Goal: Task Accomplishment & Management: Use online tool/utility

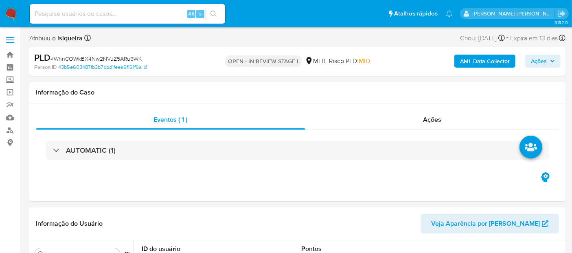
select select "10"
click at [267, 189] on div "Eventos ( 1 ) Ações AUTOMATIC (1)" at bounding box center [297, 152] width 536 height 98
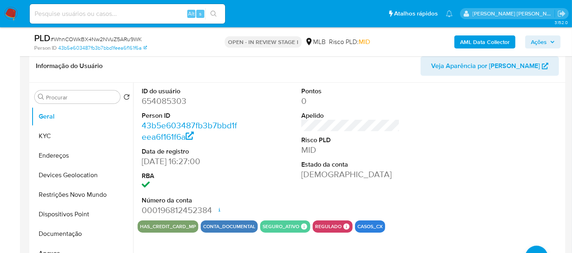
scroll to position [90, 0]
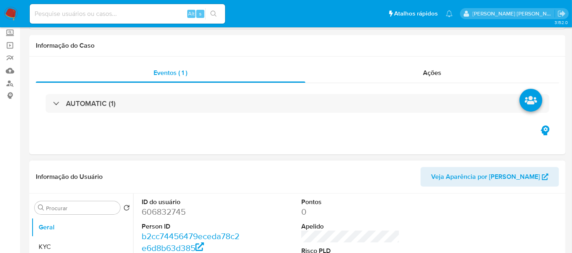
select select "10"
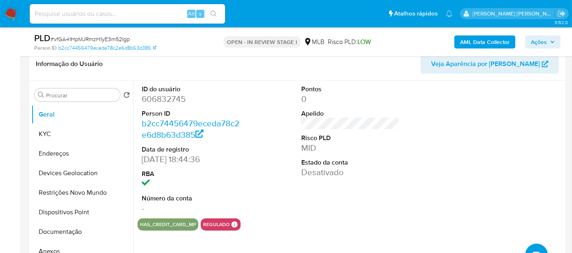
scroll to position [90, 0]
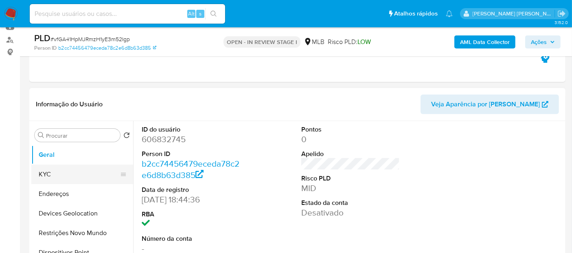
click at [49, 173] on button "KYC" at bounding box center [78, 174] width 95 height 20
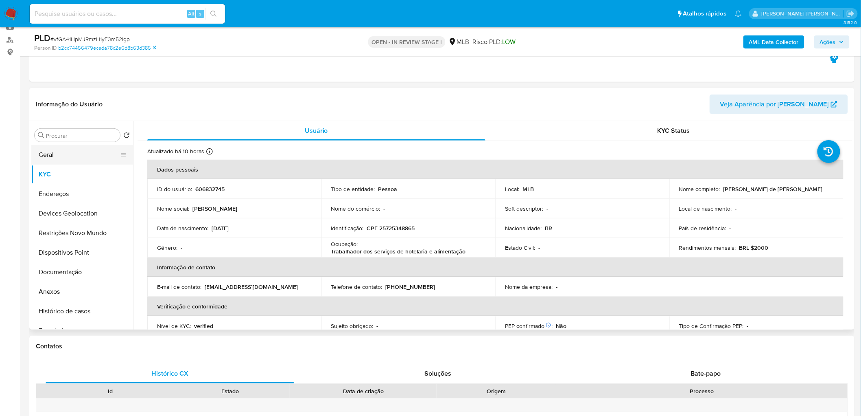
click at [71, 153] on button "Geral" at bounding box center [78, 155] width 95 height 20
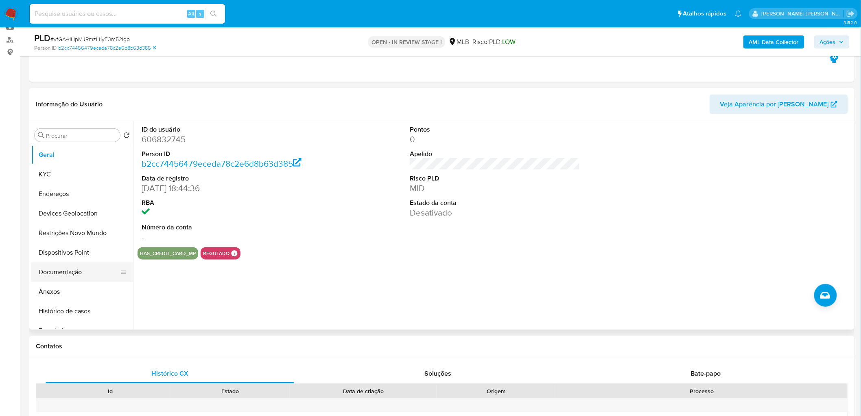
click at [68, 252] on button "Documentação" at bounding box center [78, 272] width 95 height 20
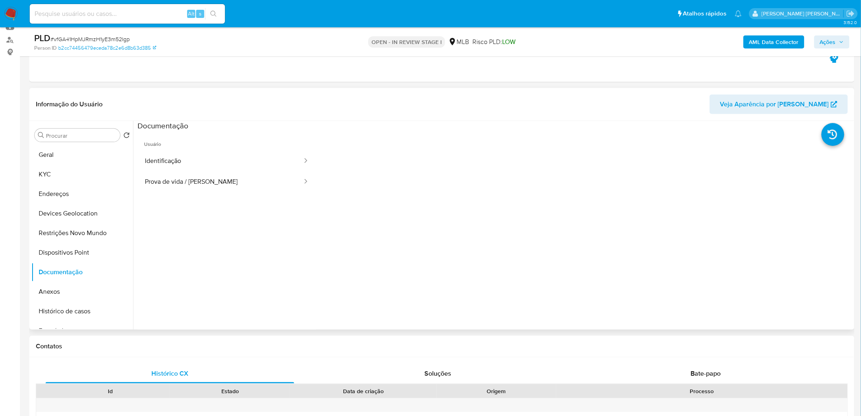
click at [224, 147] on span "Usuário" at bounding box center [227, 141] width 179 height 20
click at [224, 159] on button "Identificação" at bounding box center [221, 161] width 166 height 21
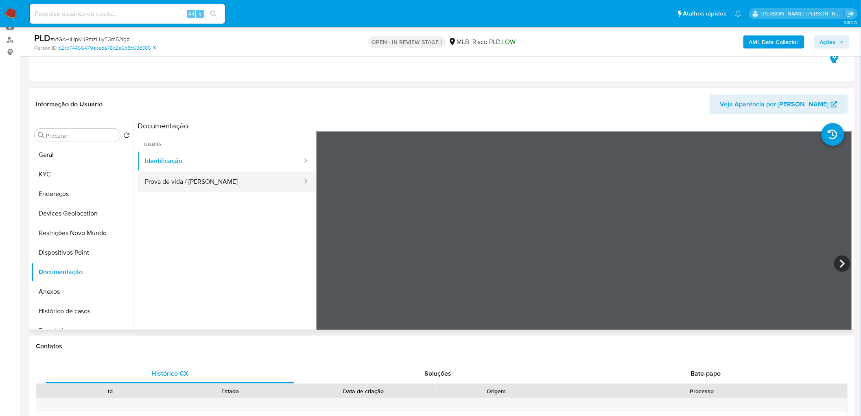
click at [187, 180] on button "Prova de vida / Selfie" at bounding box center [221, 181] width 166 height 21
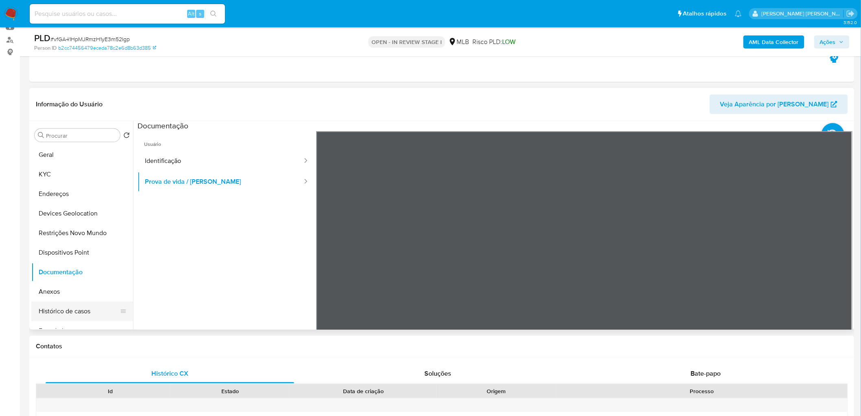
click at [70, 252] on button "Histórico de casos" at bounding box center [78, 311] width 95 height 20
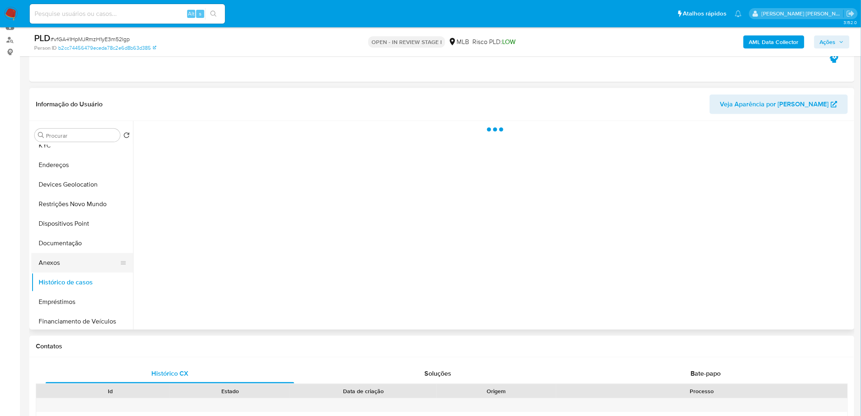
scroll to position [45, 0]
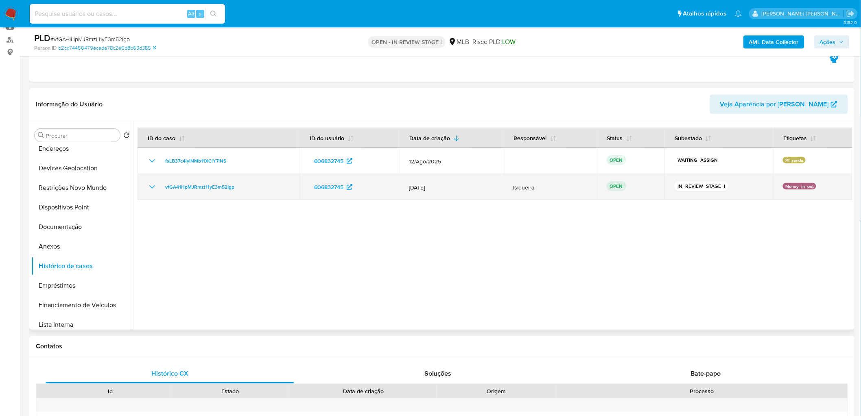
click at [153, 182] on icon "Mostrar/Ocultar" at bounding box center [152, 187] width 10 height 10
click at [154, 182] on button "Mostrar/Ocultar" at bounding box center [152, 187] width 10 height 10
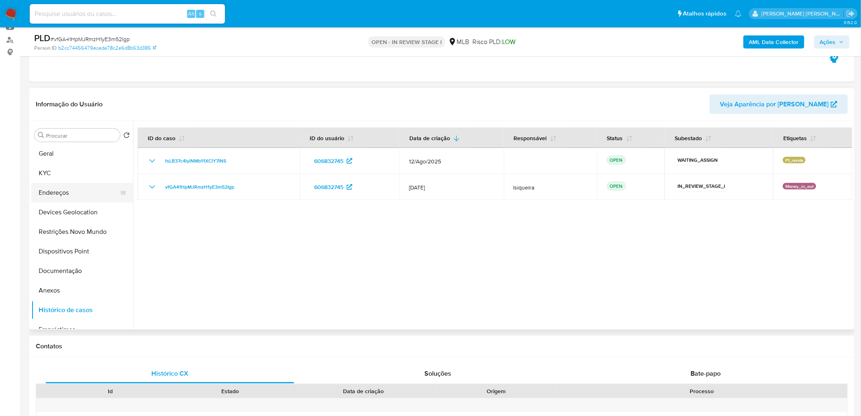
scroll to position [0, 0]
click at [72, 236] on button "Restrições Novo Mundo" at bounding box center [78, 233] width 95 height 20
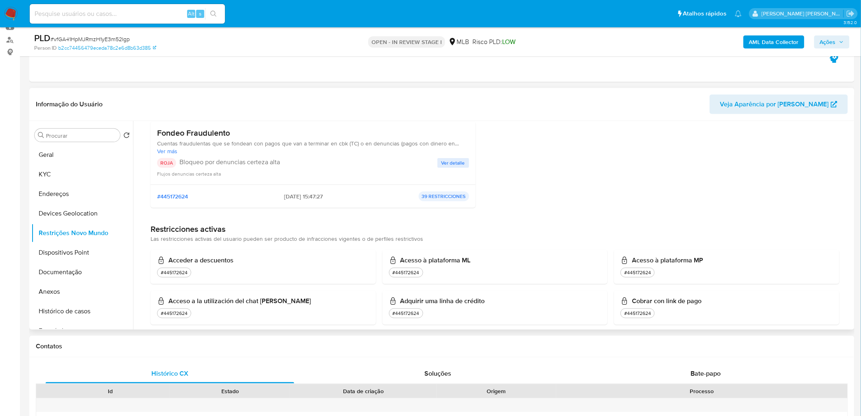
scroll to position [90, 0]
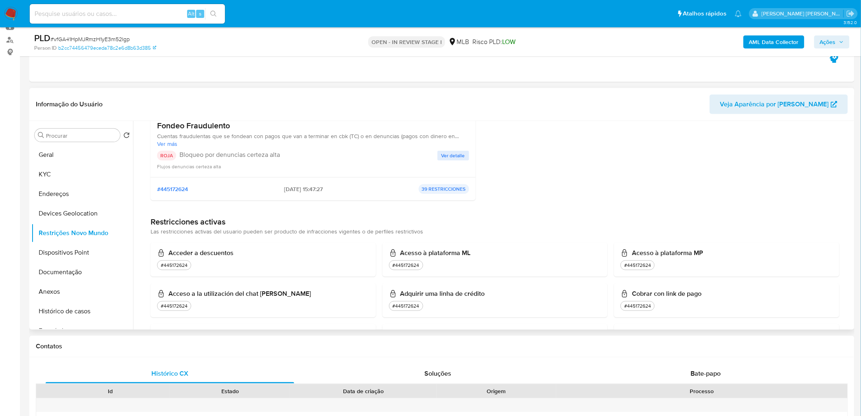
click at [453, 155] on span "Ver detalle" at bounding box center [454, 155] width 24 height 8
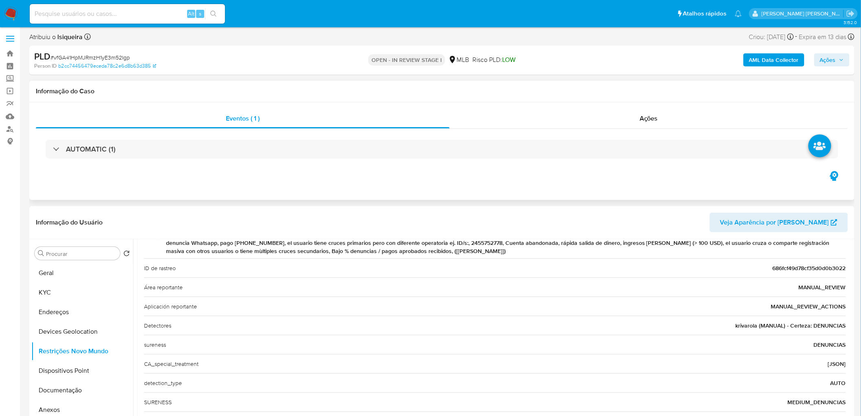
scroll to position [0, 0]
click at [58, 252] on button "Geral" at bounding box center [78, 274] width 95 height 20
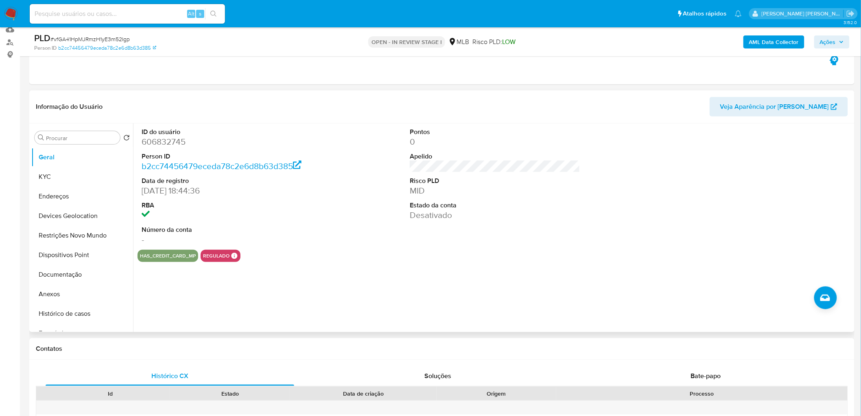
scroll to position [90, 0]
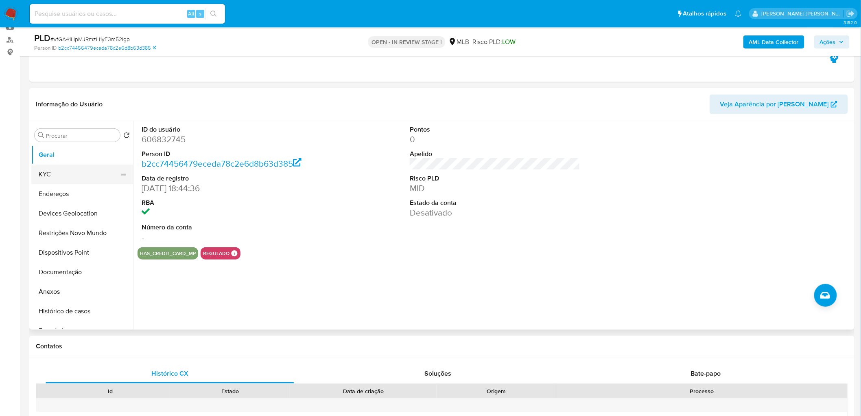
click at [62, 173] on button "KYC" at bounding box center [78, 174] width 95 height 20
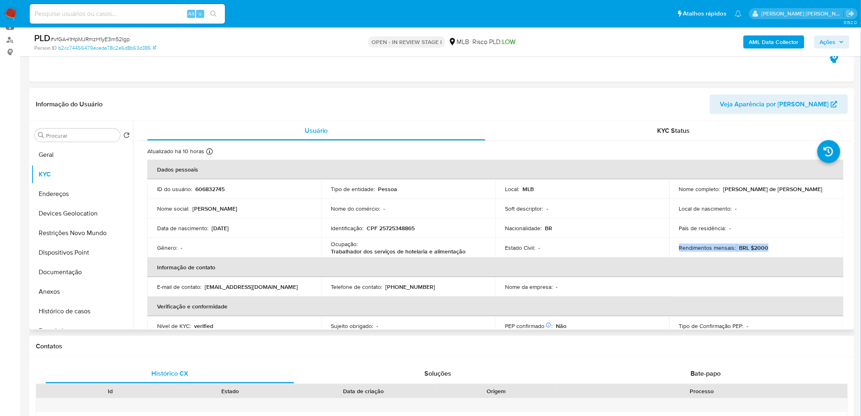
drag, startPoint x: 768, startPoint y: 250, endPoint x: 638, endPoint y: 254, distance: 129.9
click at [578, 252] on tr "Gênero : - Ocupação : Trabalhador dos serviços de hotelaria e alimentação Estad…" at bounding box center [495, 248] width 696 height 20
click at [413, 251] on p "Trabalhador dos serviços de hotelaria e alimentação" at bounding box center [398, 250] width 135 height 7
drag, startPoint x: 478, startPoint y: 253, endPoint x: 331, endPoint y: 252, distance: 146.9
click at [331, 252] on div "Ocupação : Trabalhador dos serviços de hotelaria e alimentação" at bounding box center [408, 247] width 155 height 15
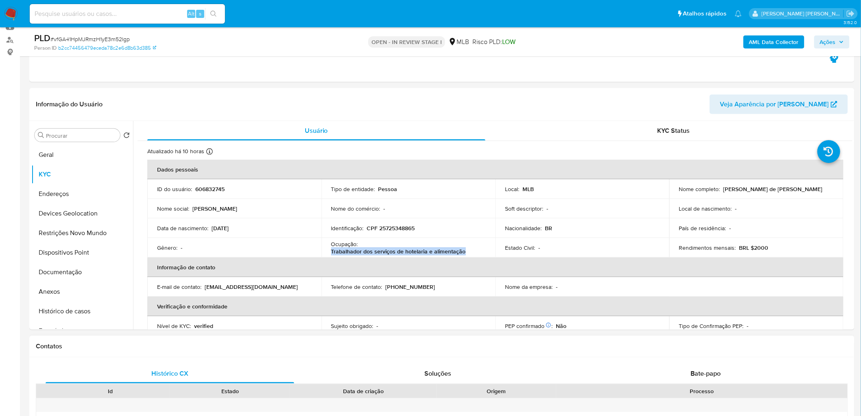
copy p "Trabalhador dos serviços de hotelaria e alimentação"
click at [81, 161] on button "Geral" at bounding box center [78, 155] width 95 height 20
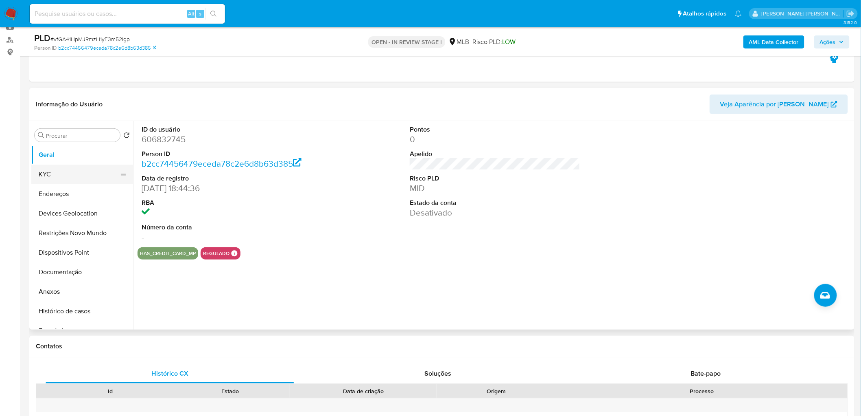
click at [84, 177] on button "KYC" at bounding box center [78, 174] width 95 height 20
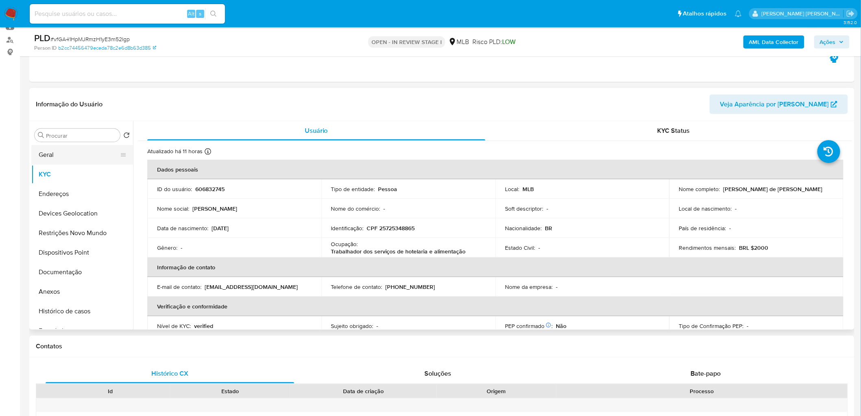
click at [45, 158] on button "Geral" at bounding box center [78, 155] width 95 height 20
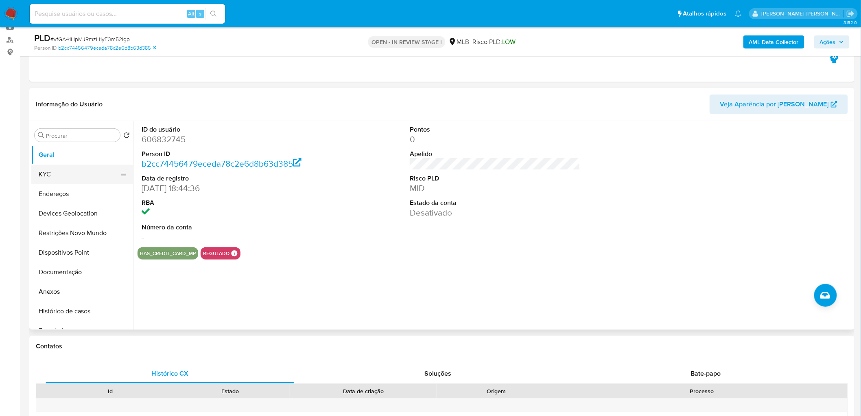
click at [66, 171] on button "KYC" at bounding box center [78, 174] width 95 height 20
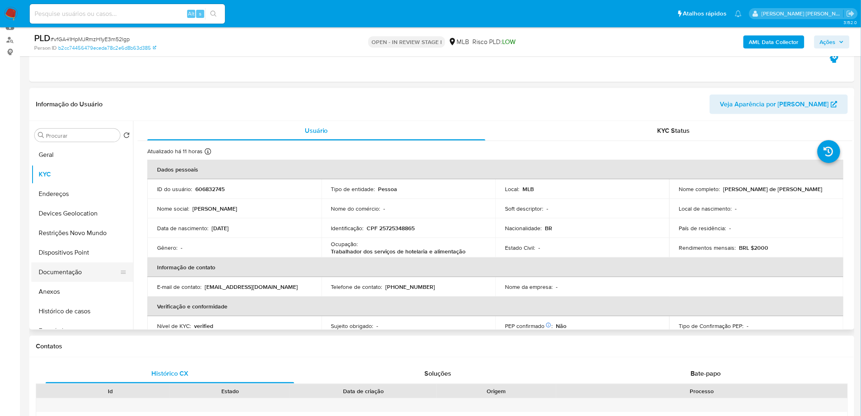
click at [58, 252] on button "Documentação" at bounding box center [78, 272] width 95 height 20
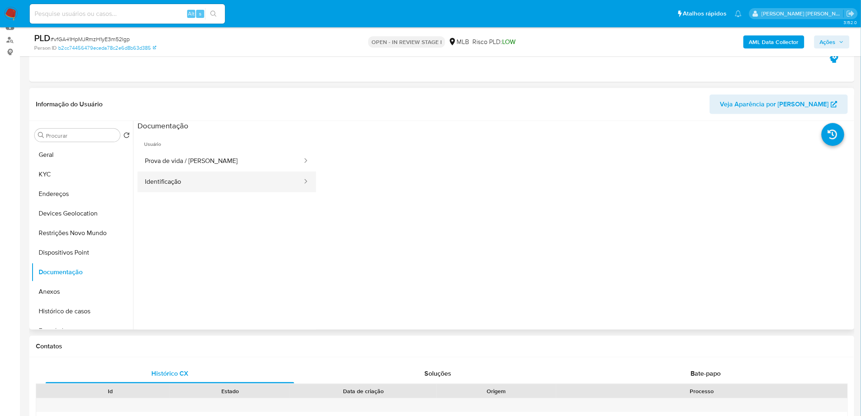
click at [208, 179] on button "Identificação" at bounding box center [221, 181] width 166 height 21
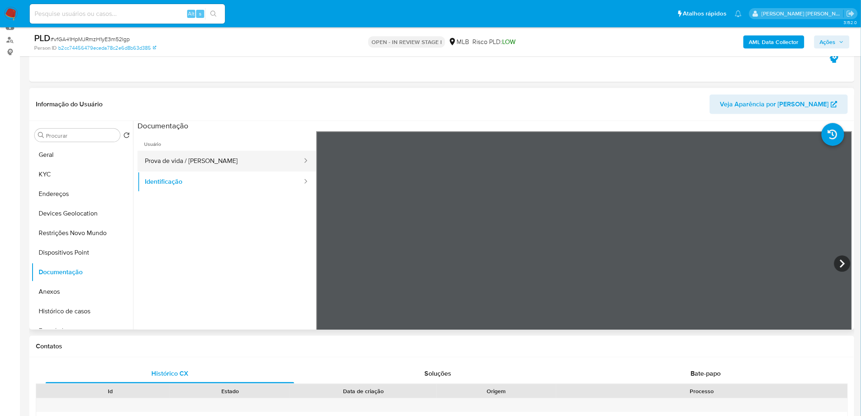
click at [212, 161] on button "Prova de vida / Selfie" at bounding box center [221, 161] width 166 height 21
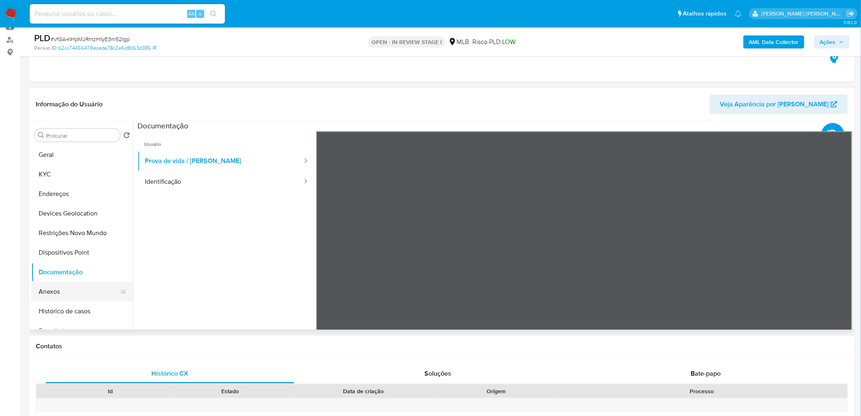
click at [78, 252] on button "Anexos" at bounding box center [78, 292] width 95 height 20
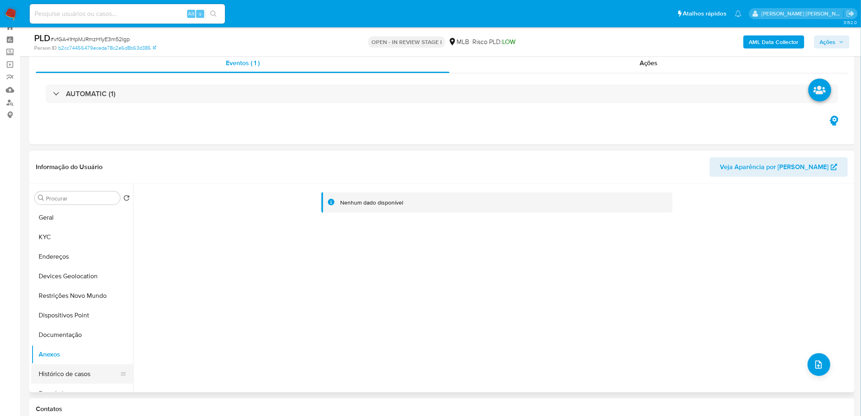
scroll to position [181, 0]
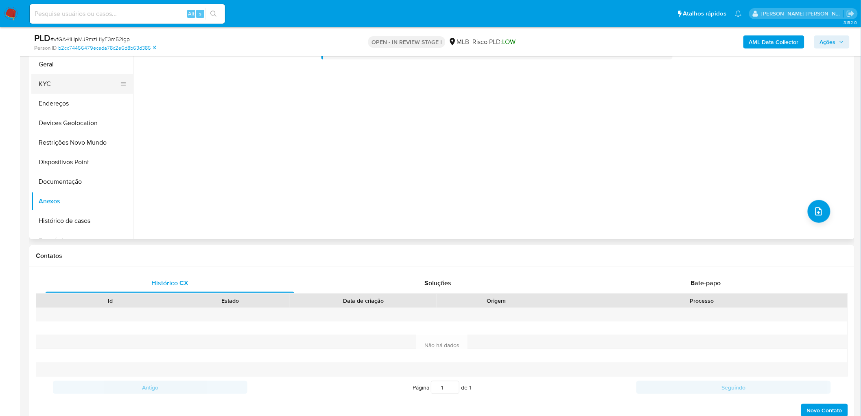
click at [64, 79] on button "KYC" at bounding box center [78, 84] width 95 height 20
click at [71, 67] on button "Geral" at bounding box center [78, 65] width 95 height 20
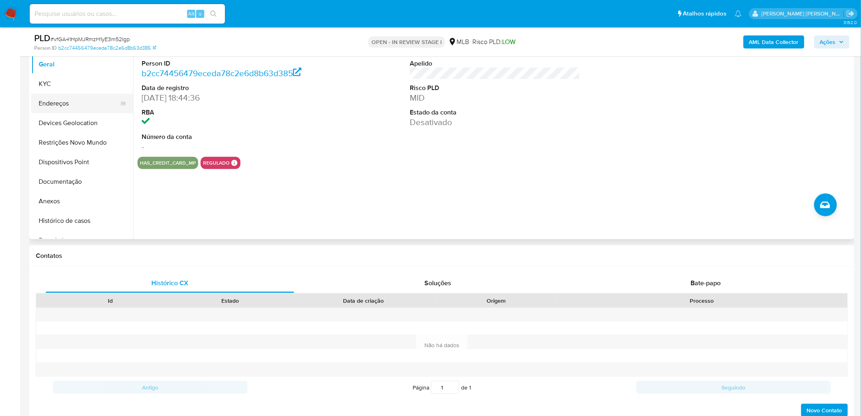
click at [65, 96] on button "Endereços" at bounding box center [78, 104] width 95 height 20
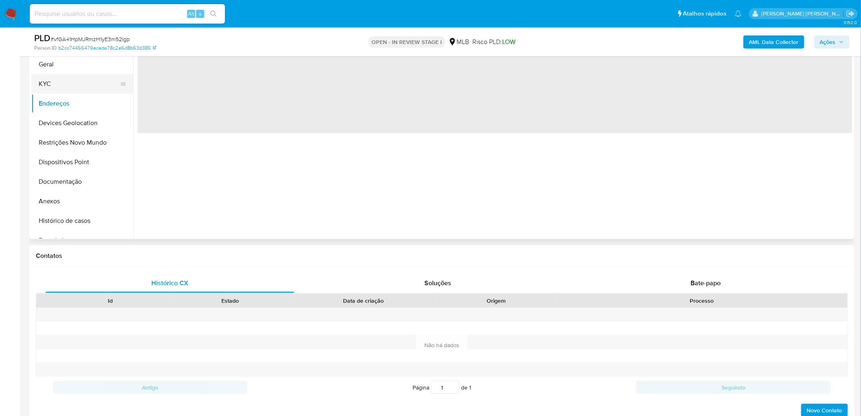
drag, startPoint x: 68, startPoint y: 75, endPoint x: 71, endPoint y: 70, distance: 6.1
click at [68, 74] on button "KYC" at bounding box center [82, 84] width 102 height 20
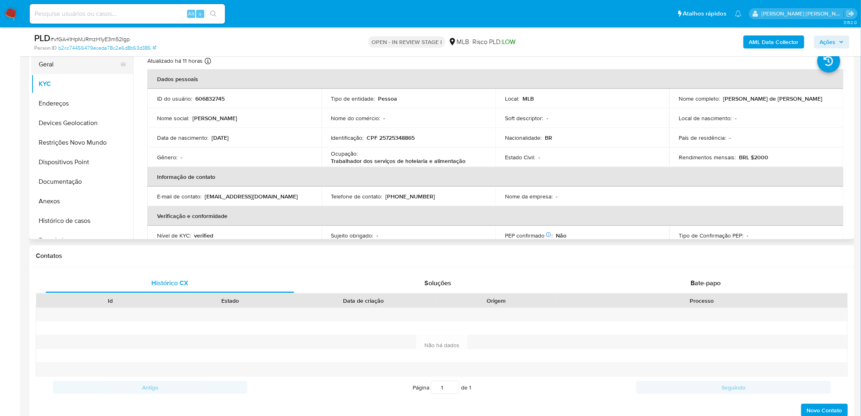
click at [82, 61] on button "Geral" at bounding box center [78, 65] width 95 height 20
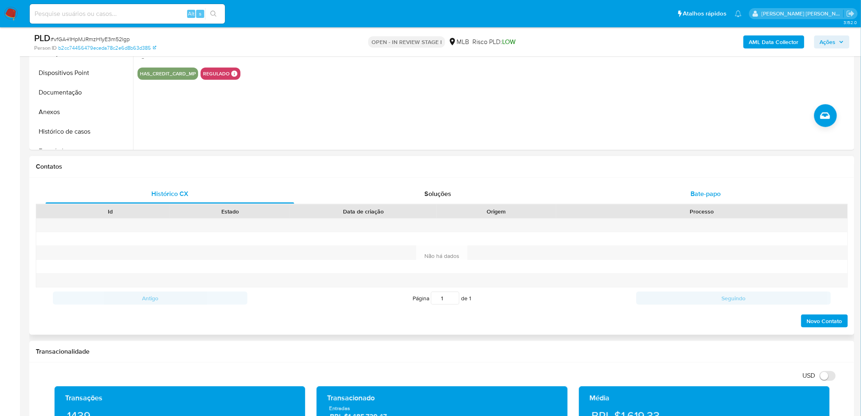
scroll to position [271, 0]
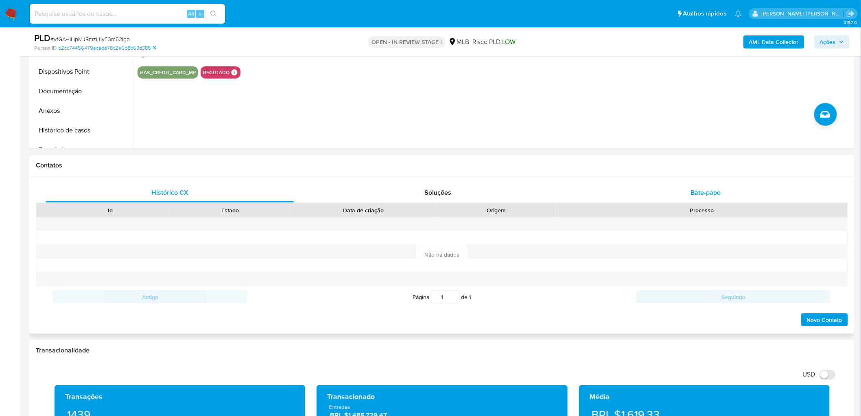
click at [578, 188] on span "Bate-papo" at bounding box center [706, 192] width 30 height 9
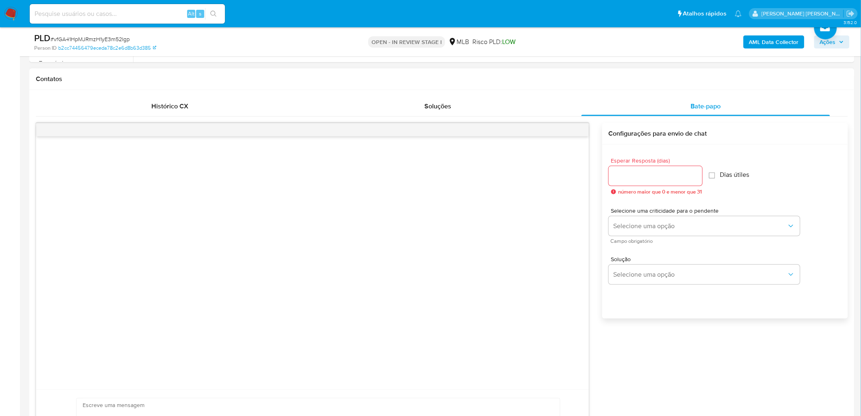
scroll to position [497, 0]
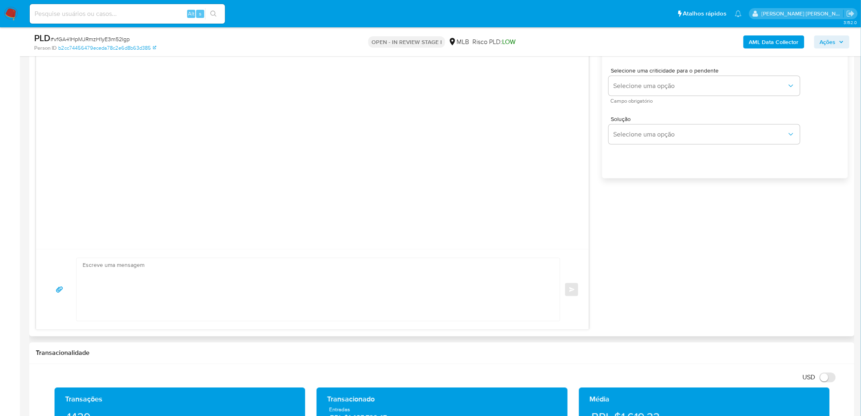
click at [402, 252] on textarea at bounding box center [316, 289] width 467 height 63
paste textarea "Olá, Estamos realizando uma verificação adicional de segurança em contas de usu…"
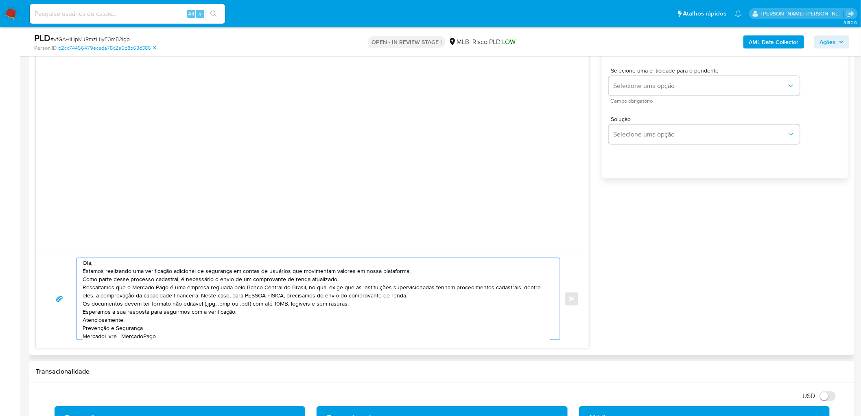
scroll to position [0, 0]
click at [257, 252] on textarea "Olá, Estamos realizando uma verificação adicional de segurança em contas de usu…" at bounding box center [316, 298] width 467 height 81
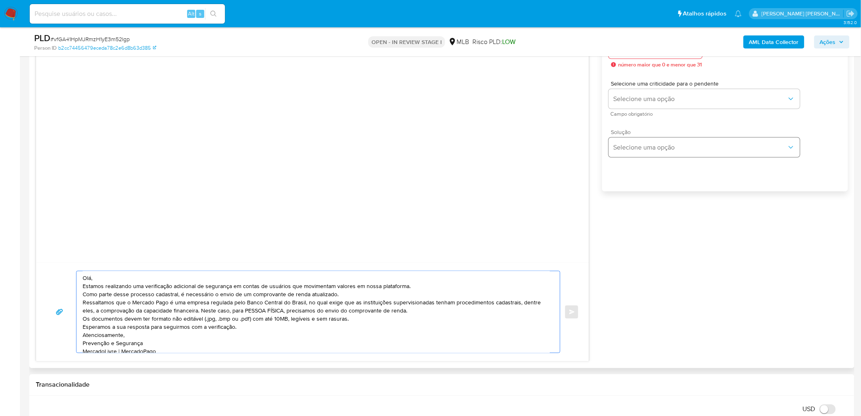
scroll to position [452, 0]
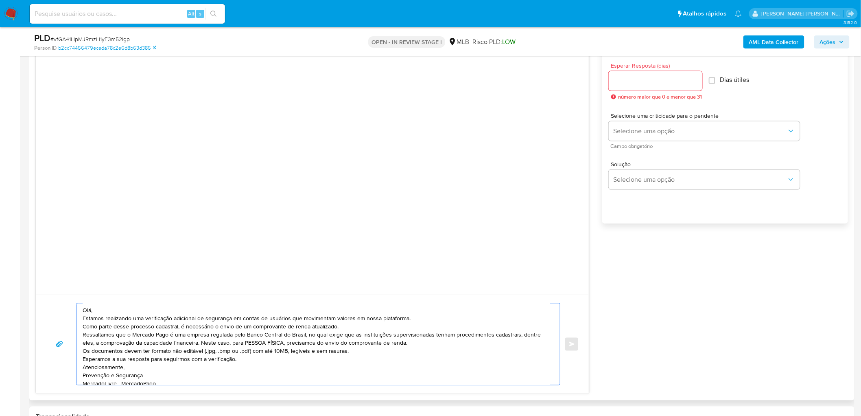
type textarea "Olá, Estamos realizando uma verificação adicional de segurança em contas de usu…"
click at [578, 77] on input "Esperar Resposta (dias)" at bounding box center [656, 81] width 94 height 11
type input "3"
click at [578, 79] on input "Dias útiles" at bounding box center [710, 80] width 7 height 7
checkbox input "true"
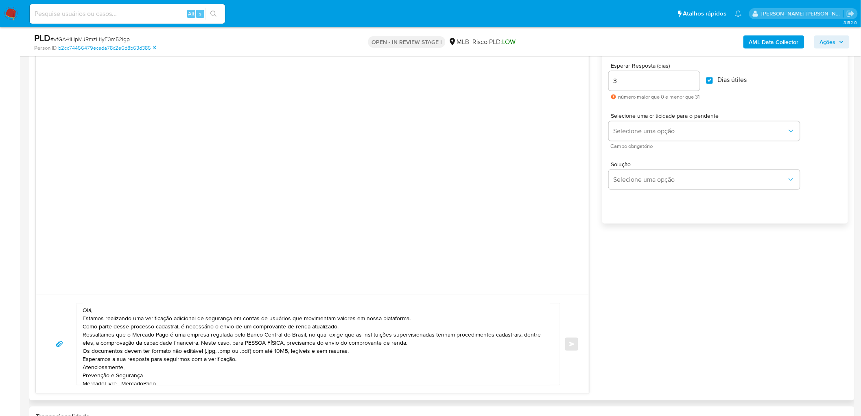
scroll to position [497, 0]
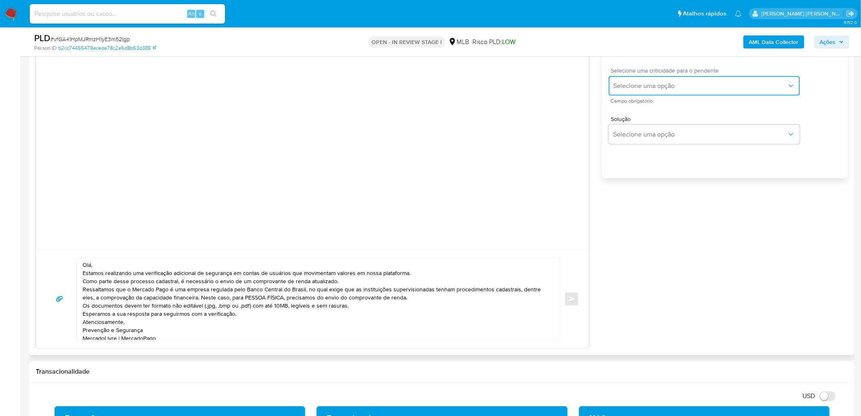
click at [578, 89] on span "Selecione uma opção" at bounding box center [700, 86] width 173 height 8
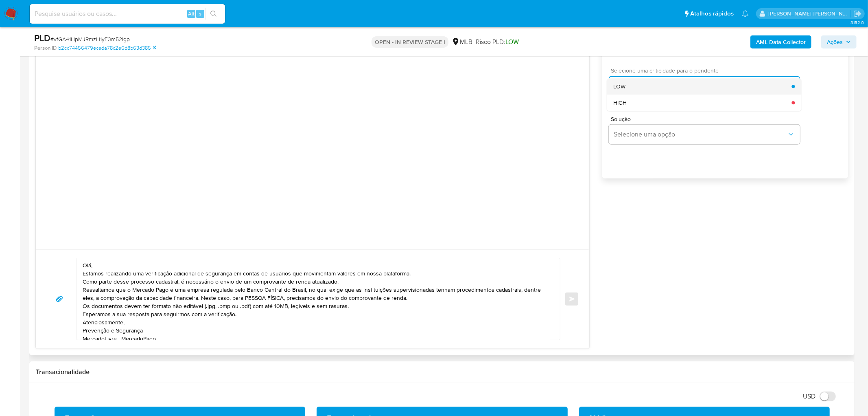
click at [578, 92] on div "LOW" at bounding box center [702, 86] width 178 height 16
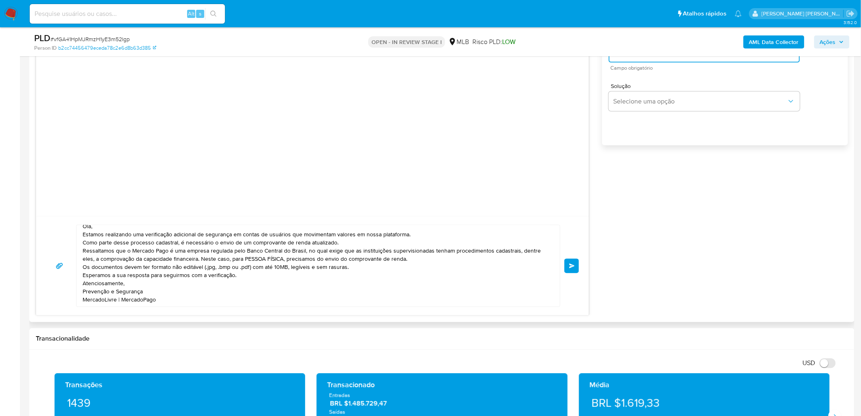
scroll to position [588, 0]
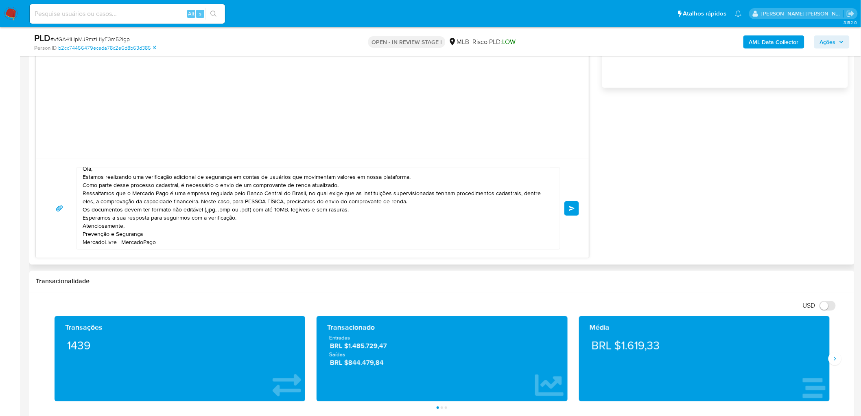
click at [574, 206] on span "common.send" at bounding box center [572, 208] width 6 height 5
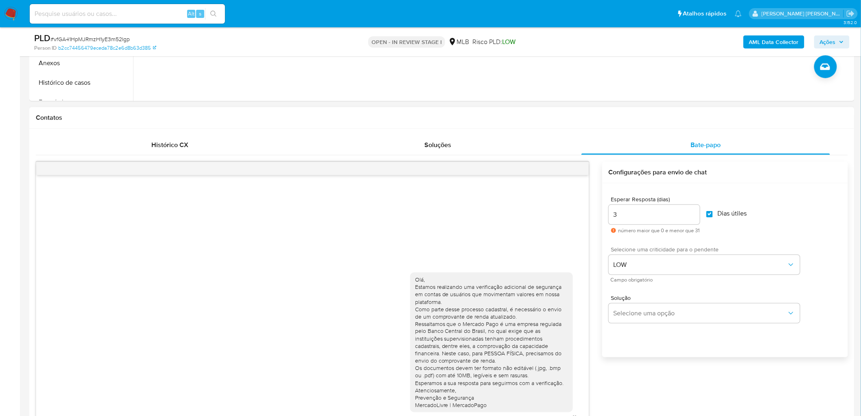
scroll to position [316, 0]
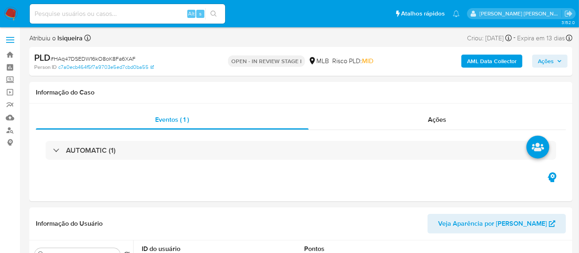
select select "10"
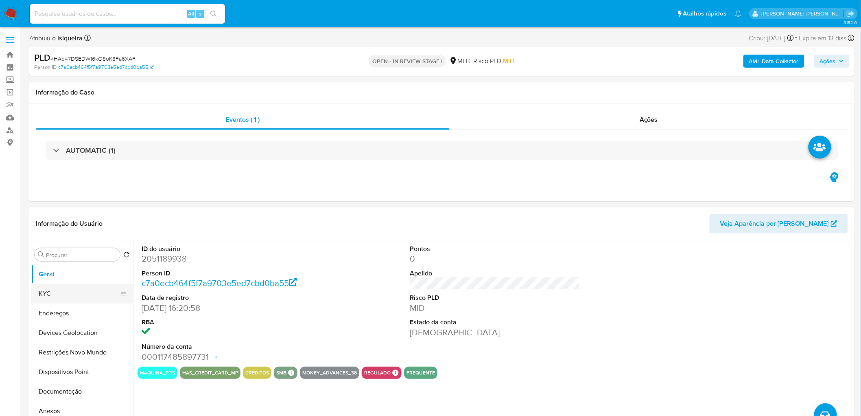
click at [59, 252] on button "KYC" at bounding box center [78, 294] width 95 height 20
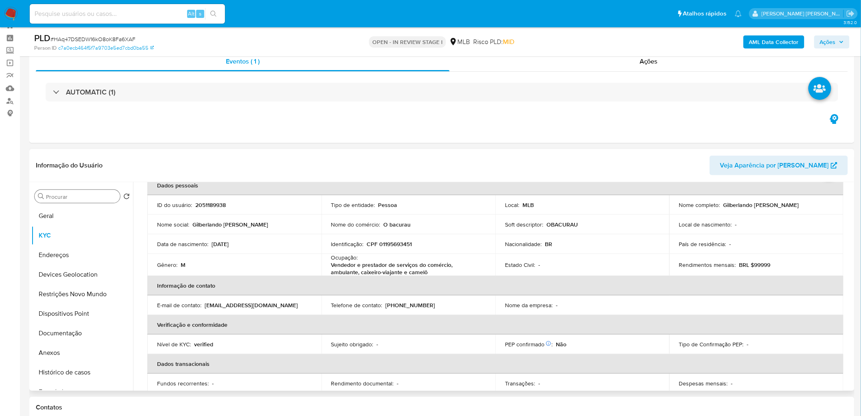
scroll to position [45, 0]
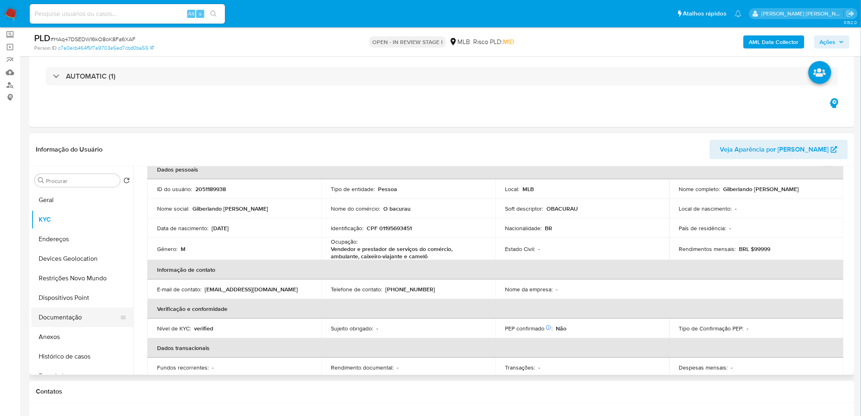
click at [81, 252] on button "Documentação" at bounding box center [78, 317] width 95 height 20
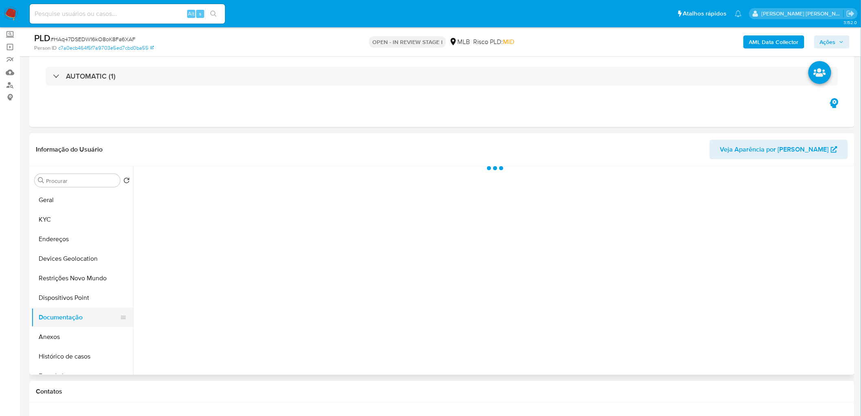
scroll to position [0, 0]
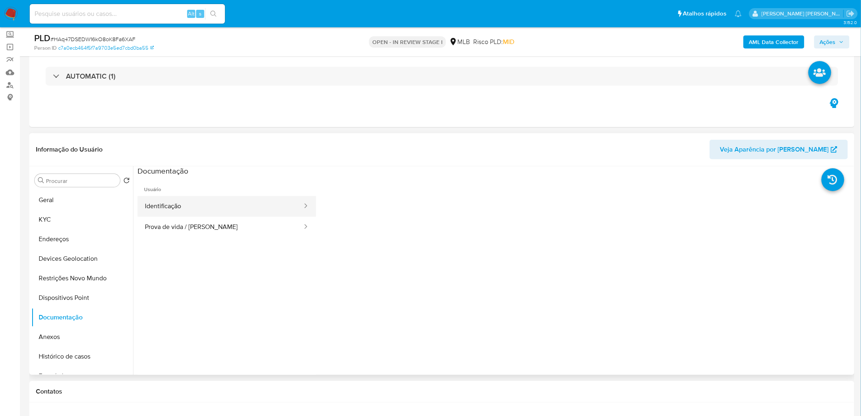
click at [265, 200] on button "Identificação" at bounding box center [221, 206] width 166 height 21
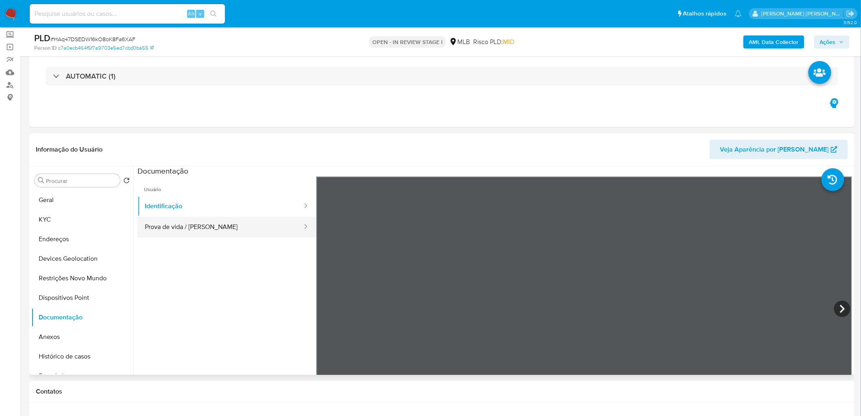
click at [262, 225] on button "Prova de vida / Selfie" at bounding box center [221, 227] width 166 height 21
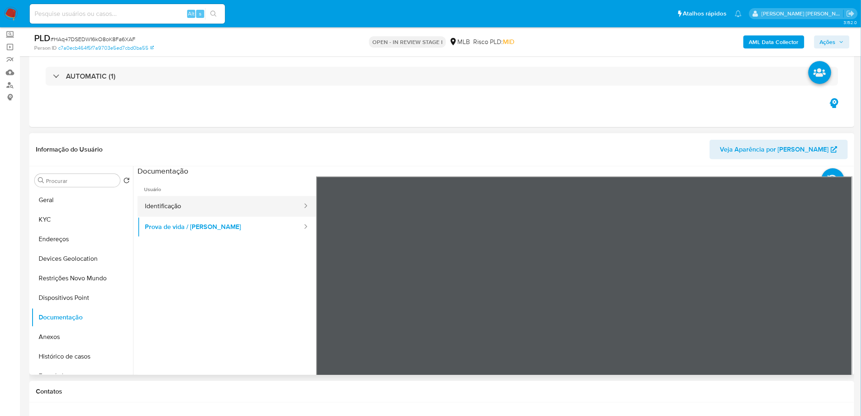
click at [242, 212] on button "Identificação" at bounding box center [221, 206] width 166 height 21
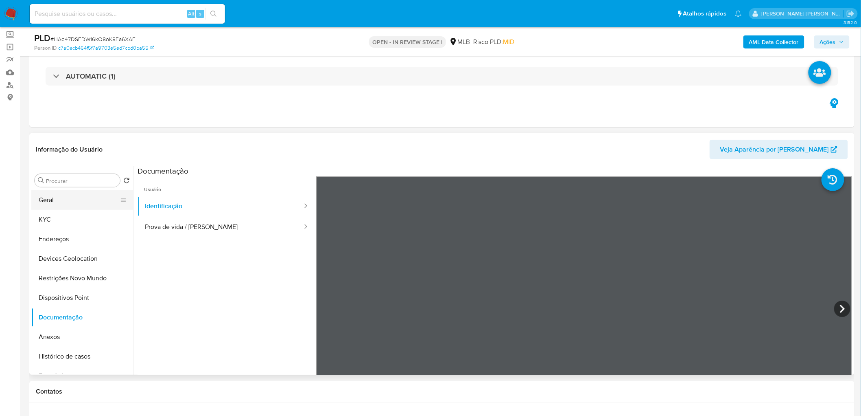
click at [46, 204] on button "Geral" at bounding box center [78, 200] width 95 height 20
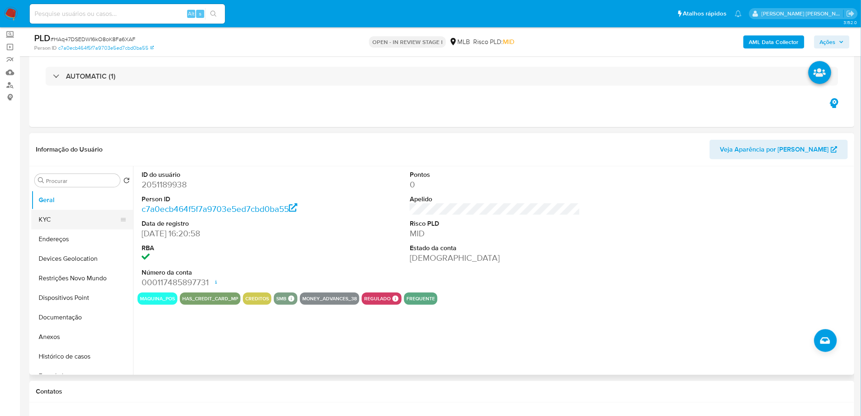
click at [70, 223] on button "KYC" at bounding box center [78, 220] width 95 height 20
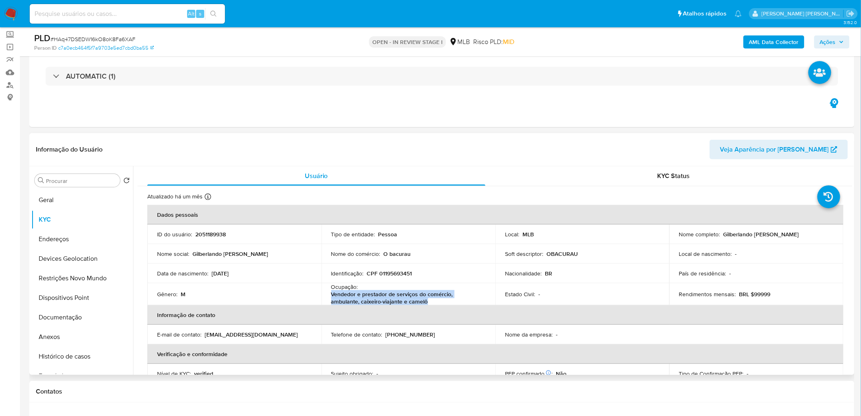
drag, startPoint x: 413, startPoint y: 301, endPoint x: 327, endPoint y: 294, distance: 85.8
click at [327, 252] on td "Ocupação : Vendedor e prestador de serviços do comércio, ambulante, caixeiro-vi…" at bounding box center [409, 294] width 174 height 22
copy p "Vendedor e prestador de serviços do comércio, ambulante, caixeiro-viajante e ca…"
click at [78, 198] on button "Geral" at bounding box center [78, 200] width 95 height 20
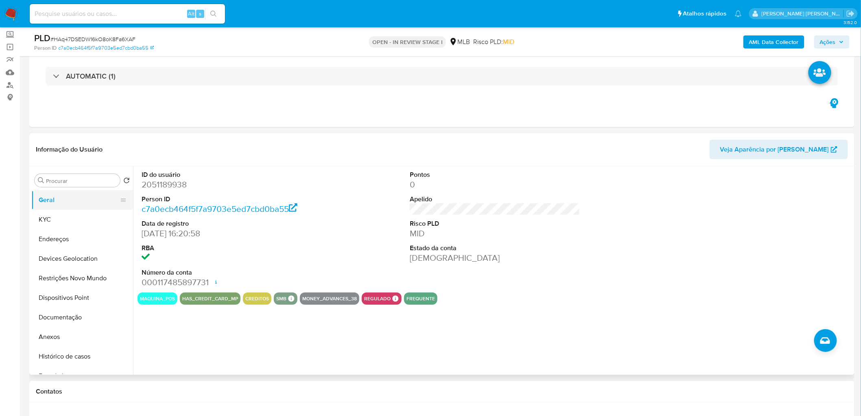
drag, startPoint x: 61, startPoint y: 215, endPoint x: 61, endPoint y: 208, distance: 6.5
click at [61, 214] on button "KYC" at bounding box center [82, 220] width 102 height 20
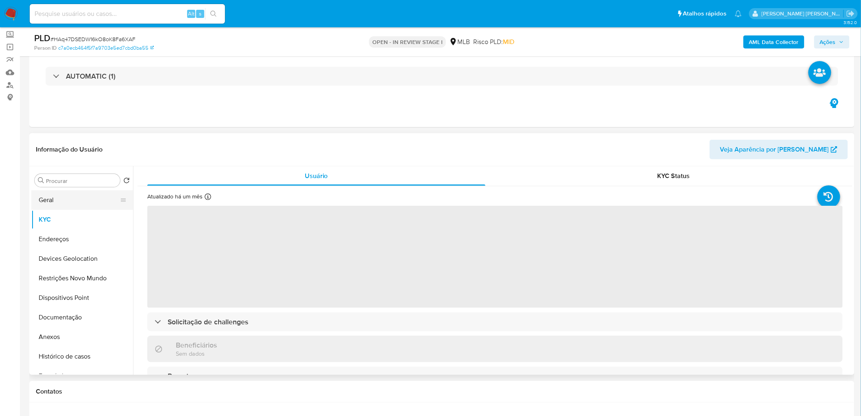
click at [63, 198] on button "Geral" at bounding box center [78, 200] width 95 height 20
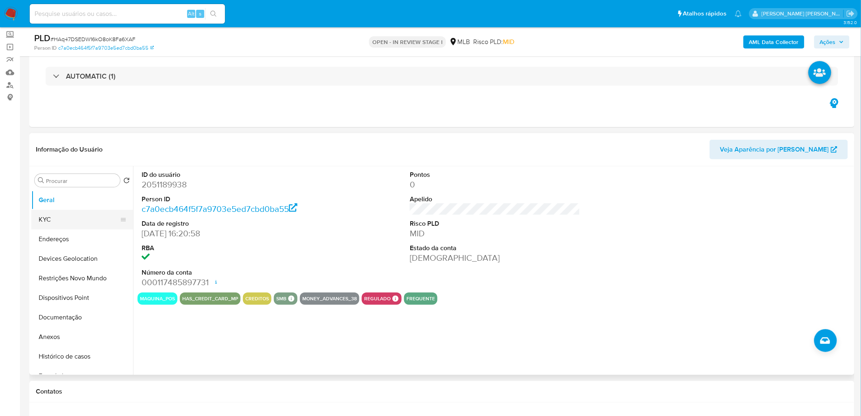
click at [58, 218] on button "KYC" at bounding box center [78, 220] width 95 height 20
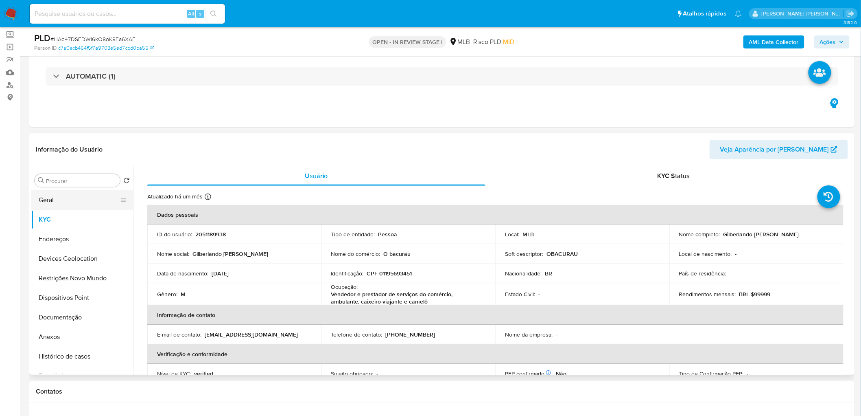
click at [71, 203] on button "Geral" at bounding box center [78, 200] width 95 height 20
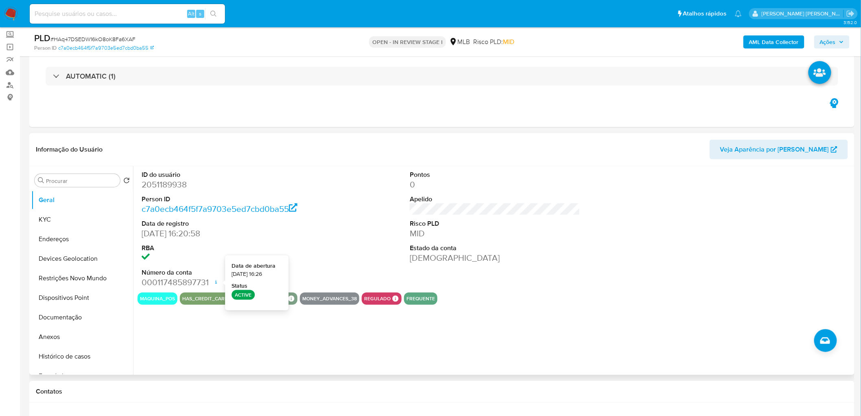
click at [541, 252] on div "Pontos 0 Apelido Risco PLD MID Estado da conta Ativa" at bounding box center [495, 229] width 179 height 126
click at [63, 218] on button "KYC" at bounding box center [78, 220] width 95 height 20
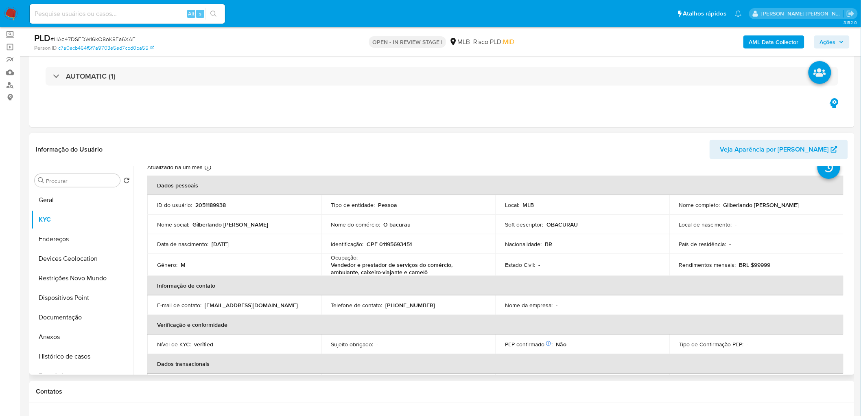
scroll to position [45, 0]
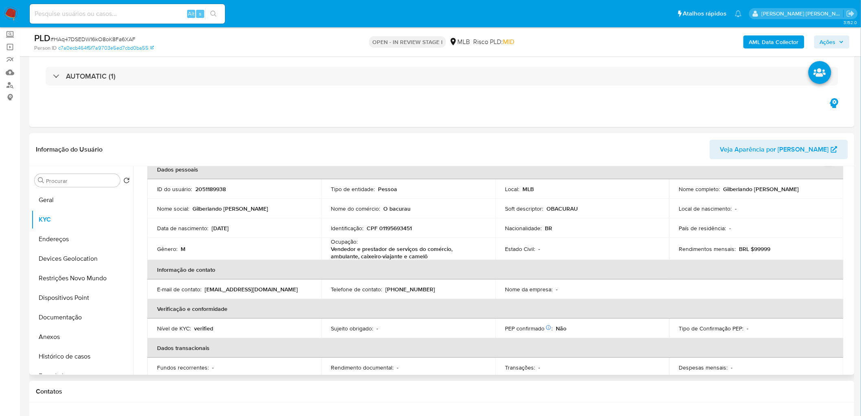
click at [409, 252] on th "Verificação e conformidade" at bounding box center [495, 309] width 696 height 20
click at [60, 207] on button "Geral" at bounding box center [78, 200] width 95 height 20
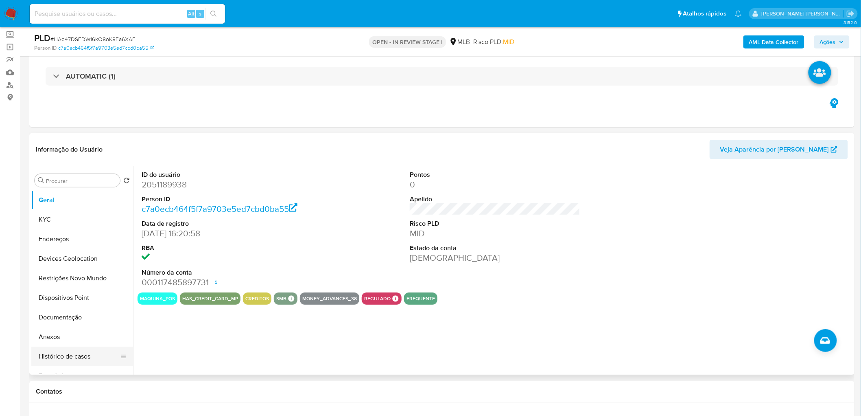
click at [72, 252] on button "Histórico de casos" at bounding box center [78, 356] width 95 height 20
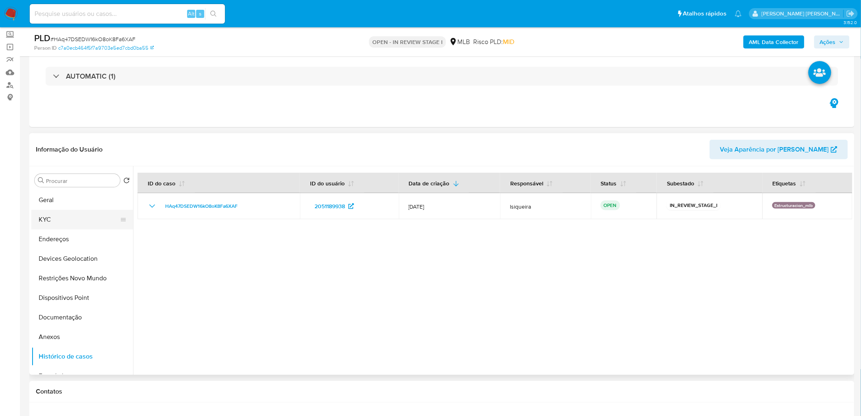
click at [69, 220] on button "KYC" at bounding box center [78, 220] width 95 height 20
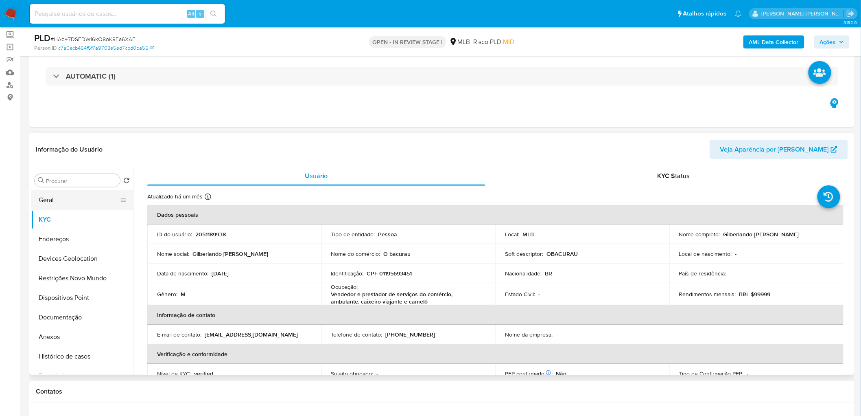
click at [75, 201] on button "Geral" at bounding box center [78, 200] width 95 height 20
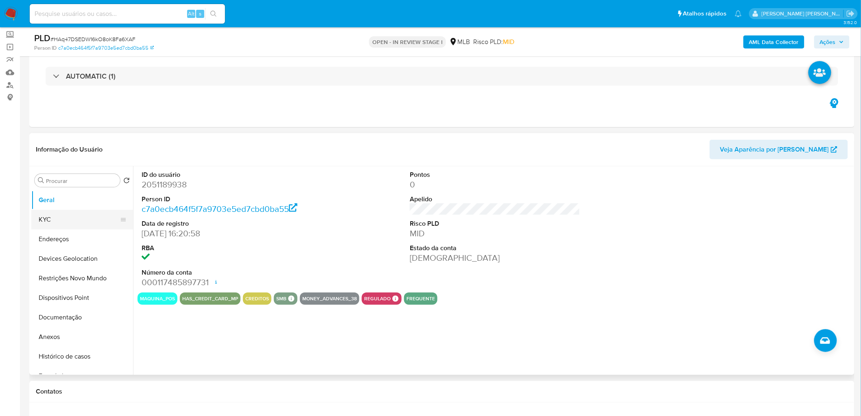
click at [74, 221] on button "KYC" at bounding box center [78, 220] width 95 height 20
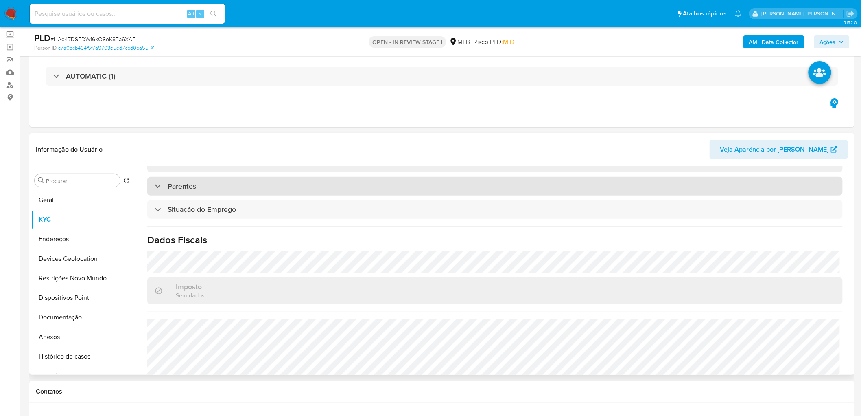
scroll to position [341, 0]
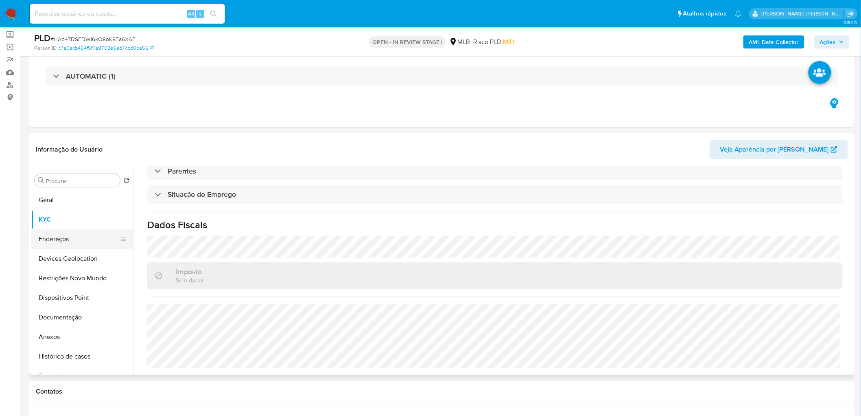
click at [57, 242] on button "Endereços" at bounding box center [78, 239] width 95 height 20
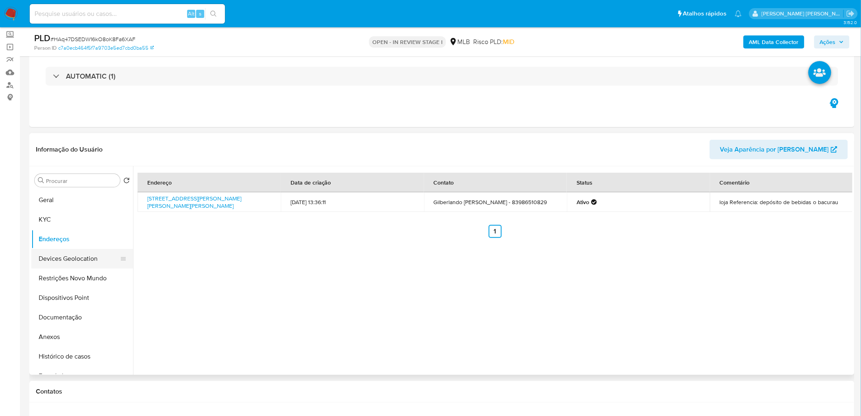
click at [79, 252] on button "Devices Geolocation" at bounding box center [78, 259] width 95 height 20
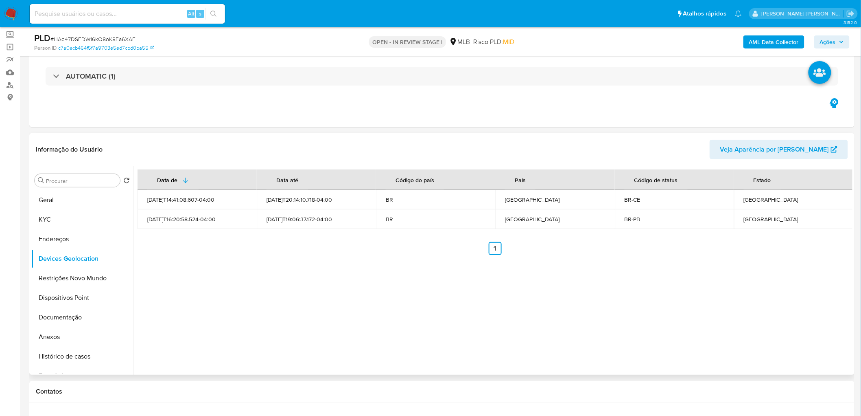
click at [302, 252] on div "Data de Data até Código do país País Código de status Estado 2025-07-16T14:41:0…" at bounding box center [493, 270] width 720 height 208
click at [79, 252] on button "Restrições Novo Mundo" at bounding box center [78, 278] width 95 height 20
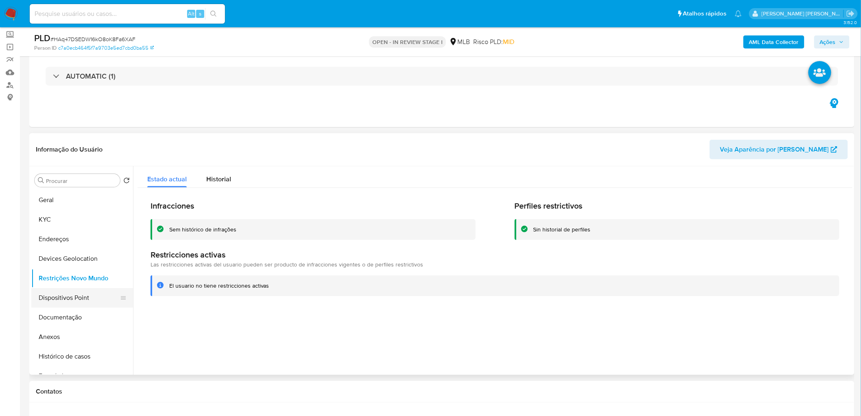
click at [64, 252] on button "Dispositivos Point" at bounding box center [78, 298] width 95 height 20
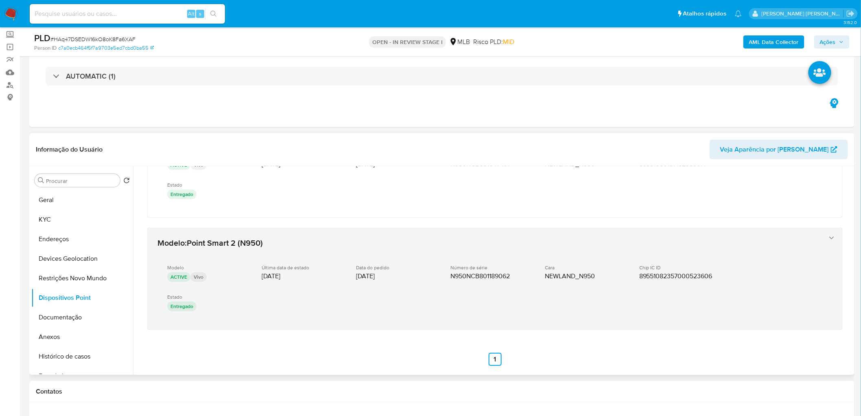
scroll to position [64, 0]
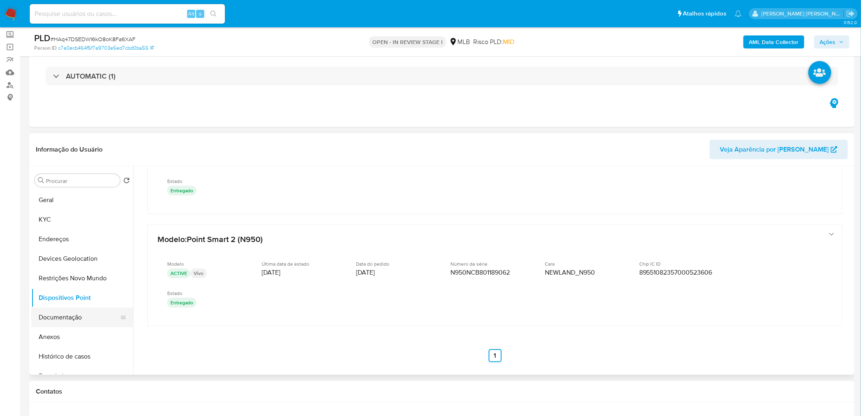
click at [79, 252] on button "Documentação" at bounding box center [78, 317] width 95 height 20
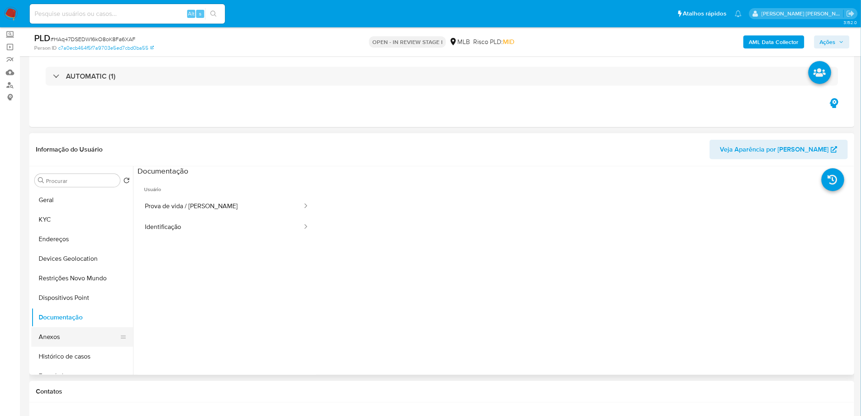
click at [64, 252] on button "Anexos" at bounding box center [78, 337] width 95 height 20
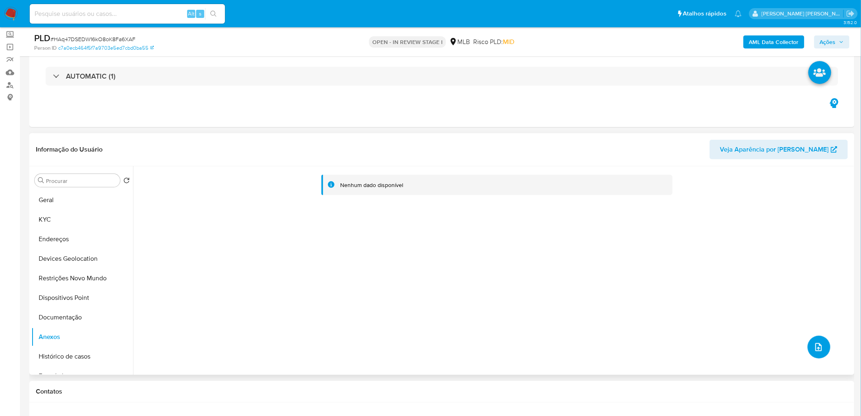
click at [578, 252] on icon "upload-file" at bounding box center [819, 347] width 10 height 10
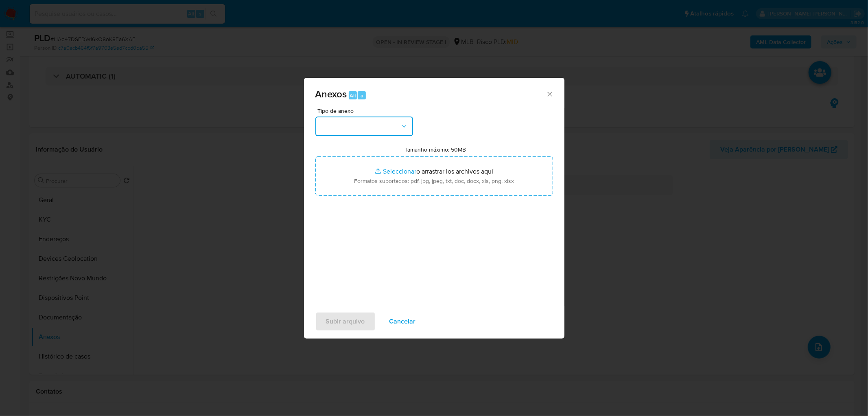
click at [403, 127] on icon "button" at bounding box center [404, 126] width 8 height 8
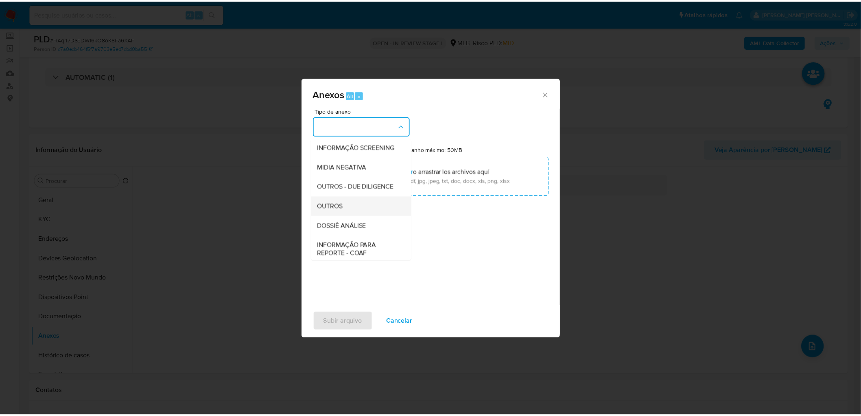
scroll to position [90, 0]
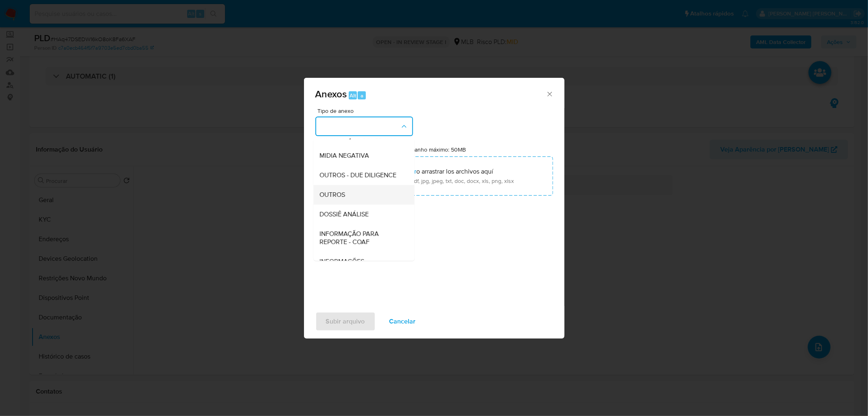
click at [352, 204] on div "OUTROS" at bounding box center [361, 195] width 83 height 20
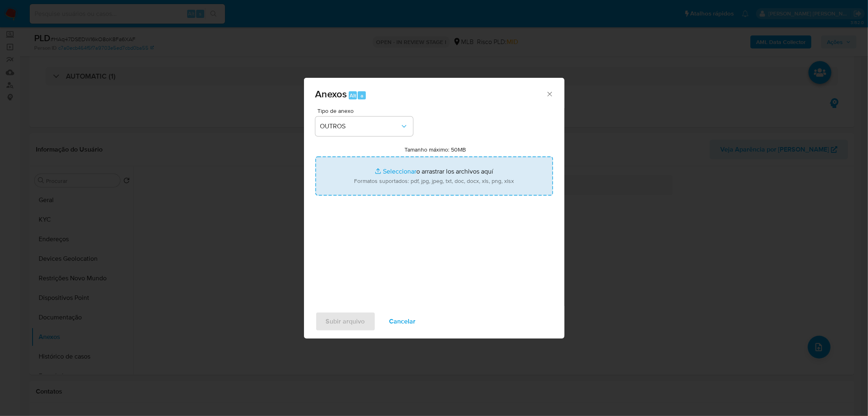
click at [436, 171] on input "Tamanho máximo: 50MB Seleccionar archivos" at bounding box center [434, 175] width 238 height 39
type input "C:\fakepath\SAR - XXXX - CPF 01195693451 - GILBERLANDO JOSE DA SILVA.pdf"
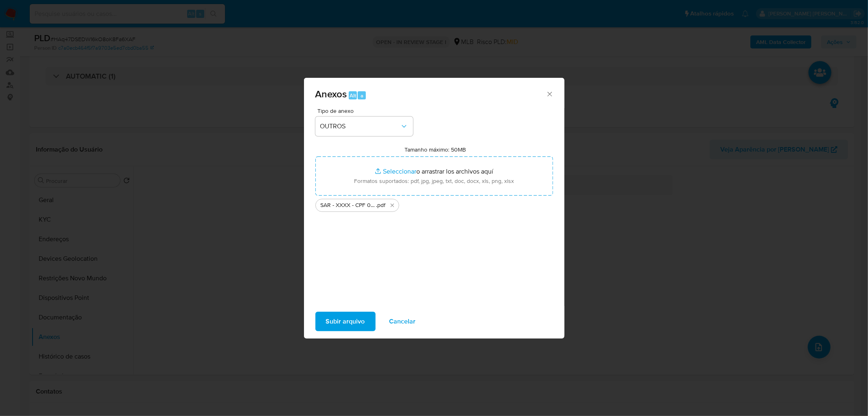
click at [339, 252] on span "Subir arquivo" at bounding box center [345, 321] width 39 height 18
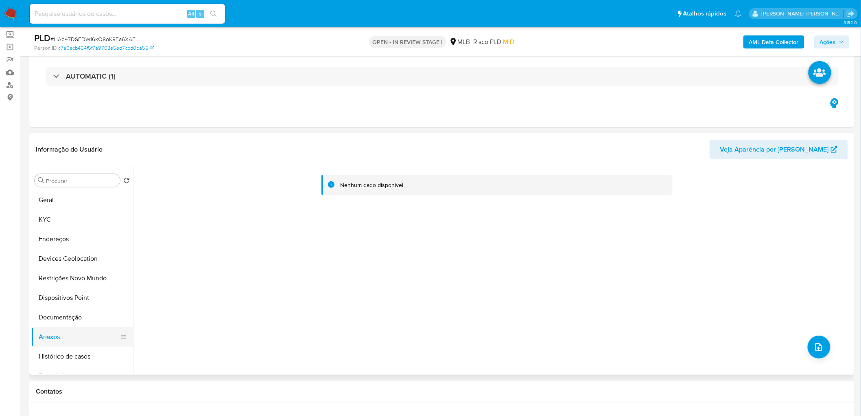
drag, startPoint x: 75, startPoint y: 323, endPoint x: 75, endPoint y: 330, distance: 6.9
click at [75, 252] on button "Documentação" at bounding box center [82, 317] width 102 height 20
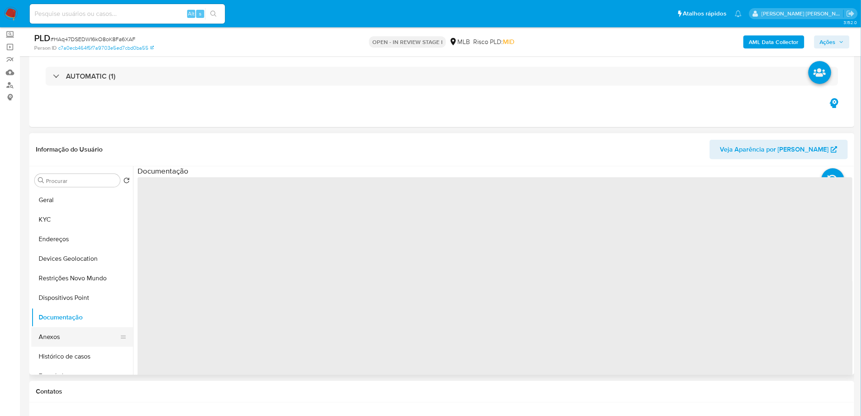
click at [67, 252] on button "Anexos" at bounding box center [78, 337] width 95 height 20
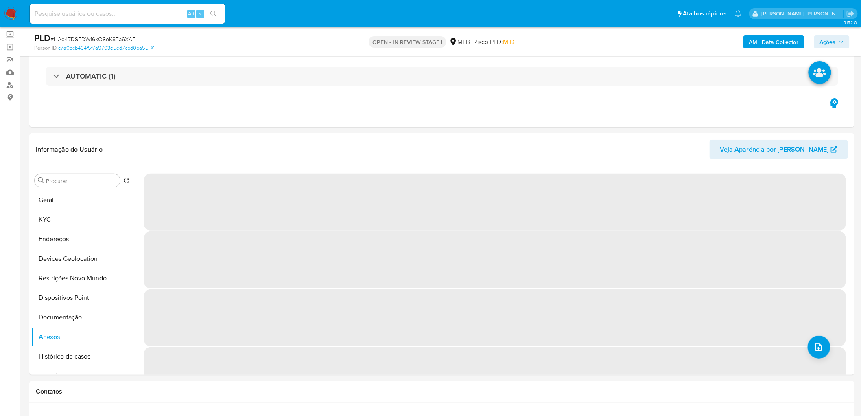
click at [578, 42] on span "Ações" at bounding box center [828, 41] width 16 height 13
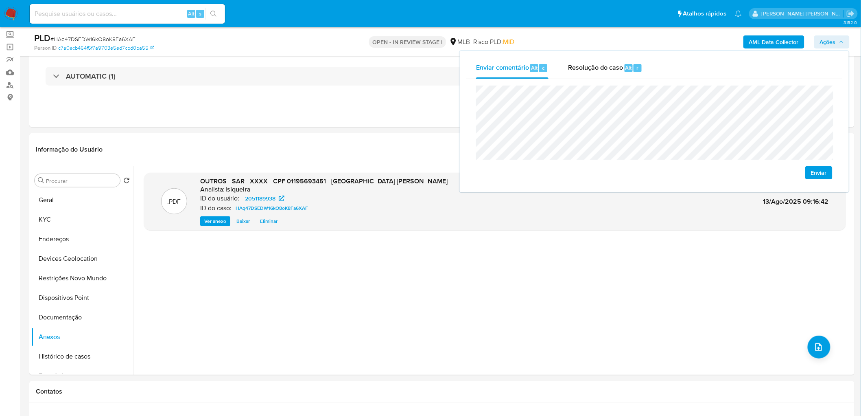
click at [578, 174] on span "Enviar" at bounding box center [819, 172] width 16 height 11
click at [578, 69] on span "Resolução do caso" at bounding box center [595, 67] width 55 height 9
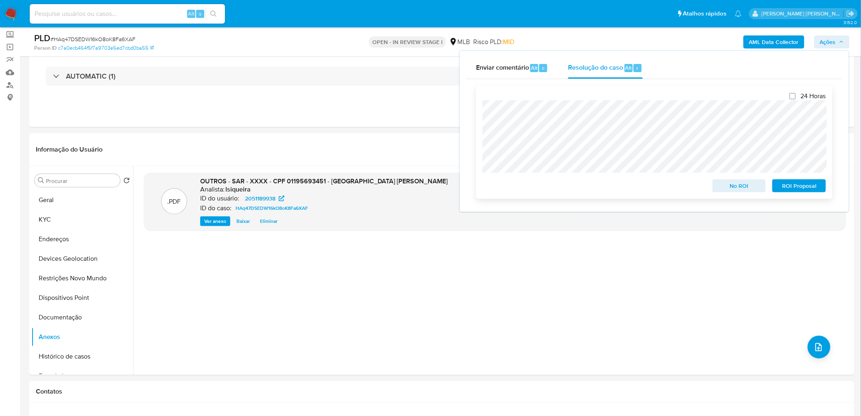
click at [578, 189] on span "ROI Proposal" at bounding box center [799, 185] width 42 height 11
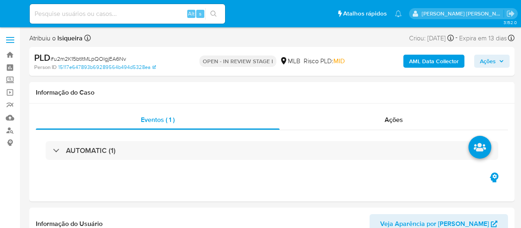
select select "10"
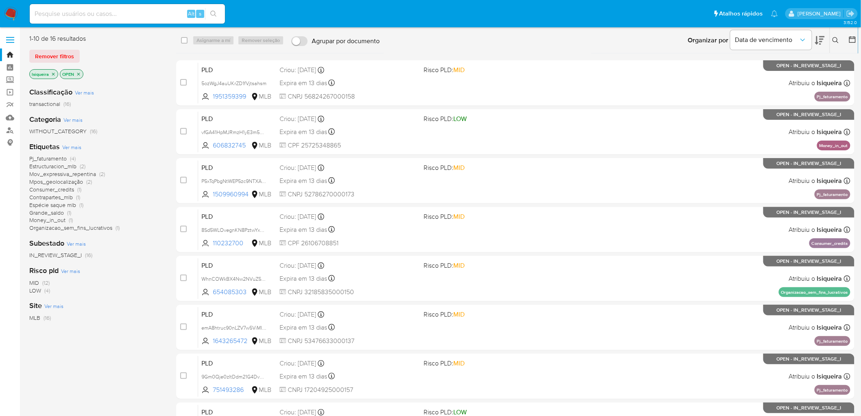
click at [124, 11] on input at bounding box center [127, 14] width 195 height 11
paste input "791749249"
type input "791749249"
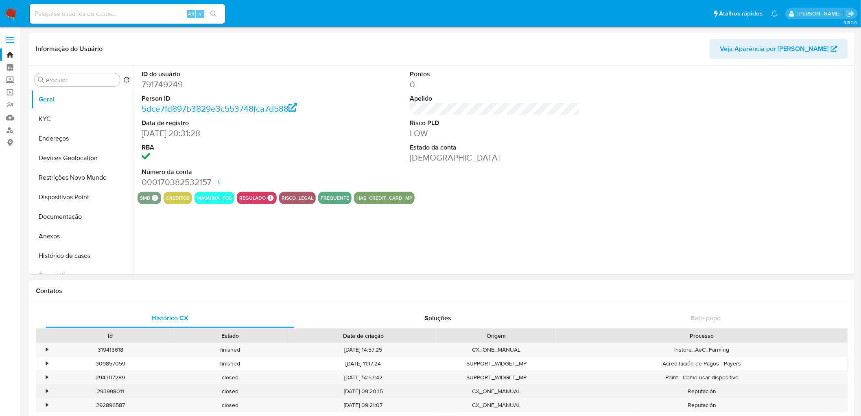
select select "10"
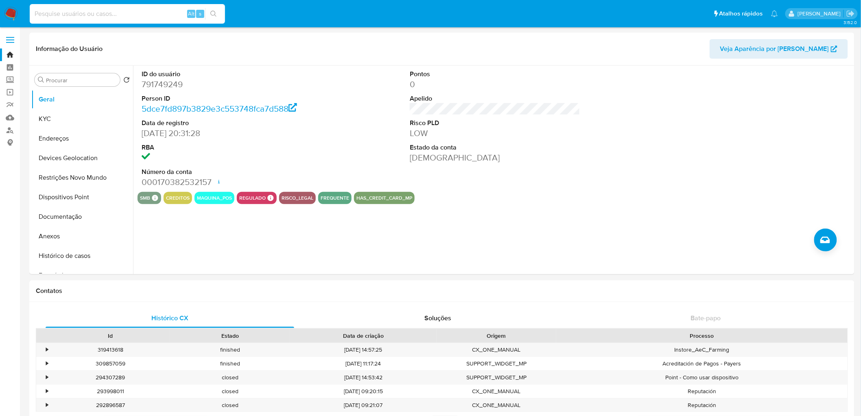
click at [108, 11] on input at bounding box center [127, 14] width 195 height 11
paste input "241195319"
type input "241195319"
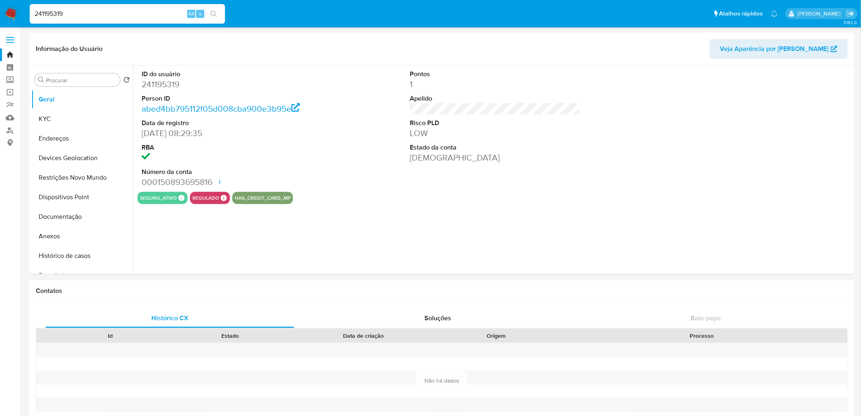
select select "10"
click at [81, 97] on button "Geral" at bounding box center [78, 100] width 95 height 20
click at [587, 184] on div "ID do usuário 241195319 Person ID abed4bb795112f05d008cba900e3b95e Data de regi…" at bounding box center [495, 129] width 715 height 126
click at [64, 120] on button "KYC" at bounding box center [78, 119] width 95 height 20
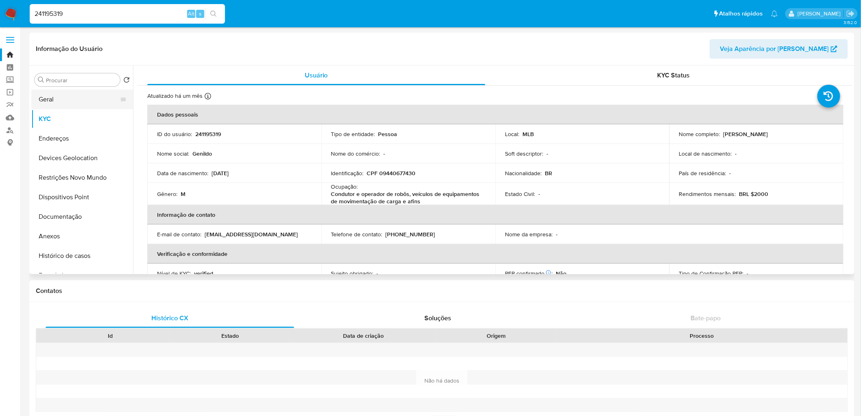
click at [75, 97] on button "Geral" at bounding box center [78, 100] width 95 height 20
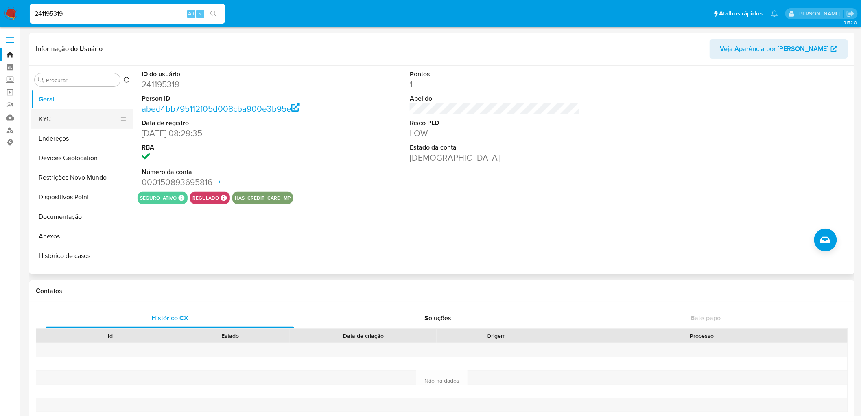
click at [68, 119] on button "KYC" at bounding box center [78, 119] width 95 height 20
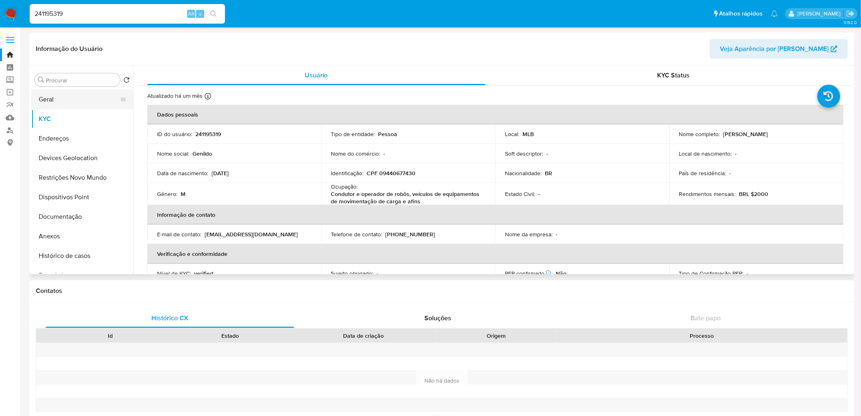
click at [72, 98] on button "Geral" at bounding box center [78, 100] width 95 height 20
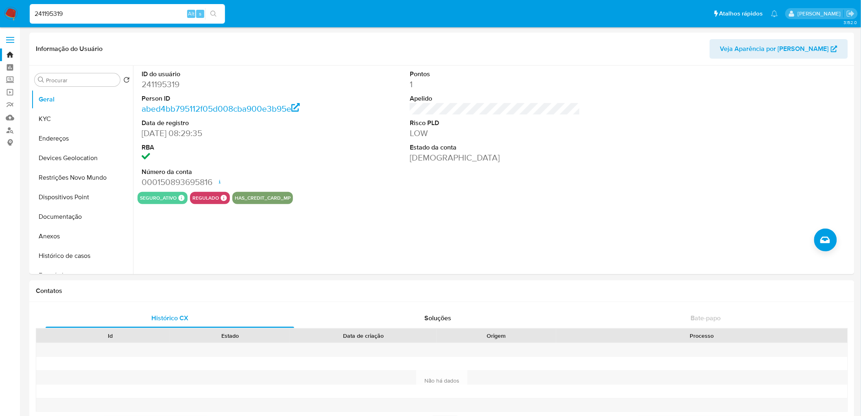
click at [6, 16] on img at bounding box center [11, 14] width 14 height 14
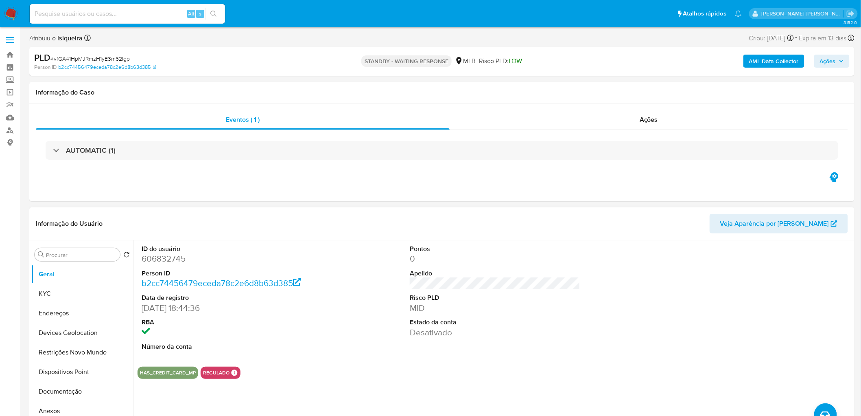
select select "10"
click at [92, 58] on span "# vfGA41HpMJRmzH1yE3m52Igp" at bounding box center [89, 59] width 79 height 8
click at [92, 59] on span "# vfGA41HpMJRmzH1yE3m52Igp" at bounding box center [89, 59] width 79 height 8
copy span "vfGA41HpMJRmzH1yE3m52Igp"
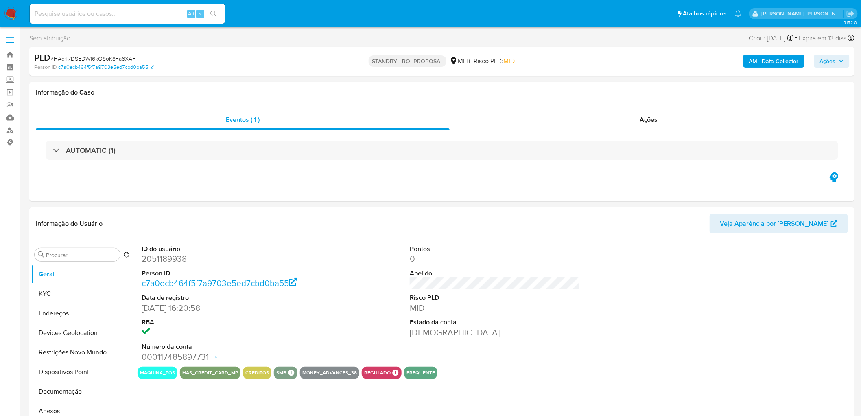
select select "10"
drag, startPoint x: 654, startPoint y: 122, endPoint x: 650, endPoint y: 114, distance: 8.8
click at [654, 121] on span "Ações" at bounding box center [649, 119] width 18 height 9
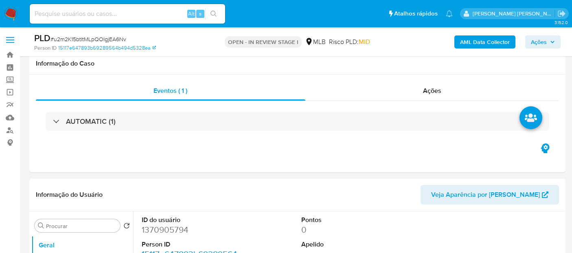
select select "10"
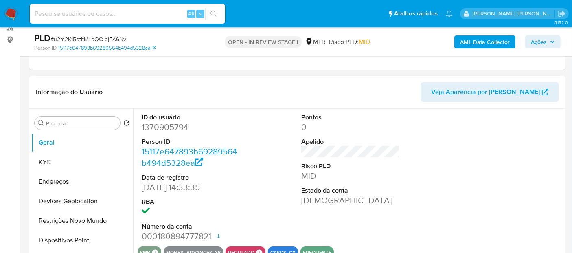
scroll to position [90, 0]
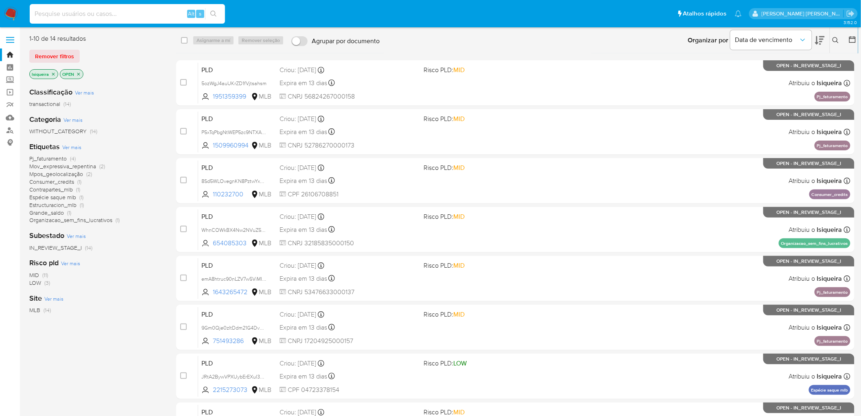
click at [164, 9] on input at bounding box center [127, 14] width 195 height 11
paste input "8Sd5WLOvegnKN8PztwYxHGCC"
type input "8Sd5WLOvegnKN8PztwYxHGCC"
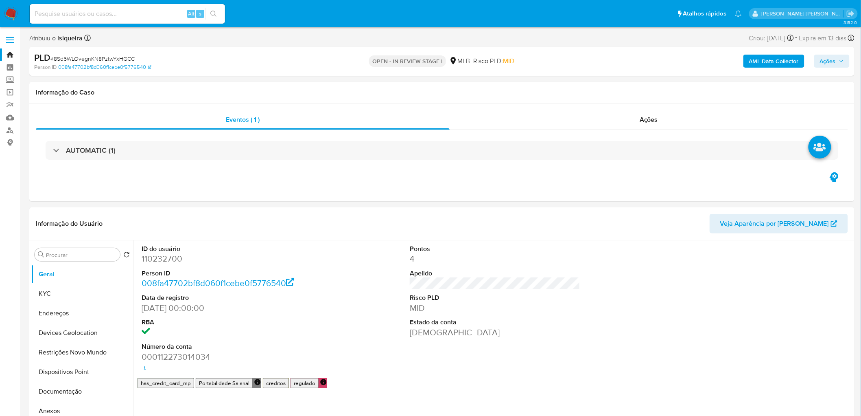
select select "10"
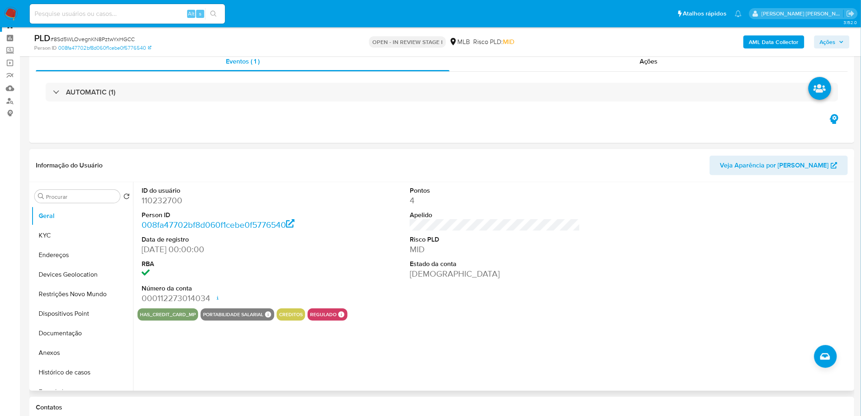
scroll to position [45, 0]
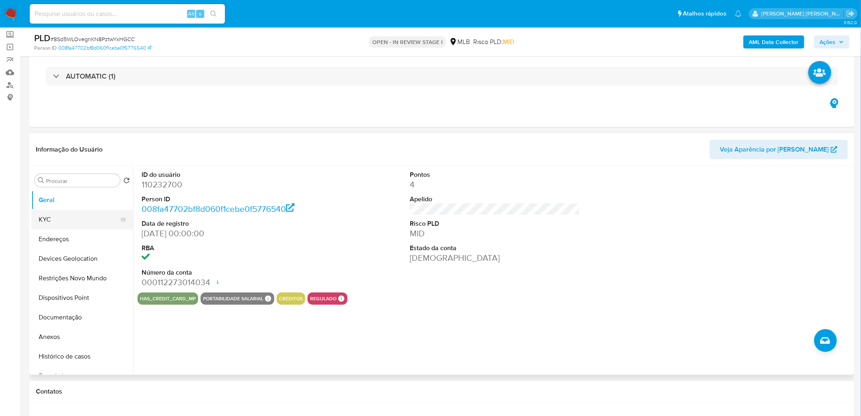
click at [70, 220] on button "KYC" at bounding box center [78, 220] width 95 height 20
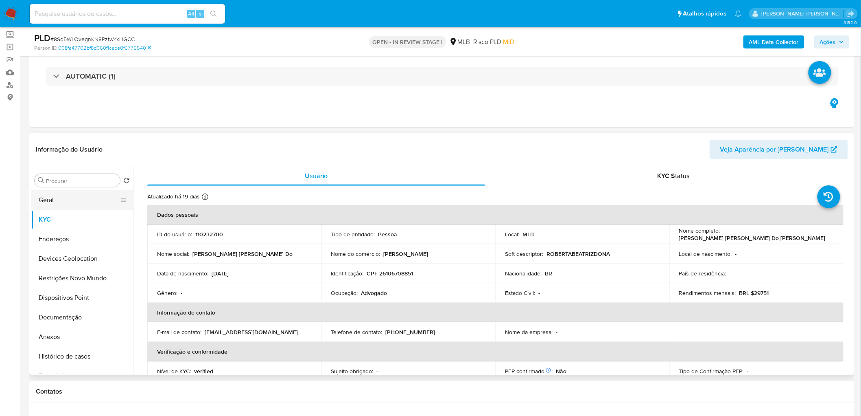
click at [83, 198] on button "Geral" at bounding box center [78, 200] width 95 height 20
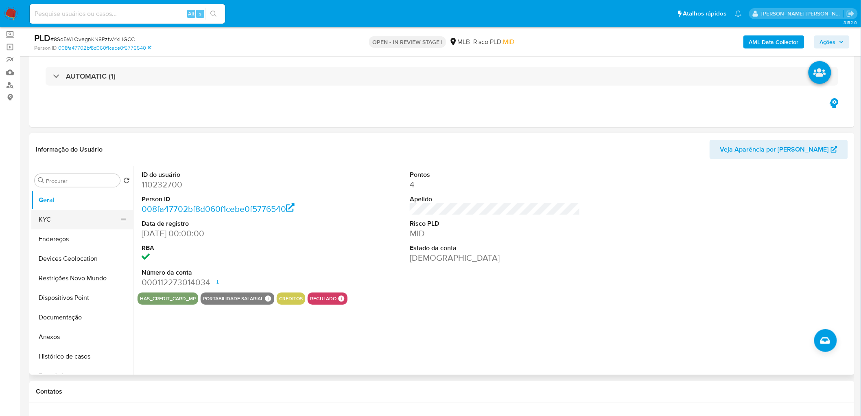
click at [86, 220] on button "KYC" at bounding box center [78, 220] width 95 height 20
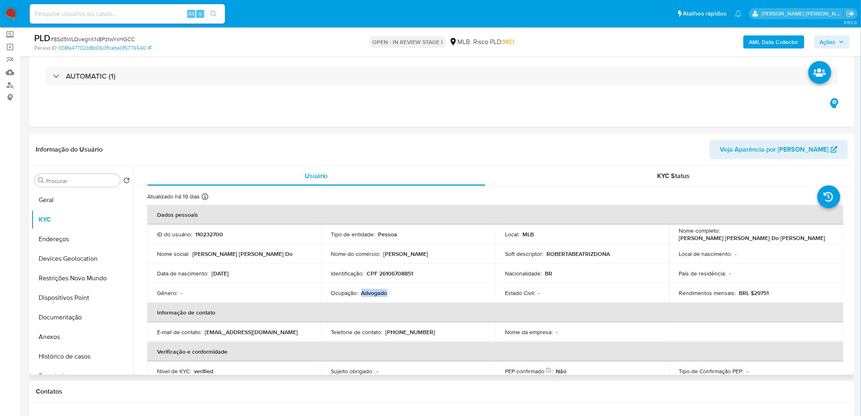
drag, startPoint x: 417, startPoint y: 289, endPoint x: 360, endPoint y: 292, distance: 57.1
click at [360, 292] on div "Ocupação : Advogado" at bounding box center [408, 292] width 155 height 7
copy p "Advogado"
click at [64, 317] on button "Documentação" at bounding box center [78, 317] width 95 height 20
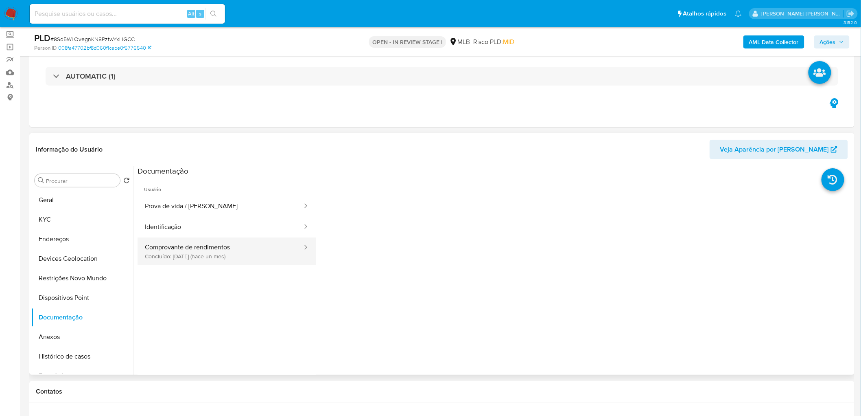
click at [239, 255] on button "Comprovante de rendimentos Concluído: 16/07/2025 (hace un mes)" at bounding box center [221, 251] width 166 height 28
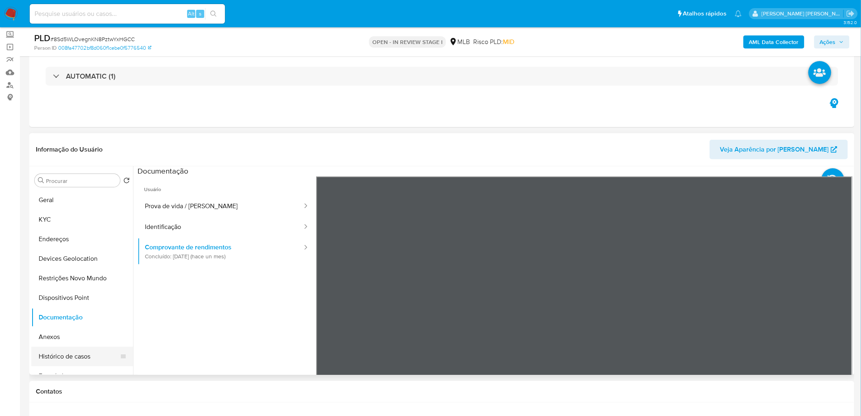
click at [79, 353] on button "Histórico de casos" at bounding box center [78, 356] width 95 height 20
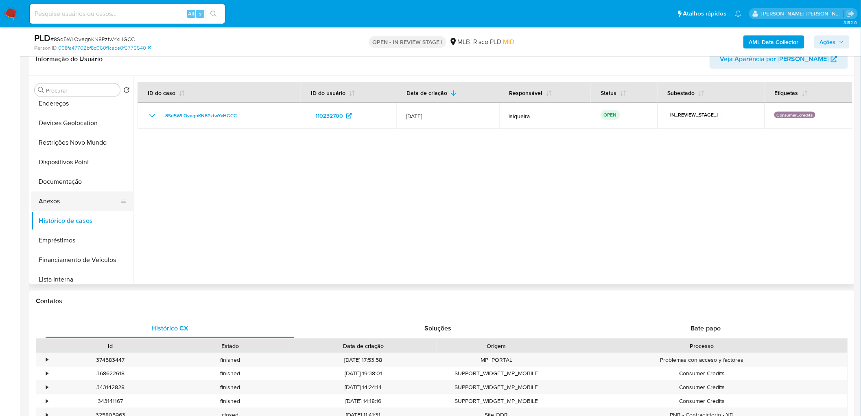
click at [46, 197] on button "Anexos" at bounding box center [78, 201] width 95 height 20
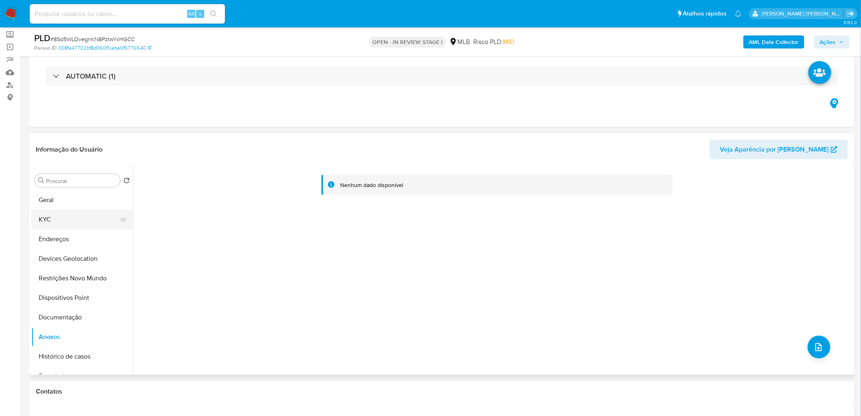
click at [52, 222] on button "KYC" at bounding box center [78, 220] width 95 height 20
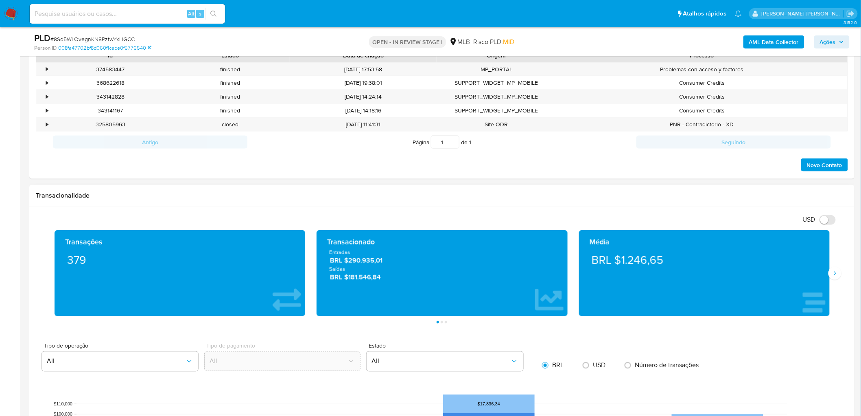
scroll to position [452, 0]
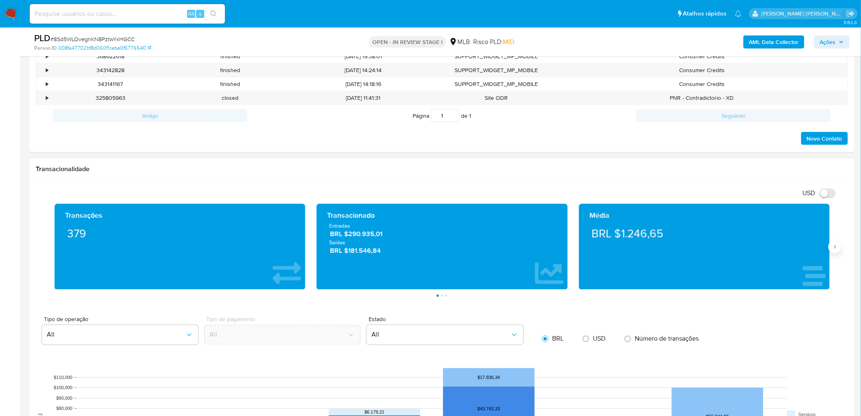
click at [834, 251] on button "Siguiente" at bounding box center [835, 246] width 13 height 13
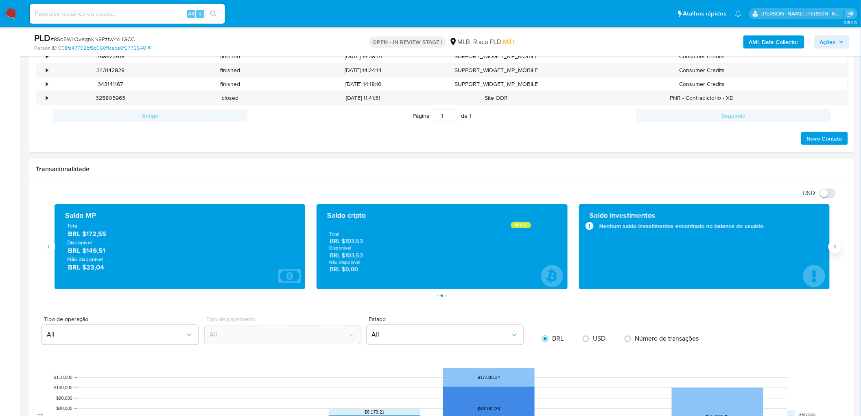
click at [836, 247] on icon "Siguiente" at bounding box center [835, 247] width 2 height 4
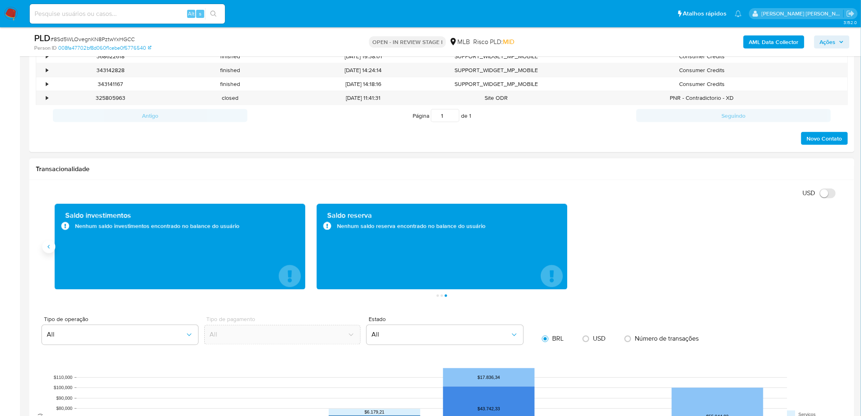
click at [45, 247] on button "Anterior" at bounding box center [48, 246] width 13 height 13
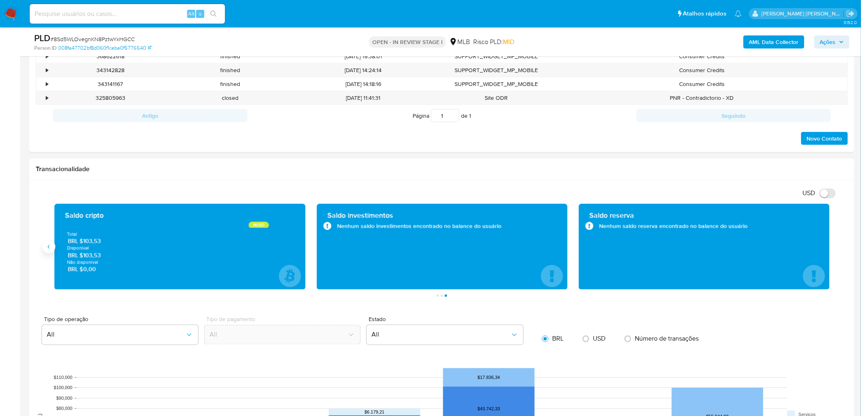
click at [47, 248] on icon "Anterior" at bounding box center [49, 246] width 7 height 7
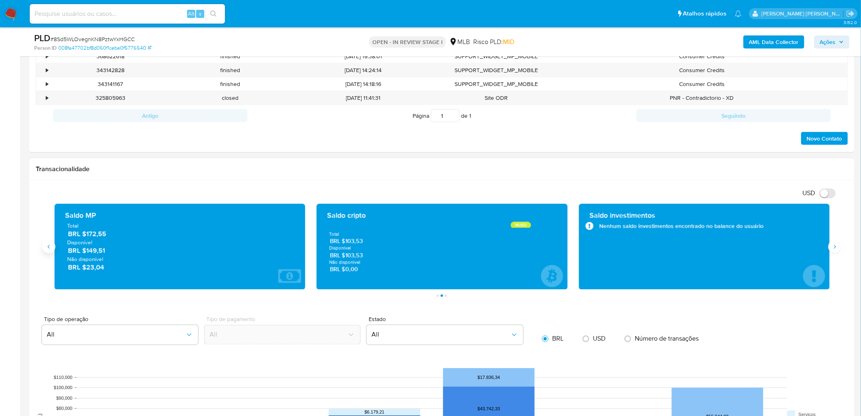
click at [48, 249] on icon "Anterior" at bounding box center [49, 246] width 7 height 7
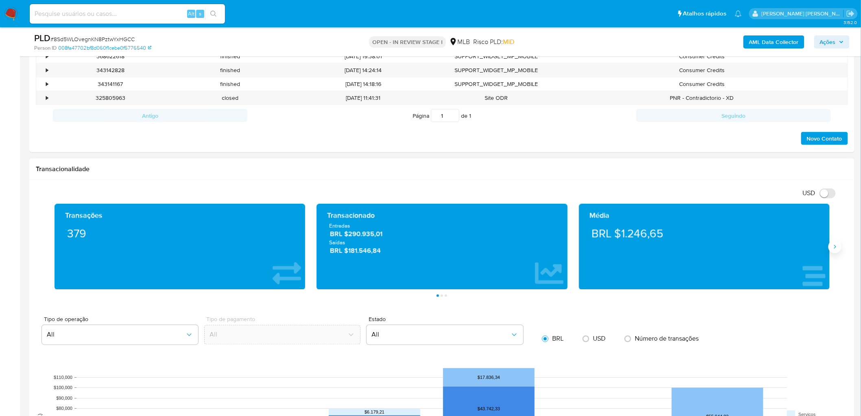
click at [836, 249] on icon "Siguiente" at bounding box center [835, 246] width 7 height 7
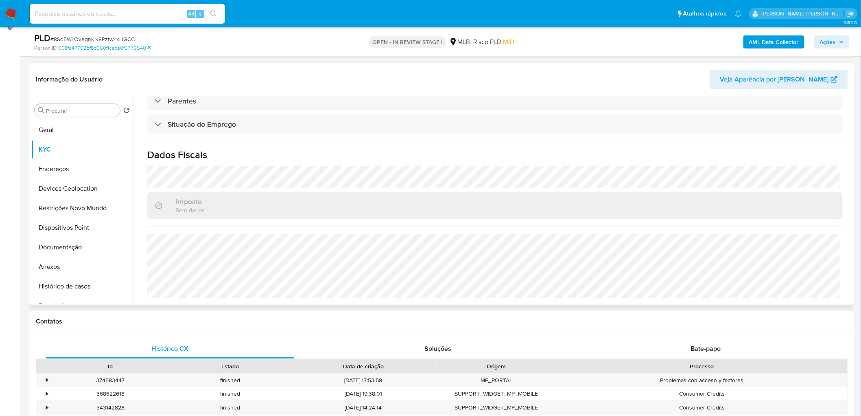
scroll to position [45, 0]
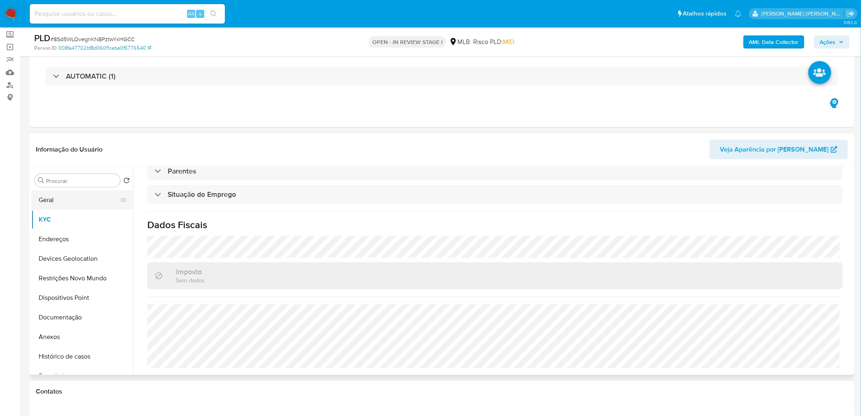
click at [74, 197] on button "Geral" at bounding box center [78, 200] width 95 height 20
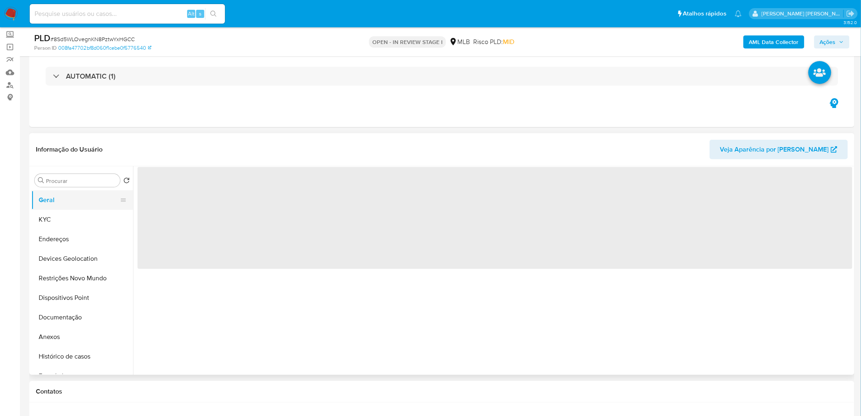
scroll to position [0, 0]
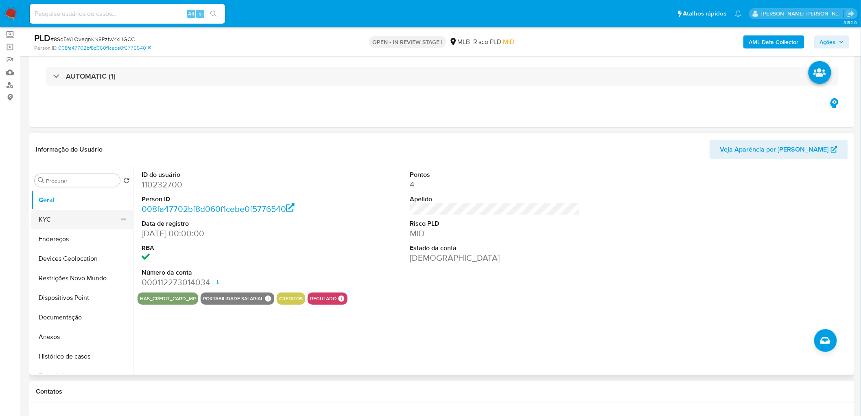
click at [51, 217] on button "KYC" at bounding box center [78, 220] width 95 height 20
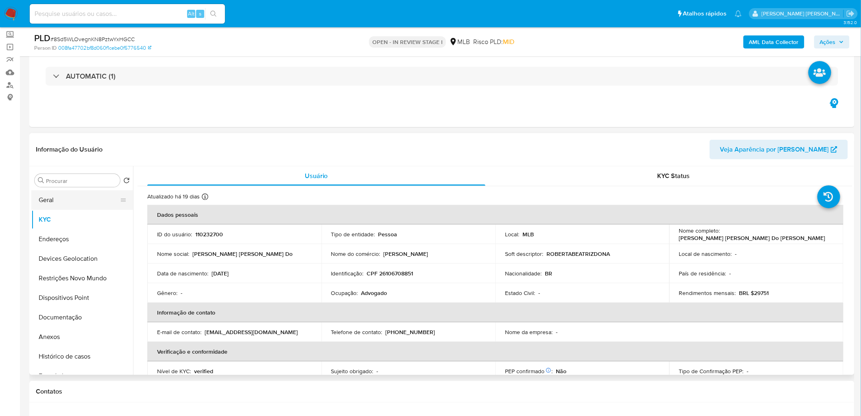
click at [77, 205] on button "Geral" at bounding box center [78, 200] width 95 height 20
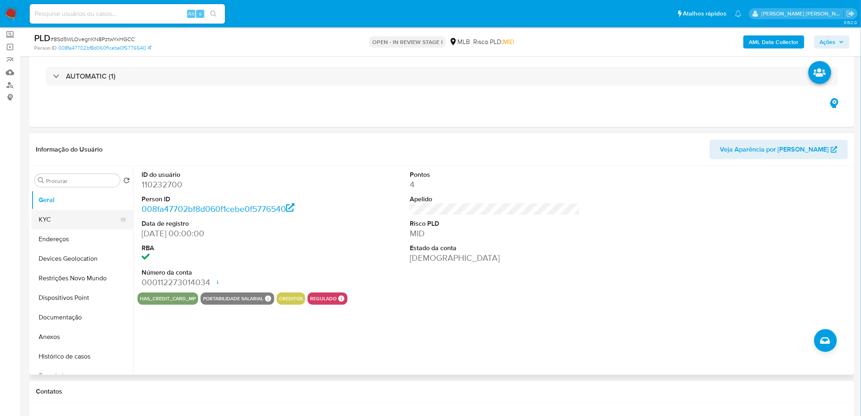
click at [67, 212] on button "KYC" at bounding box center [78, 220] width 95 height 20
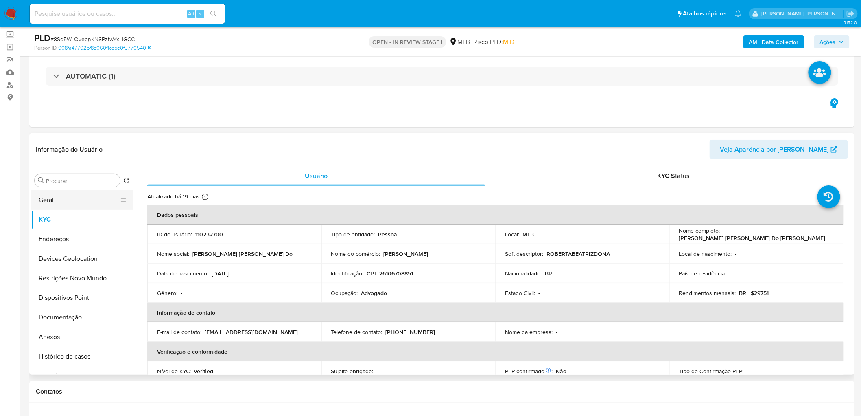
click at [53, 200] on button "Geral" at bounding box center [78, 200] width 95 height 20
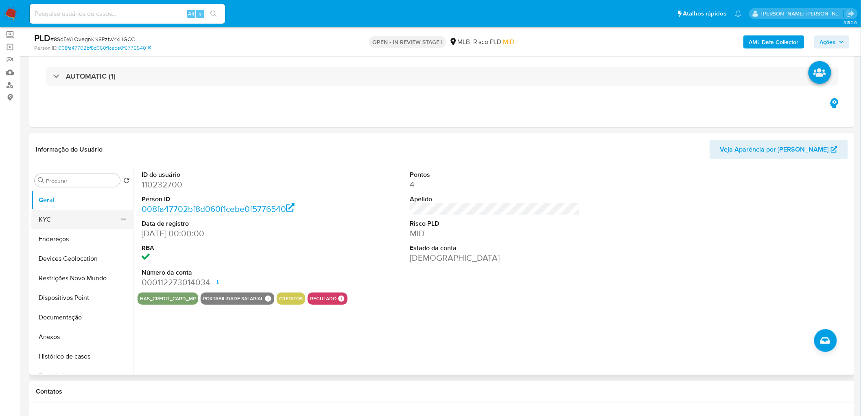
drag, startPoint x: 52, startPoint y: 226, endPoint x: 57, endPoint y: 221, distance: 7.5
click at [52, 226] on button "KYC" at bounding box center [78, 220] width 95 height 20
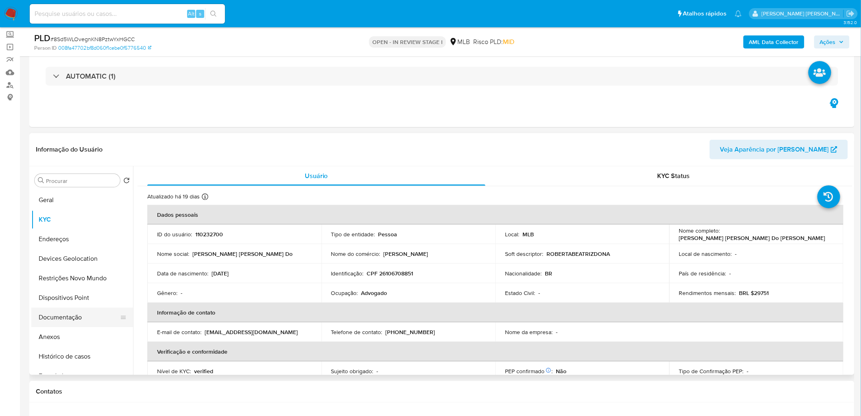
click at [78, 317] on button "Documentação" at bounding box center [78, 317] width 95 height 20
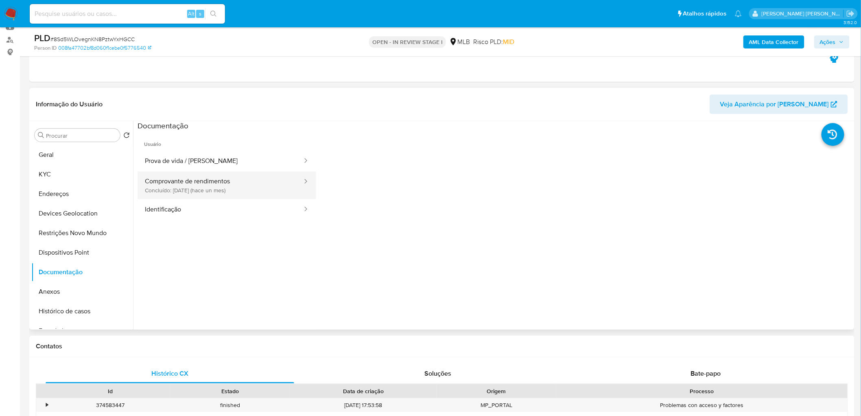
click at [235, 190] on button "Comprovante de rendimentos Concluído: 16/07/2025 (hace un mes)" at bounding box center [221, 185] width 166 height 28
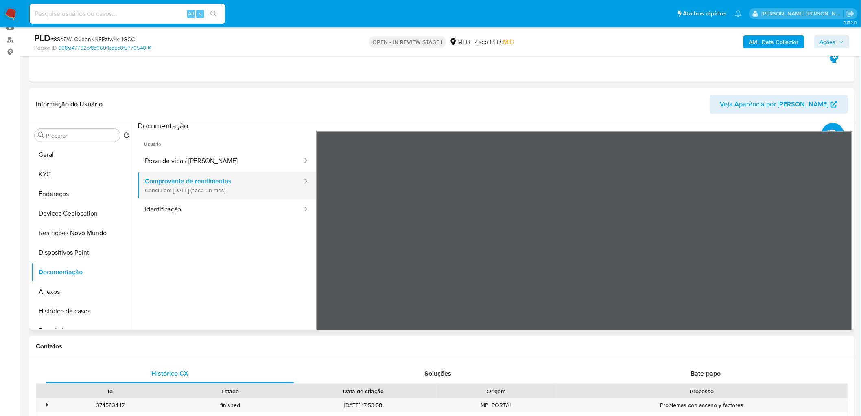
click at [218, 196] on button "Comprovante de rendimentos Concluído: 16/07/2025 (hace un mes)" at bounding box center [221, 185] width 166 height 28
drag, startPoint x: 208, startPoint y: 166, endPoint x: 202, endPoint y: 165, distance: 6.1
click at [208, 166] on button "Prova de vida / Selfie" at bounding box center [221, 161] width 166 height 21
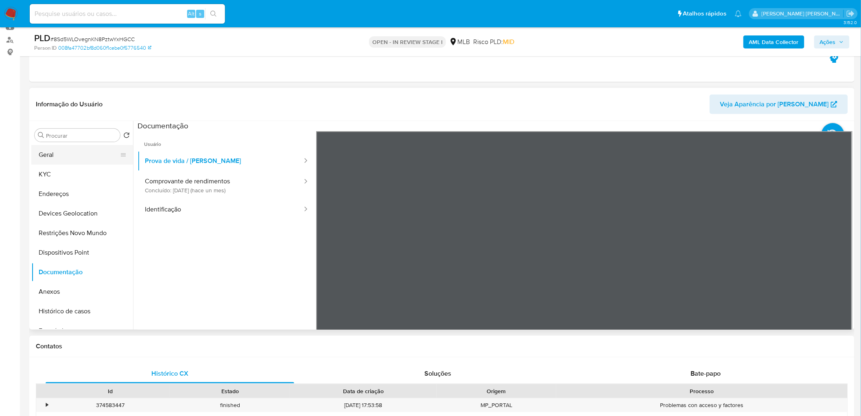
click at [62, 158] on button "Geral" at bounding box center [78, 155] width 95 height 20
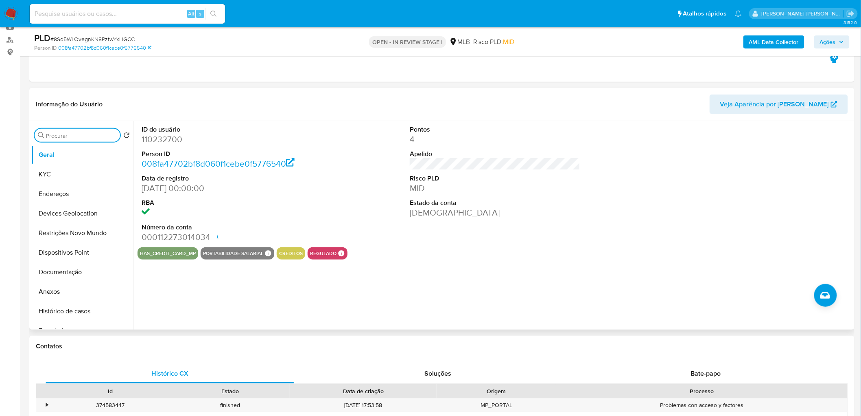
click at [88, 133] on input "Procurar" at bounding box center [81, 135] width 71 height 7
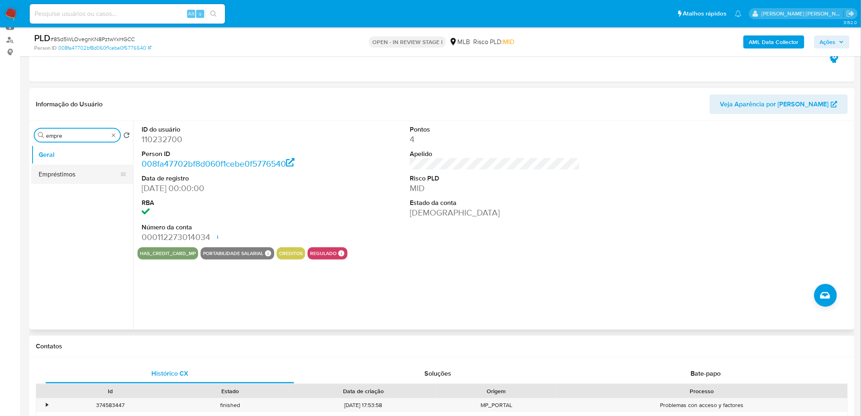
type input "empre"
click at [87, 174] on button "Empréstimos" at bounding box center [78, 174] width 95 height 20
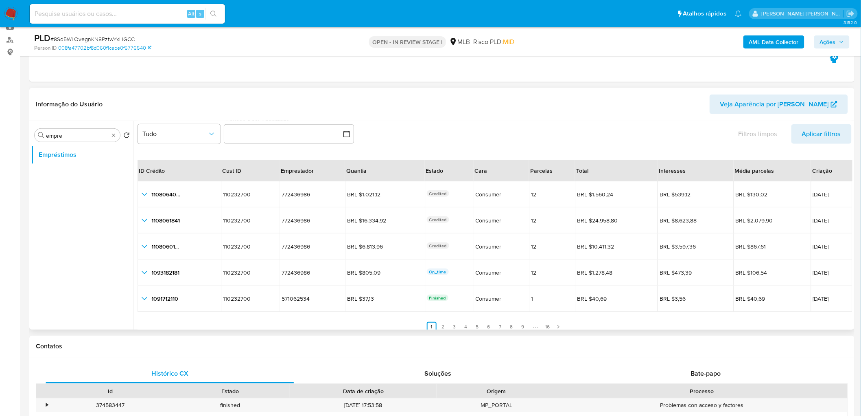
scroll to position [18, 0]
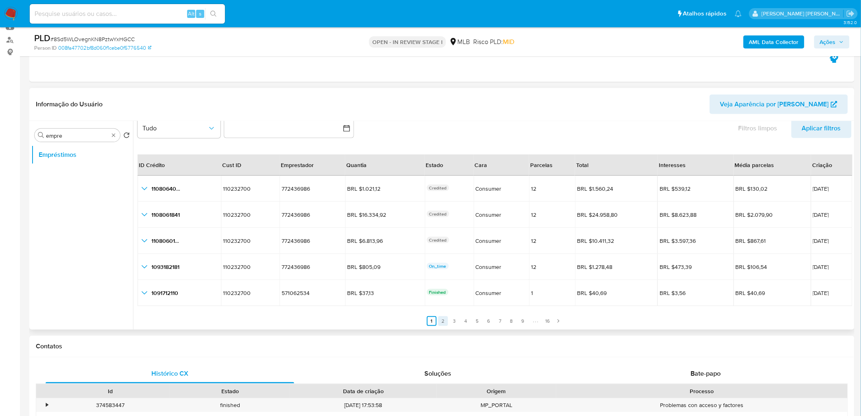
click at [442, 324] on link "2" at bounding box center [443, 321] width 10 height 10
click at [437, 324] on link "1" at bounding box center [437, 321] width 10 height 10
click at [452, 324] on link "3" at bounding box center [455, 321] width 10 height 10
click at [470, 322] on link "4" at bounding box center [471, 321] width 10 height 10
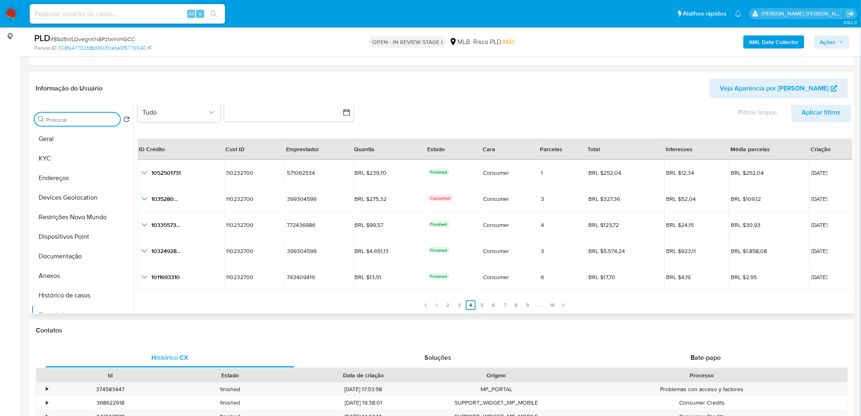
scroll to position [90, 0]
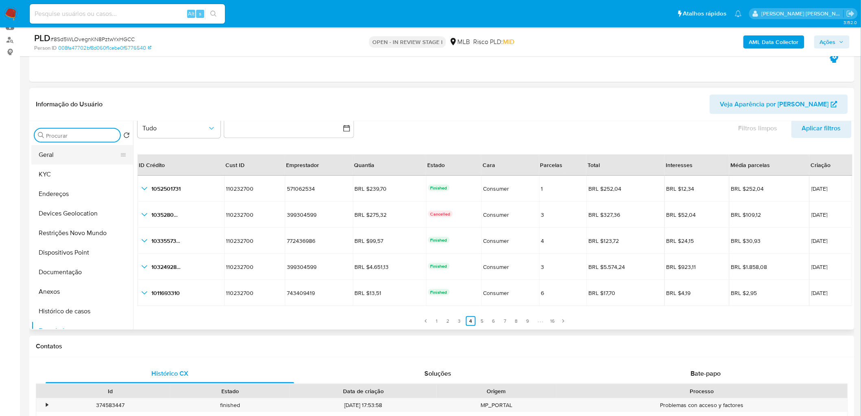
click at [59, 151] on button "Geral" at bounding box center [78, 155] width 95 height 20
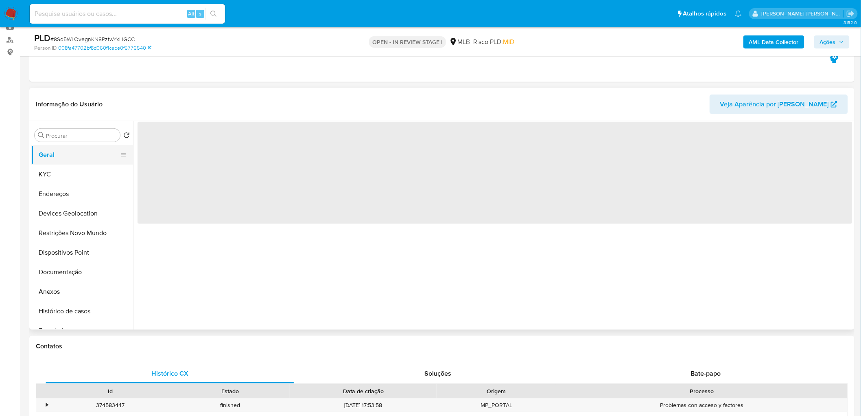
scroll to position [0, 0]
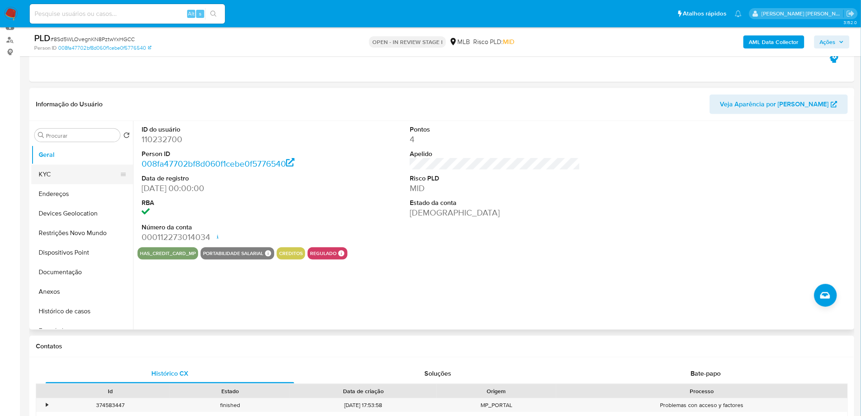
click at [94, 172] on button "KYC" at bounding box center [78, 174] width 95 height 20
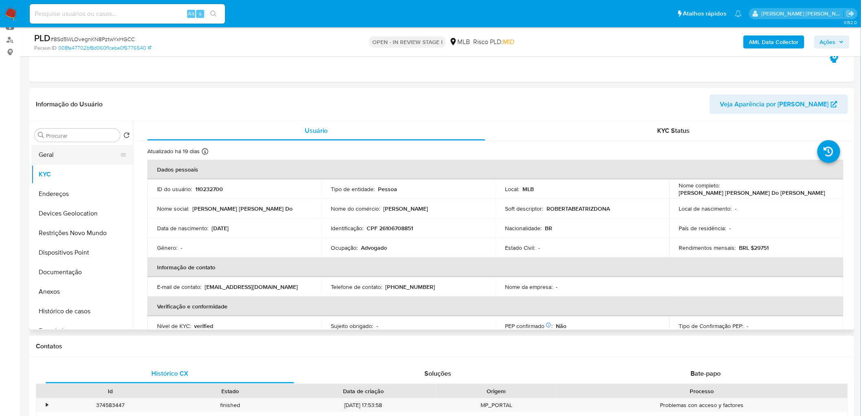
click at [60, 158] on button "Geral" at bounding box center [78, 155] width 95 height 20
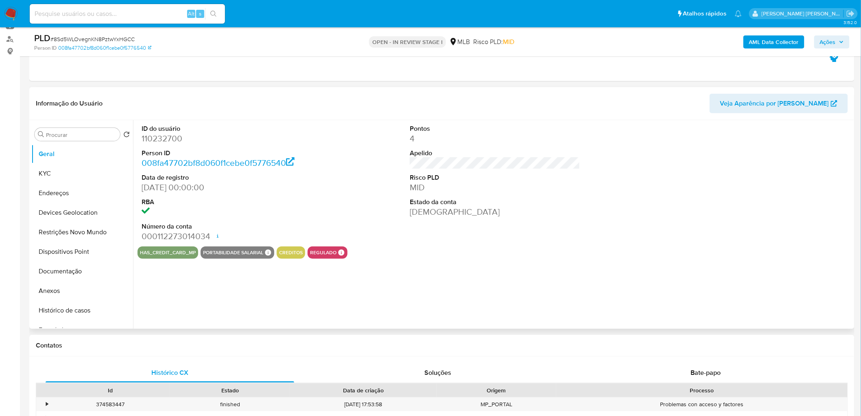
scroll to position [90, 0]
click at [70, 178] on button "KYC" at bounding box center [78, 174] width 95 height 20
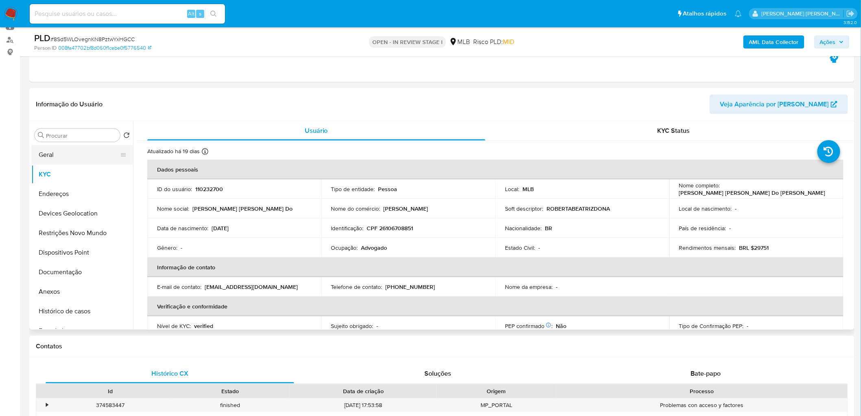
click at [68, 153] on button "Geral" at bounding box center [78, 155] width 95 height 20
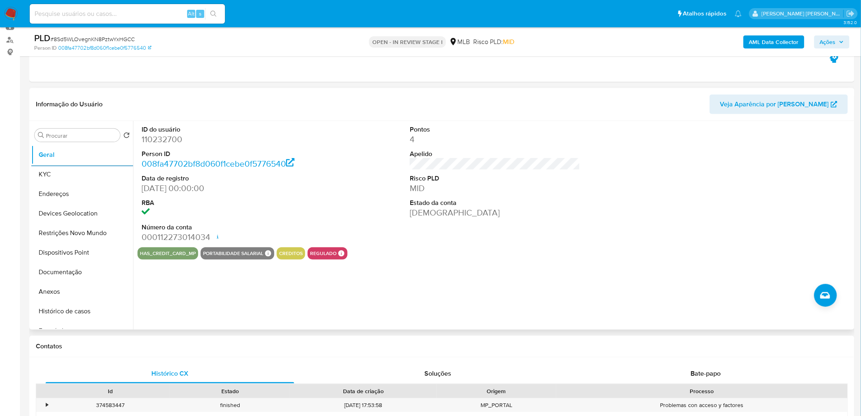
click at [350, 205] on div "ID do usuário 110232700 Person ID 008fa47702bf8d060f1cebe0f5776540 Data de regi…" at bounding box center [495, 184] width 715 height 126
click at [355, 199] on div "ID do usuário 110232700 Person ID 008fa47702bf8d060f1cebe0f5776540 Data de regi…" at bounding box center [495, 184] width 715 height 126
click at [58, 172] on button "KYC" at bounding box center [78, 174] width 95 height 20
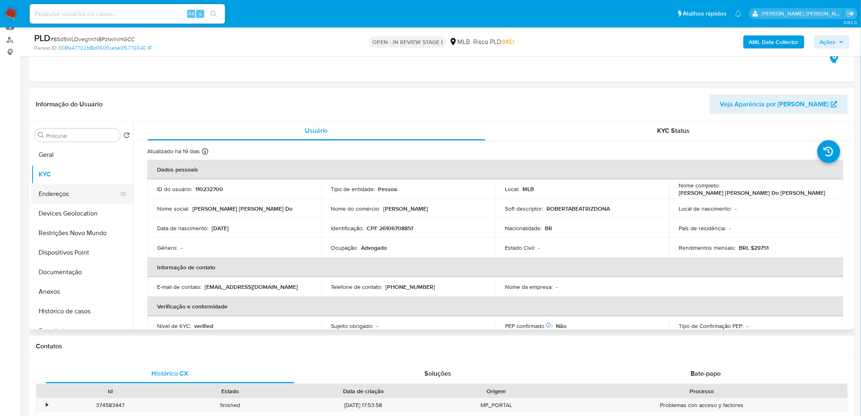
click at [67, 197] on button "Endereços" at bounding box center [78, 194] width 95 height 20
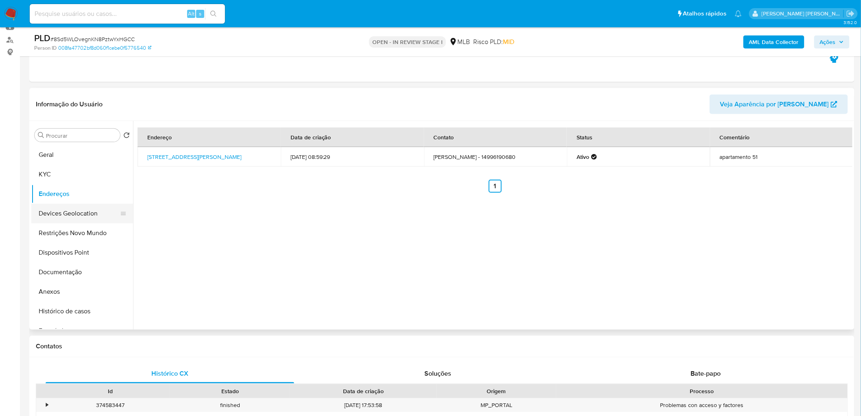
click at [68, 213] on button "Devices Geolocation" at bounding box center [78, 214] width 95 height 20
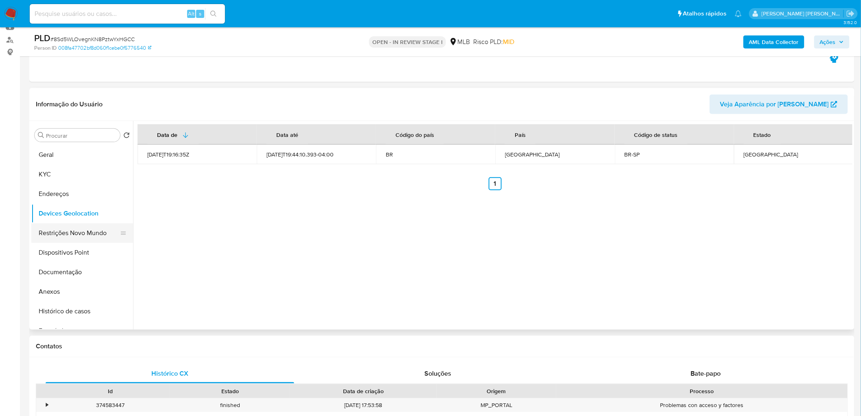
click at [58, 236] on button "Restrições Novo Mundo" at bounding box center [78, 233] width 95 height 20
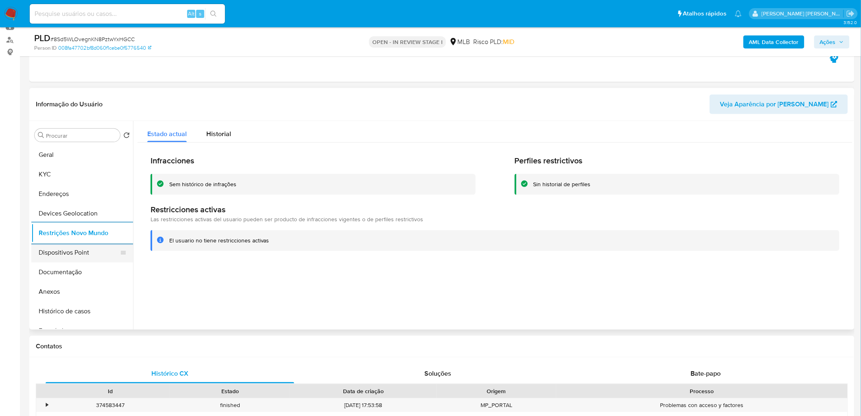
click at [83, 251] on button "Dispositivos Point" at bounding box center [78, 253] width 95 height 20
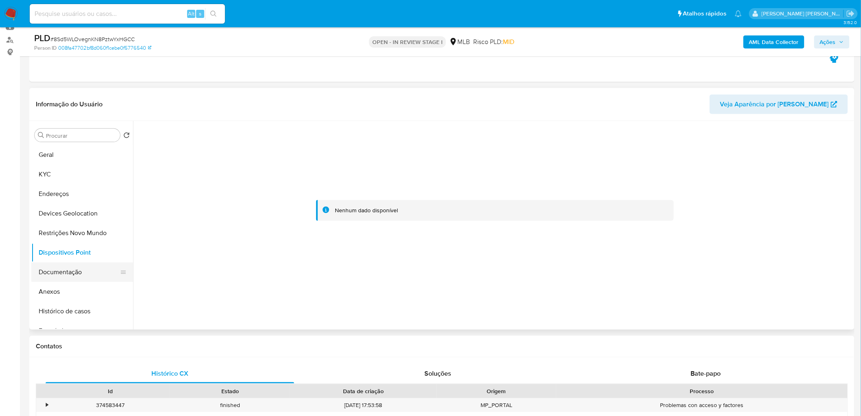
click at [72, 267] on button "Documentação" at bounding box center [78, 272] width 95 height 20
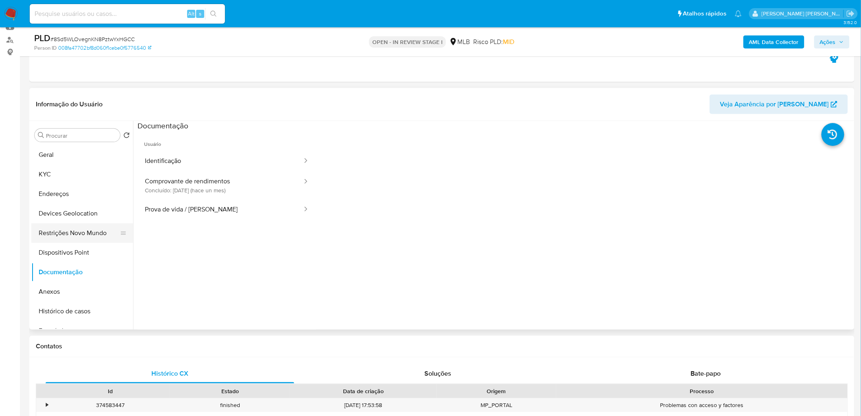
click at [77, 233] on button "Restrições Novo Mundo" at bounding box center [78, 233] width 95 height 20
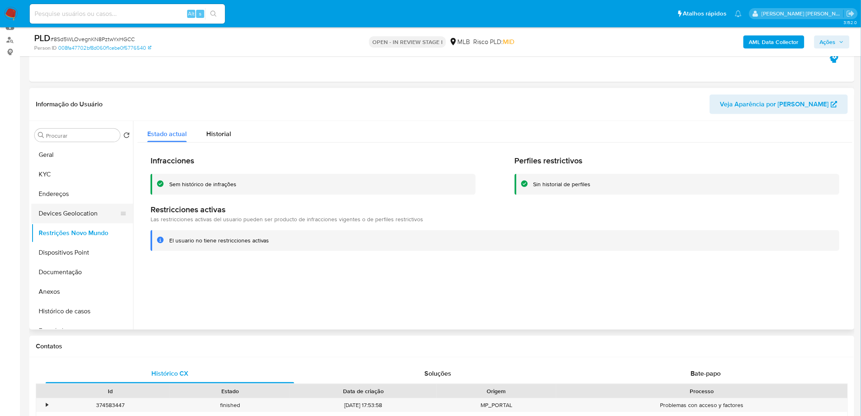
click at [55, 219] on button "Devices Geolocation" at bounding box center [78, 214] width 95 height 20
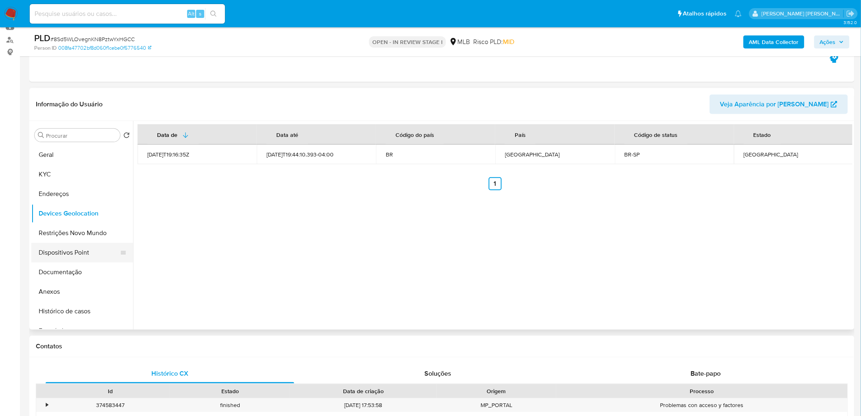
click at [62, 254] on button "Dispositivos Point" at bounding box center [78, 253] width 95 height 20
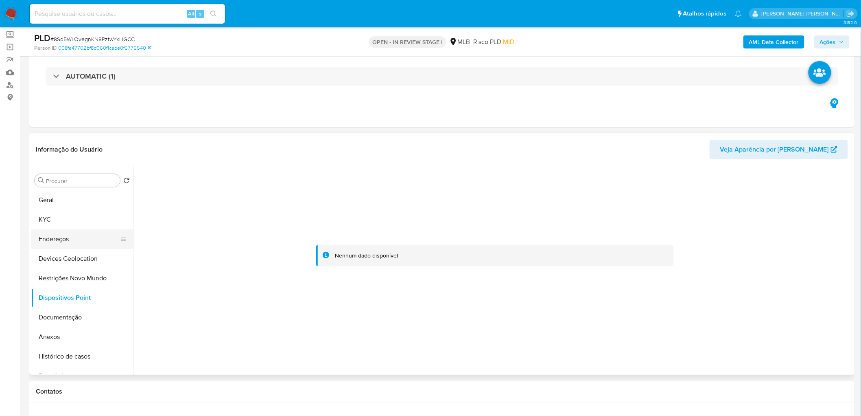
click at [73, 229] on button "Endereços" at bounding box center [78, 239] width 95 height 20
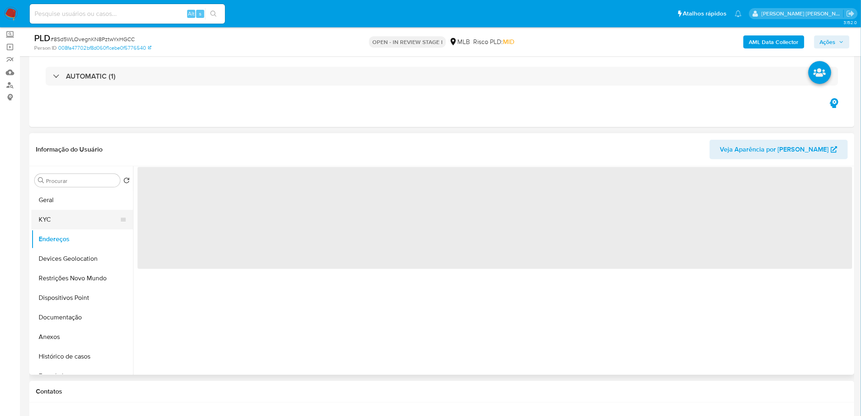
click at [76, 218] on button "KYC" at bounding box center [78, 220] width 95 height 20
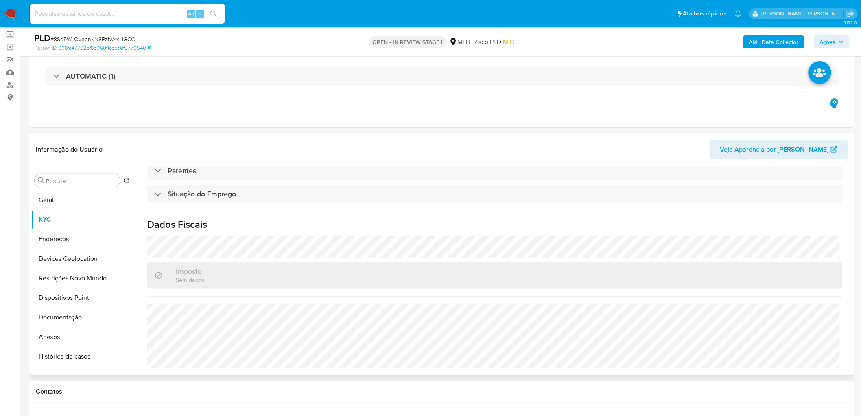
scroll to position [339, 0]
click at [78, 335] on button "Anexos" at bounding box center [78, 337] width 95 height 20
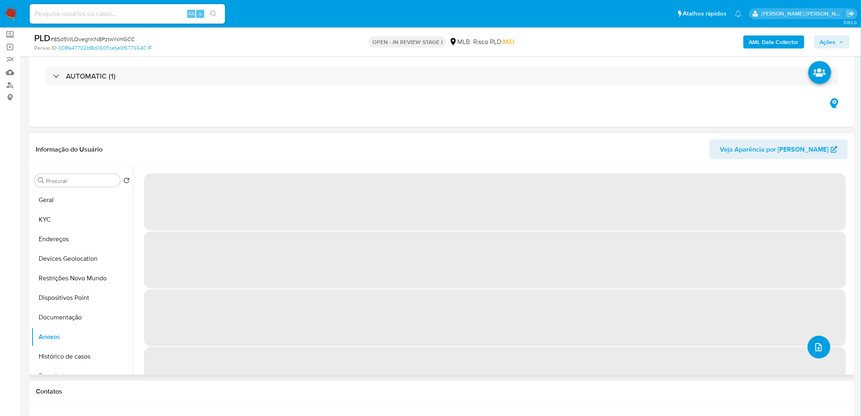
click at [816, 344] on icon "upload-file" at bounding box center [819, 347] width 10 height 10
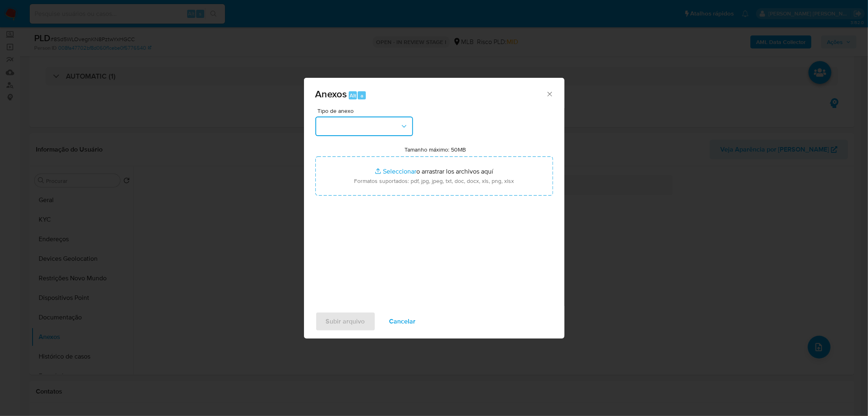
click at [379, 121] on button "button" at bounding box center [364, 126] width 98 height 20
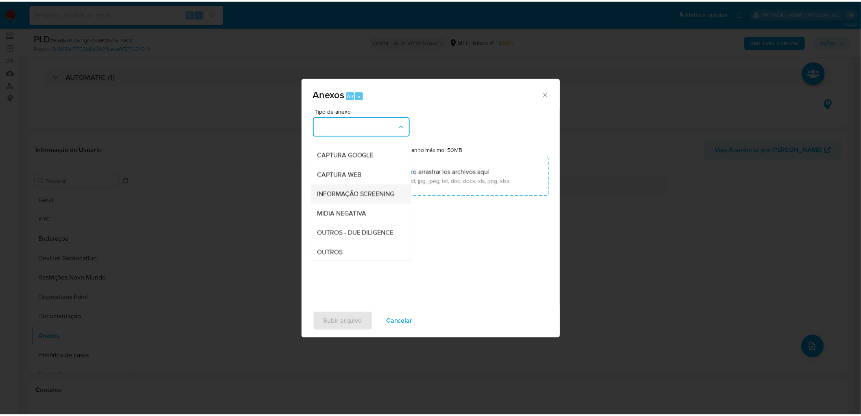
scroll to position [90, 0]
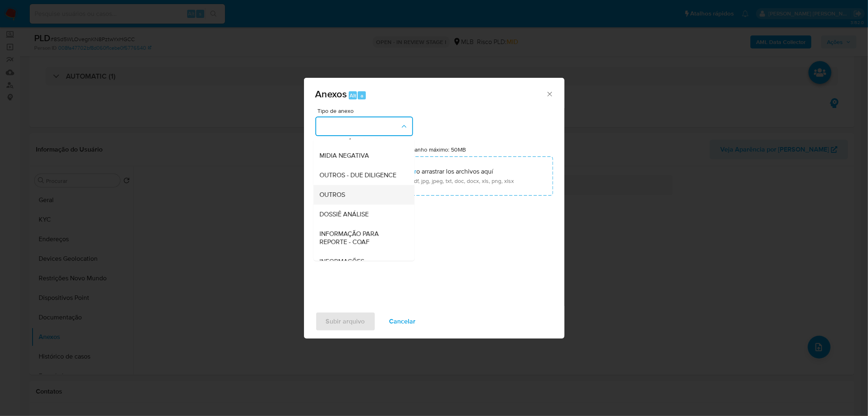
click at [359, 204] on div "OUTROS" at bounding box center [361, 195] width 83 height 20
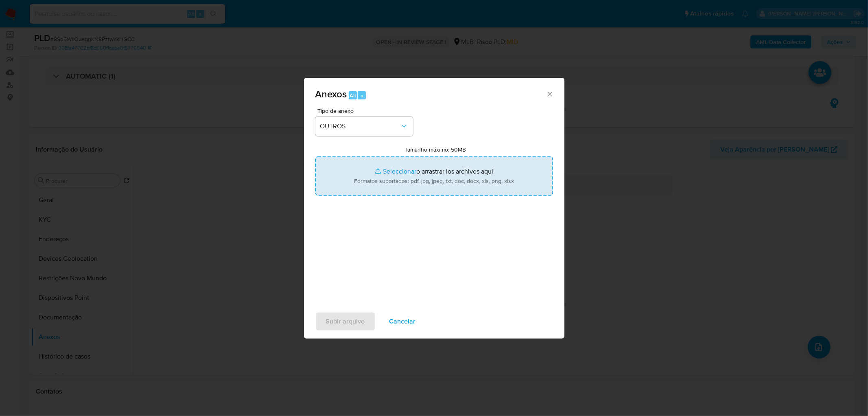
click at [455, 183] on input "Tamanho máximo: 50MB Seleccionar archivos" at bounding box center [434, 175] width 238 height 39
type input "C:\fakepath\Mulan 110232700_2025_08_12_18_10_18.xlsx"
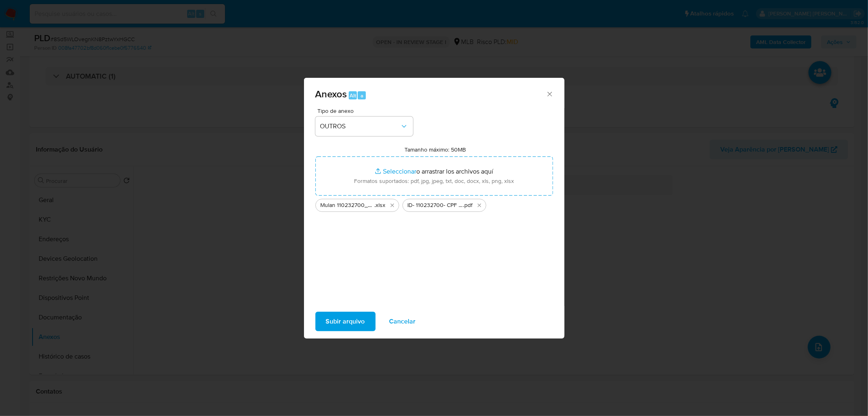
click at [351, 322] on span "Subir arquivo" at bounding box center [345, 321] width 39 height 18
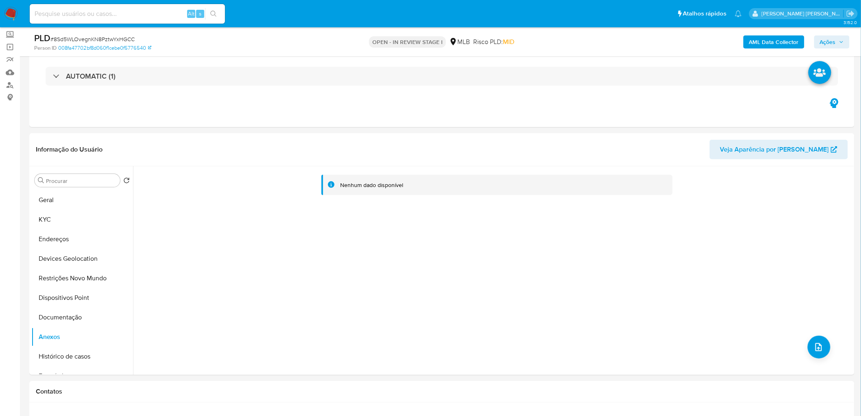
click at [14, 11] on img at bounding box center [11, 14] width 14 height 14
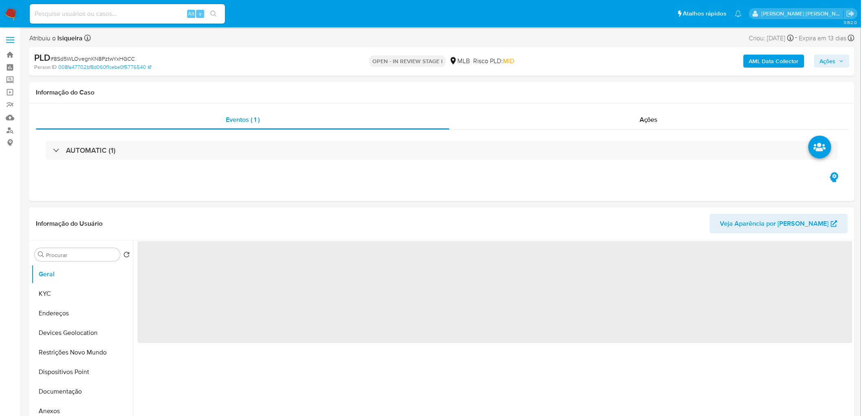
click at [7, 9] on img at bounding box center [11, 14] width 14 height 14
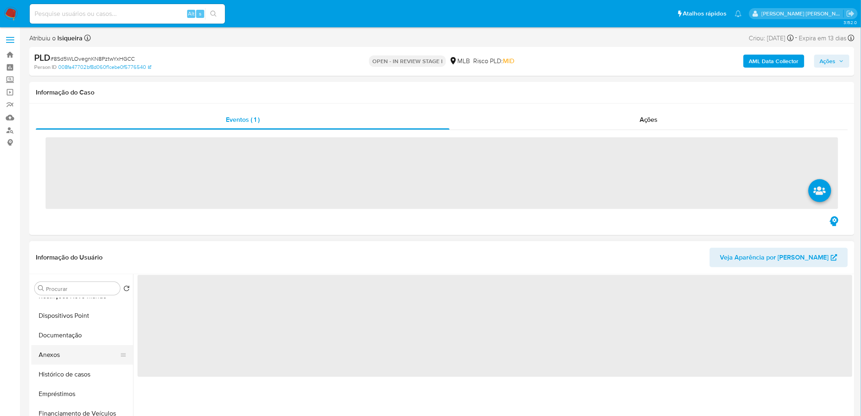
scroll to position [90, 0]
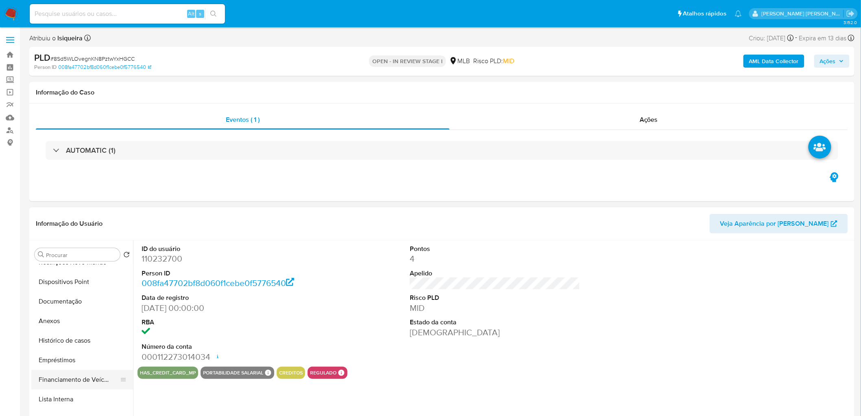
select select "10"
click at [79, 340] on button "Histórico de casos" at bounding box center [78, 340] width 95 height 20
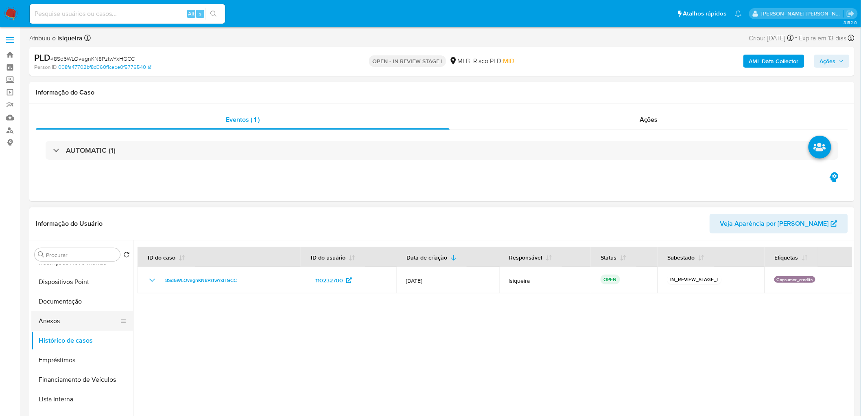
click at [82, 322] on button "Anexos" at bounding box center [78, 321] width 95 height 20
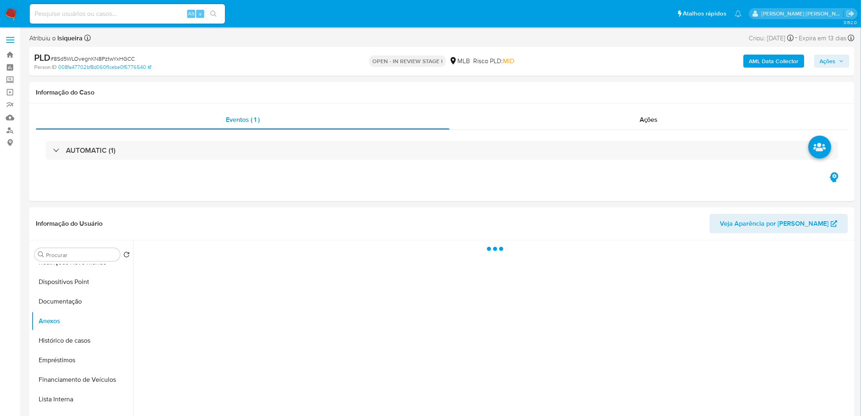
click at [832, 62] on span "Ações" at bounding box center [828, 61] width 16 height 13
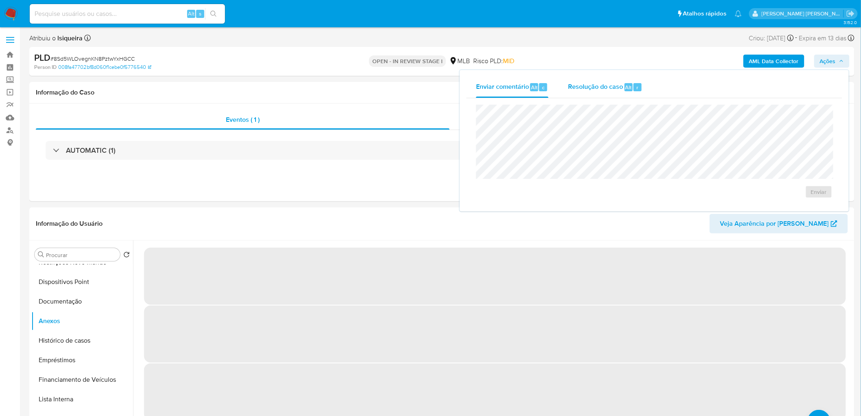
click at [623, 92] on div "Resolução do caso Alt r" at bounding box center [605, 87] width 74 height 21
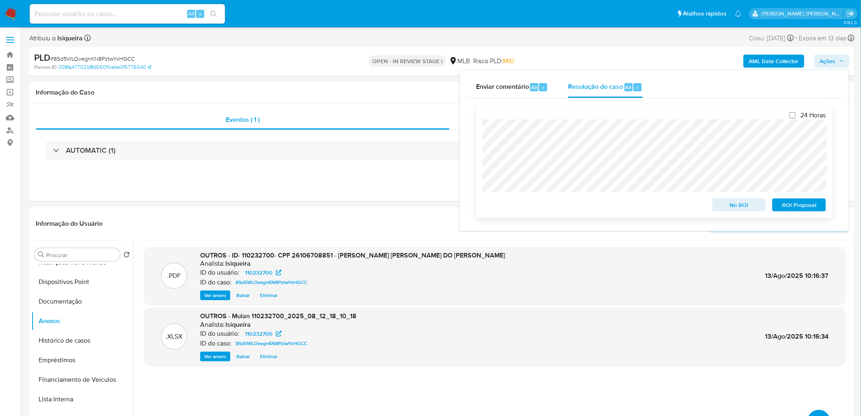
click at [741, 203] on span "No ROI" at bounding box center [739, 204] width 42 height 11
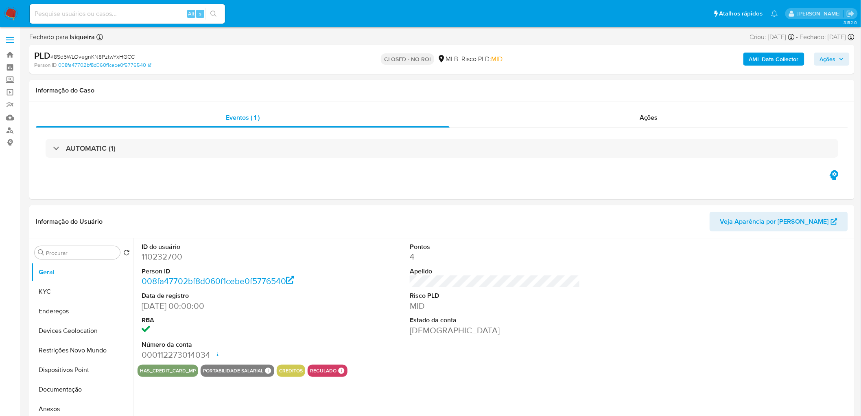
select select "10"
click at [56, 291] on button "KYC" at bounding box center [78, 292] width 95 height 20
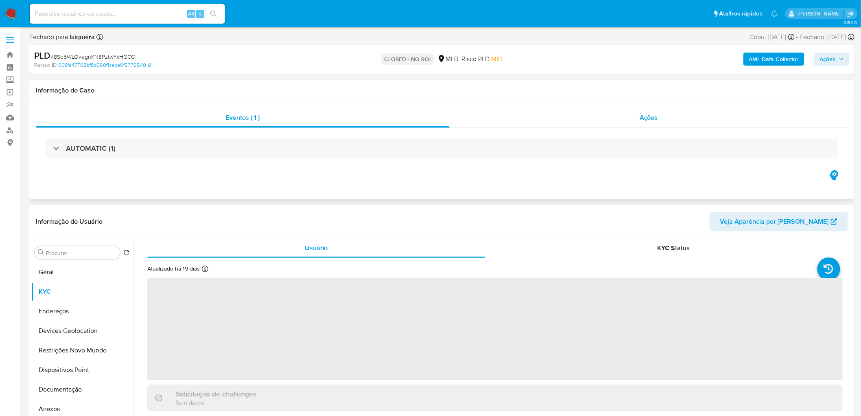
click at [656, 123] on div "Ações" at bounding box center [649, 118] width 398 height 20
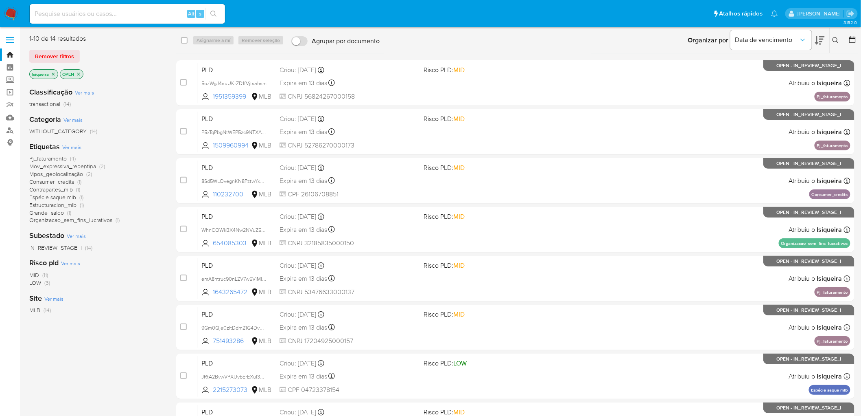
click at [9, 11] on img at bounding box center [11, 14] width 14 height 14
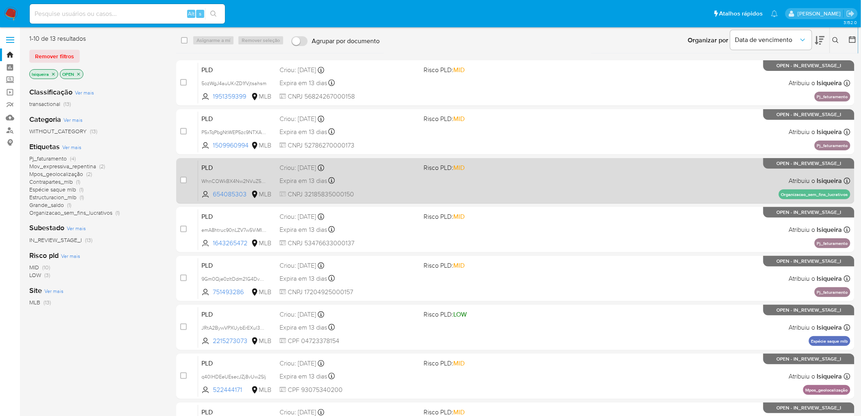
click at [650, 190] on div "PLD WhnCOWkBX4Nw2NVuZ5ARu9WK 654085303 MLB Risco PLD: MID Criou: [DATE] Criou: …" at bounding box center [524, 180] width 652 height 41
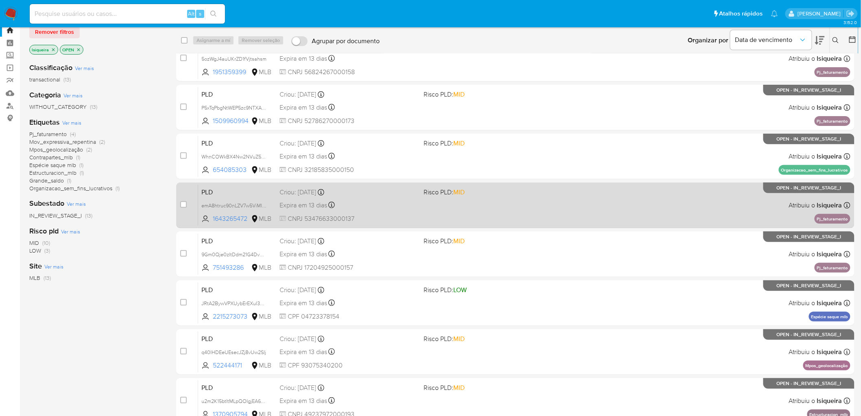
scroll to position [45, 0]
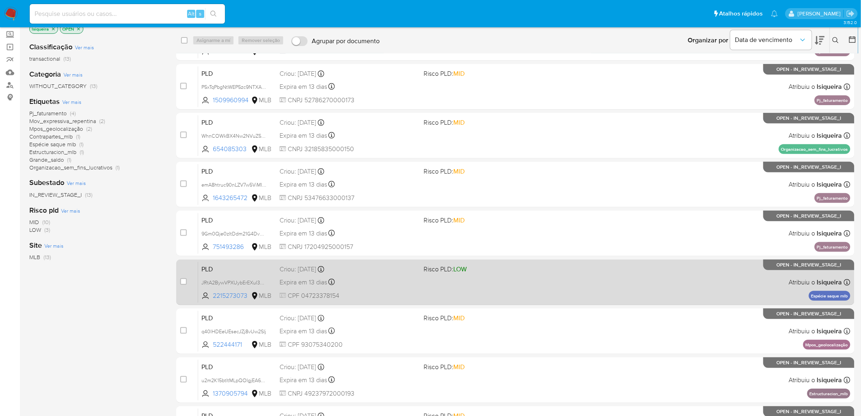
click at [687, 291] on div "PLD JRtA2BywVPXUybErEXuI3KOw 2215273073 MLB Risco PLD: LOW Criou: 12/07/2025 Cr…" at bounding box center [524, 281] width 652 height 41
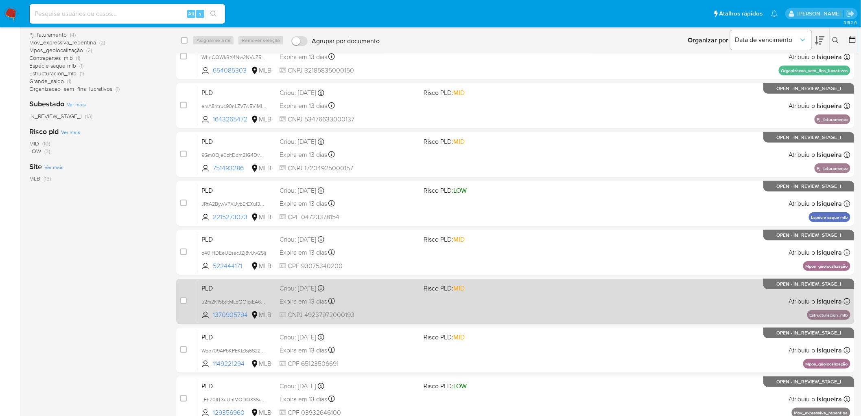
scroll to position [164, 0]
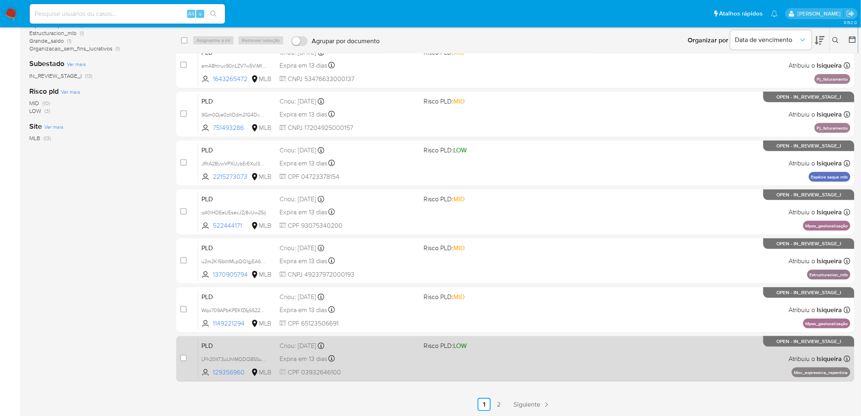
click at [556, 362] on div "PLD LFh20ItT3uUhIMQDQ8SSu9cd 129356960 MLB Risco PLD: LOW Criou: 12/07/2025 Cri…" at bounding box center [524, 358] width 652 height 41
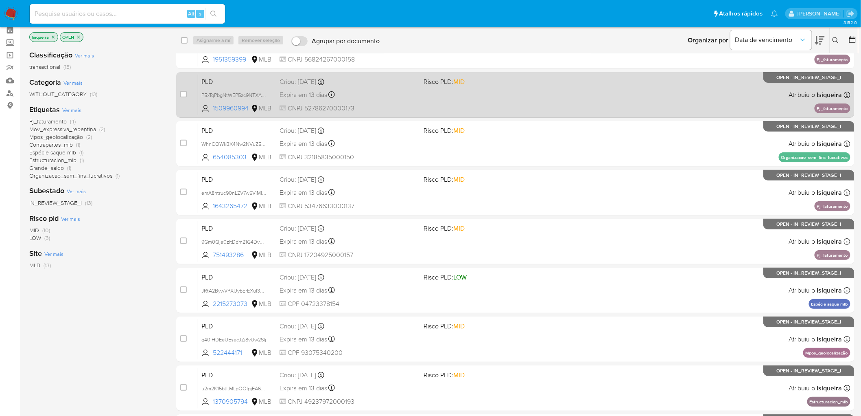
scroll to position [0, 0]
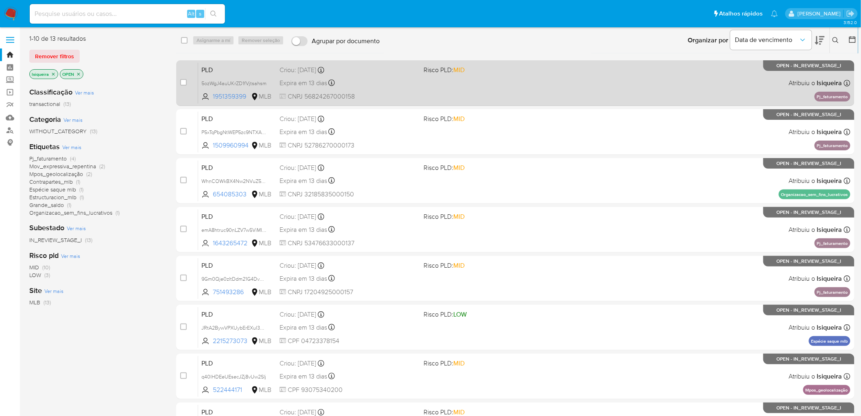
click at [650, 89] on div "PLD 5ozWgJ4auUKrZD1fVjtsahsm 1951359399 MLB Risco PLD: MID Criou: 12/07/2025 Cr…" at bounding box center [524, 82] width 652 height 41
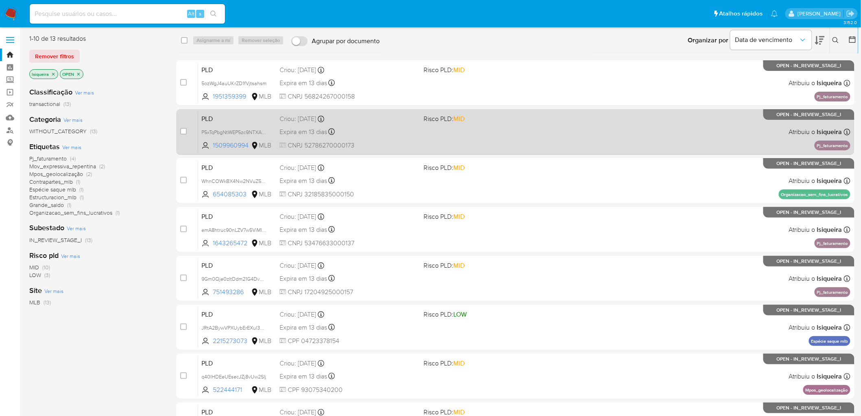
click at [549, 140] on div "PLD P5xTqPbgNtWEP5zc9NTXA9tc 1509960994 MLB Risco PLD: MID Criou: 12/07/2025 Cr…" at bounding box center [524, 131] width 652 height 41
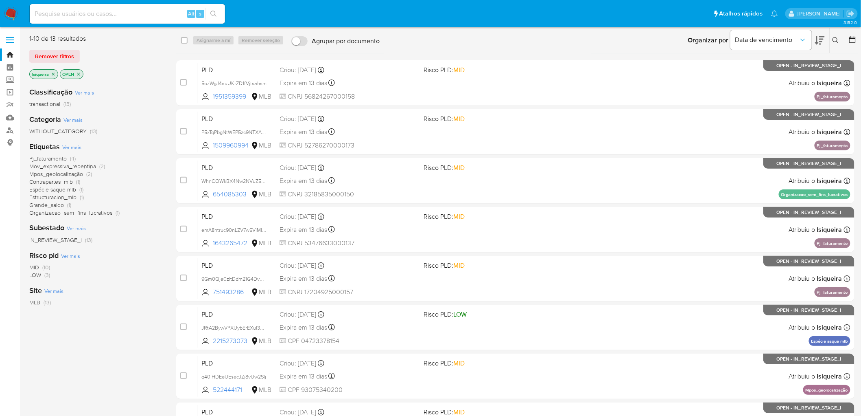
click at [0, 9] on nav "Pausado Ver notificaciones Alt s Atalhos rápidos Presiona las siguientes teclas…" at bounding box center [430, 13] width 861 height 27
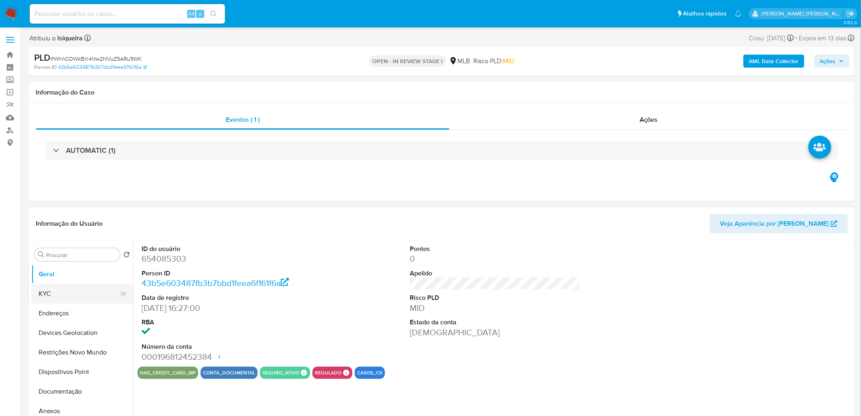
click at [78, 293] on button "KYC" at bounding box center [78, 294] width 95 height 20
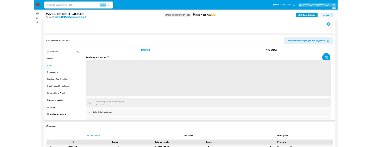
scroll to position [90, 0]
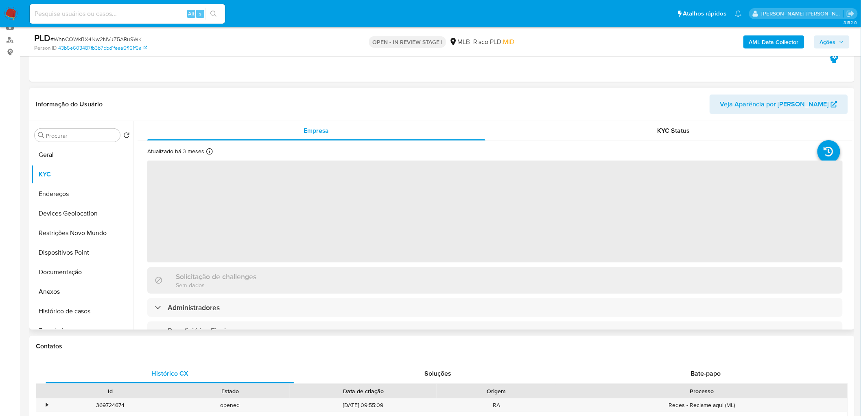
select select "10"
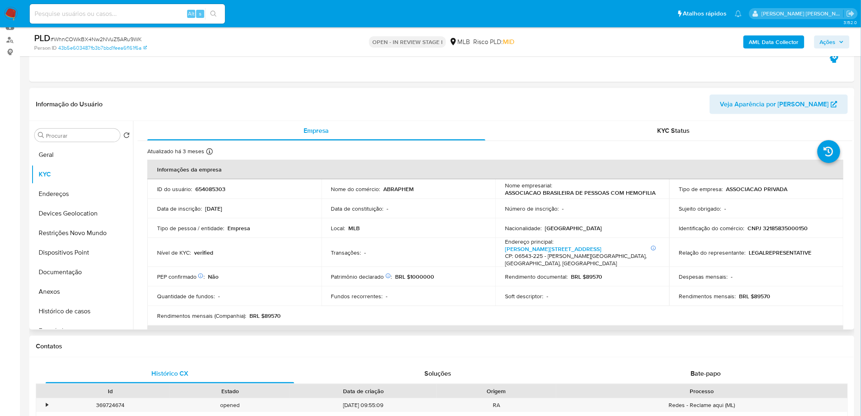
click at [650, 119] on div "Informação do Usuário Veja Aparência por [PERSON_NAME]" at bounding box center [441, 104] width 825 height 33
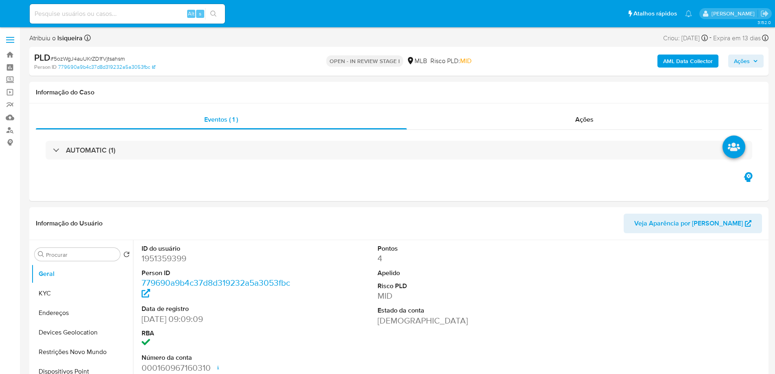
select select "10"
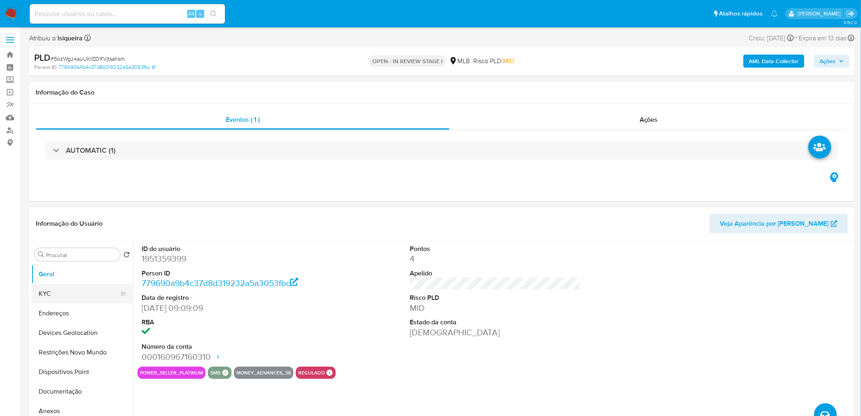
click at [73, 290] on button "KYC" at bounding box center [78, 294] width 95 height 20
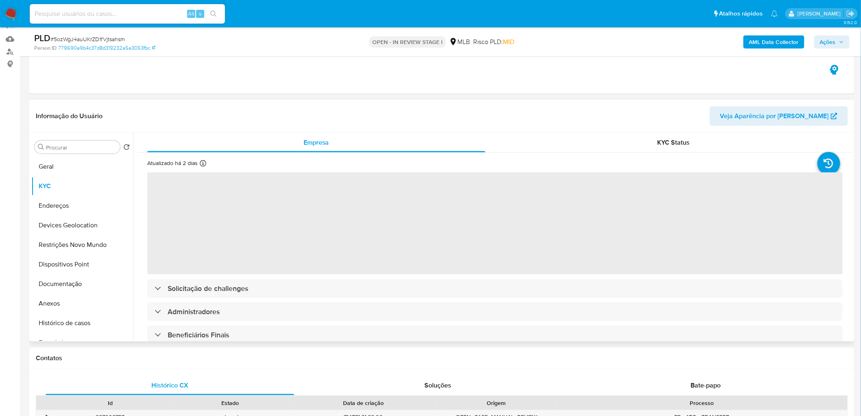
scroll to position [90, 0]
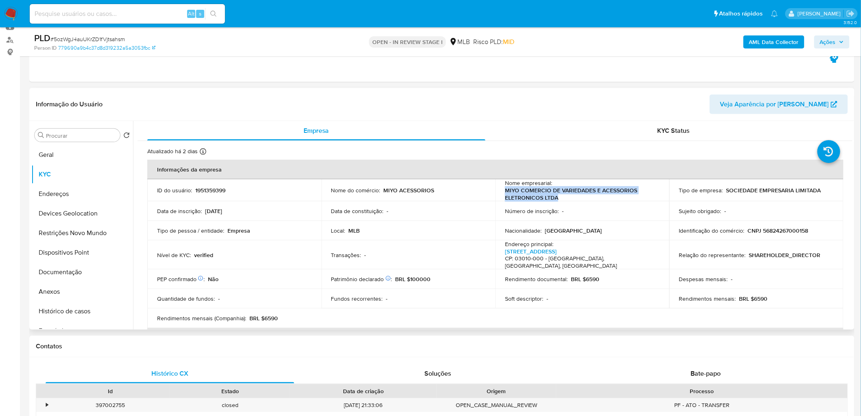
drag, startPoint x: 574, startPoint y: 195, endPoint x: 497, endPoint y: 191, distance: 77.0
click at [497, 191] on td "Nome empresarial : MIYO COMERCIO DE VARIEDADES E ACESSORIOS ELETRONICOS LTDA" at bounding box center [582, 190] width 174 height 22
copy p "MIYO COMERCIO DE VARIEDADES E ACESSORIOS ELETRONICOS LTDA"
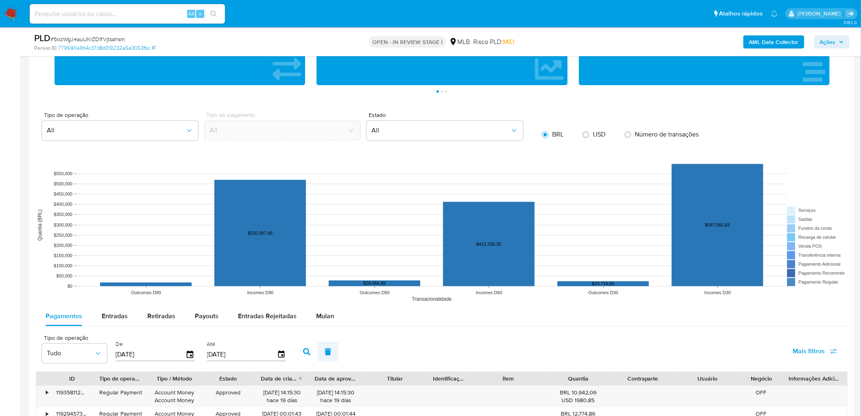
scroll to position [678, 0]
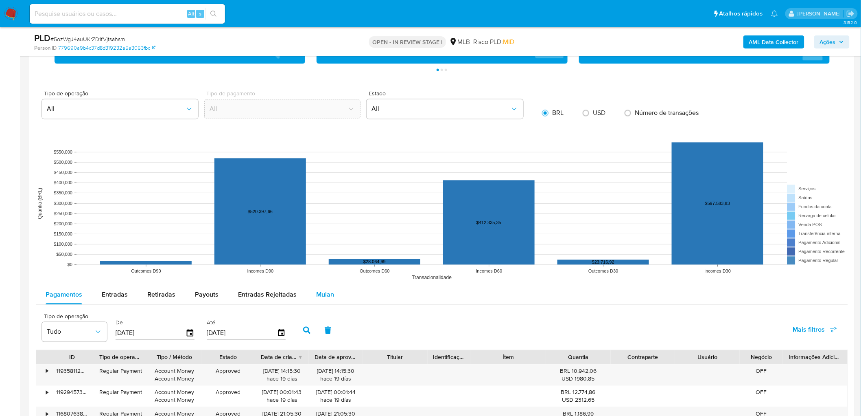
click at [319, 295] on span "Mulan" at bounding box center [325, 293] width 18 height 9
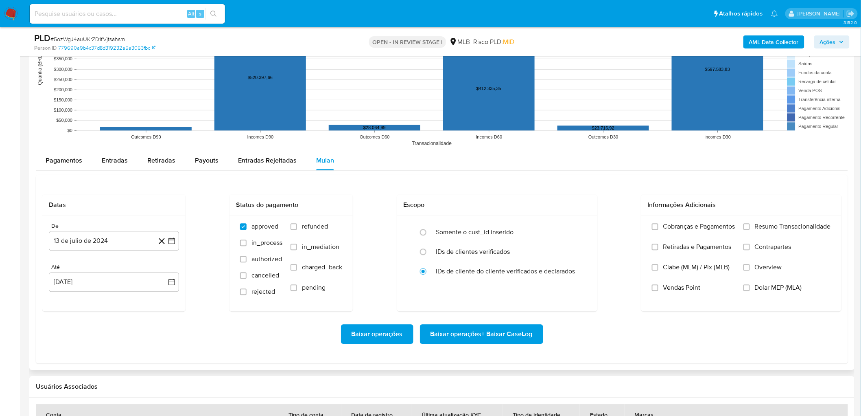
scroll to position [859, 0]
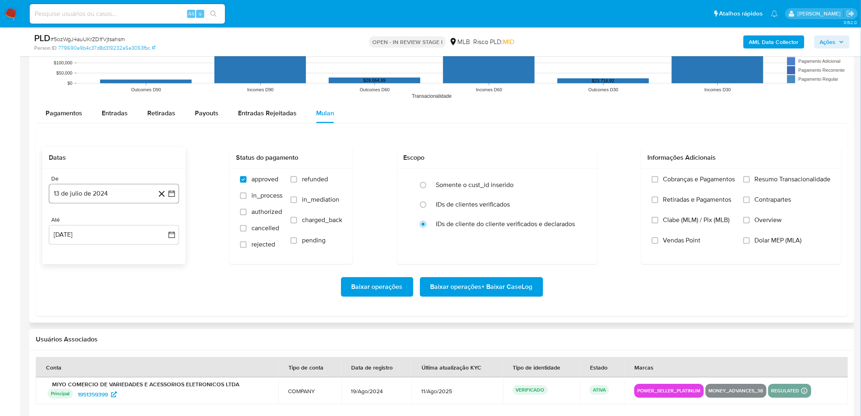
click at [108, 195] on button "13 de julio de 2024" at bounding box center [114, 194] width 130 height 20
click at [128, 221] on icon "Seleccionar mes y año" at bounding box center [130, 222] width 7 height 7
click at [163, 223] on icon "Año siguiente" at bounding box center [163, 223] width 10 height 10
click at [150, 277] on span "jun" at bounding box center [148, 275] width 9 height 7
click at [161, 250] on button "1" at bounding box center [162, 252] width 13 height 13
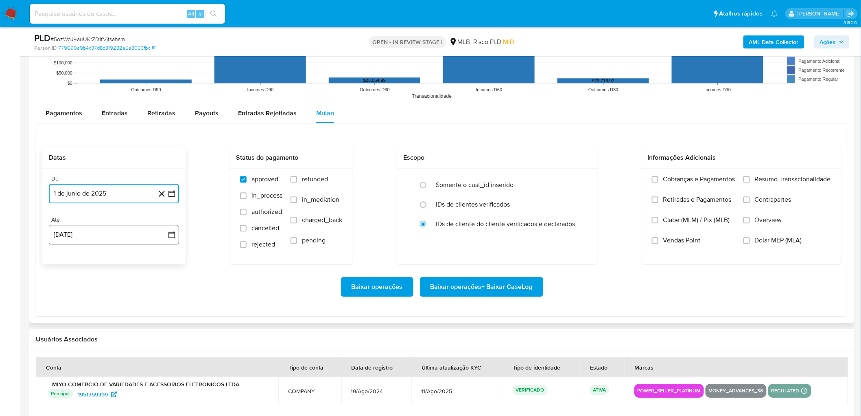
click at [102, 239] on button "[DATE]" at bounding box center [114, 235] width 130 height 20
click at [64, 327] on button "11" at bounding box center [65, 326] width 13 height 13
click at [771, 181] on span "Resumo Transacionalidade" at bounding box center [793, 179] width 76 height 8
click at [750, 181] on input "Resumo Transacionalidade" at bounding box center [747, 179] width 7 height 7
click at [679, 241] on span "Vendas Point" at bounding box center [681, 240] width 37 height 8
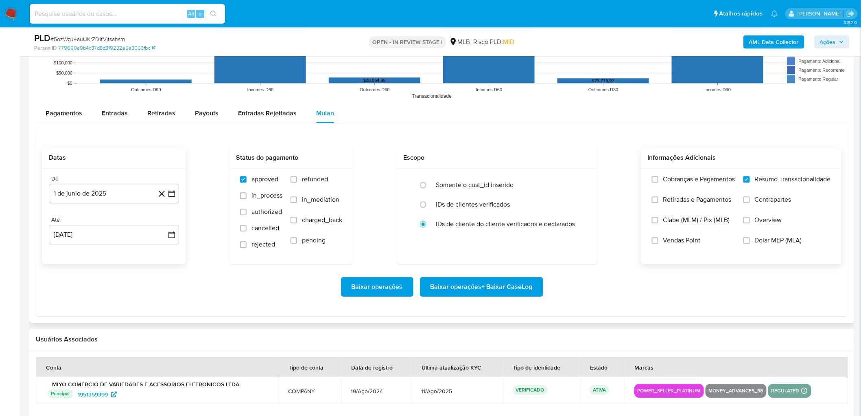
click at [659, 241] on input "Vendas Point" at bounding box center [655, 240] width 7 height 7
click at [475, 287] on span "Baixar operações + Baixar CaseLog" at bounding box center [482, 287] width 102 height 18
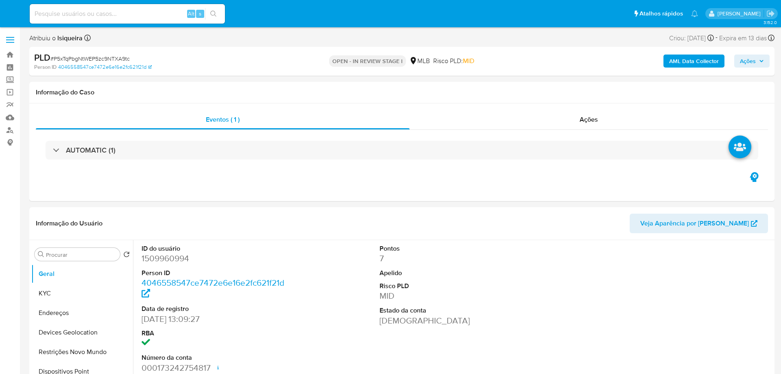
select select "10"
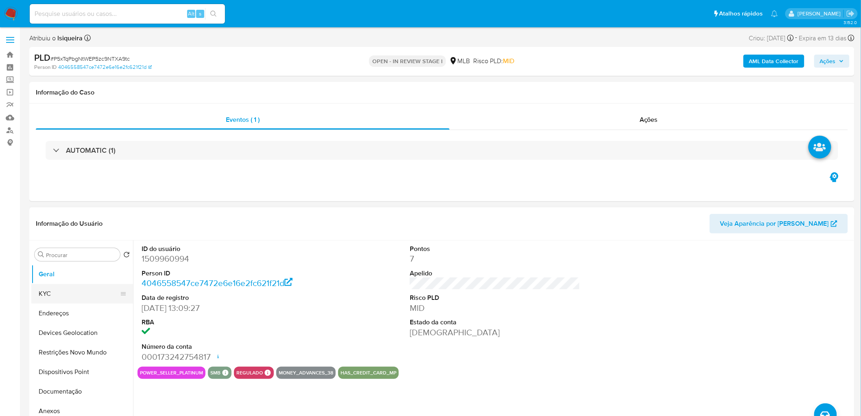
click at [64, 291] on button "KYC" at bounding box center [78, 294] width 95 height 20
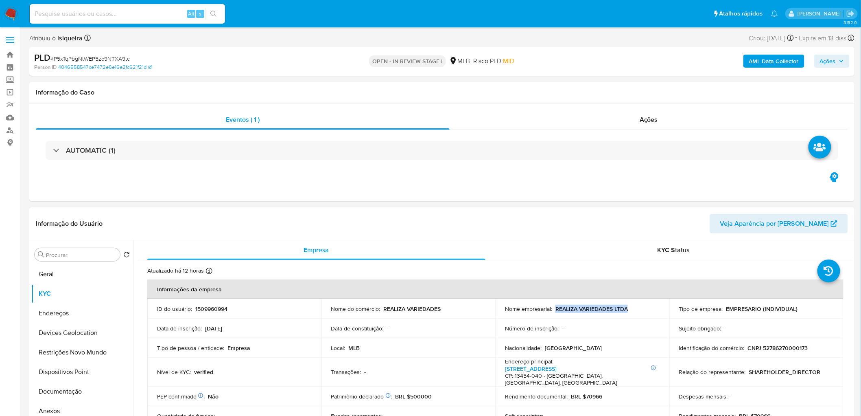
drag, startPoint x: 635, startPoint y: 312, endPoint x: 554, endPoint y: 311, distance: 81.8
click at [554, 311] on div "Nome empresarial : REALIZA VARIEDADES LTDA" at bounding box center [582, 308] width 155 height 7
copy p "REALIZA VARIEDADES LTDA"
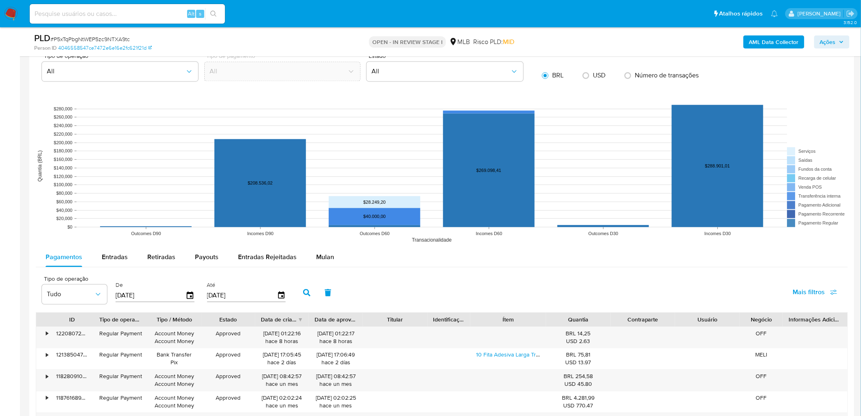
scroll to position [722, 0]
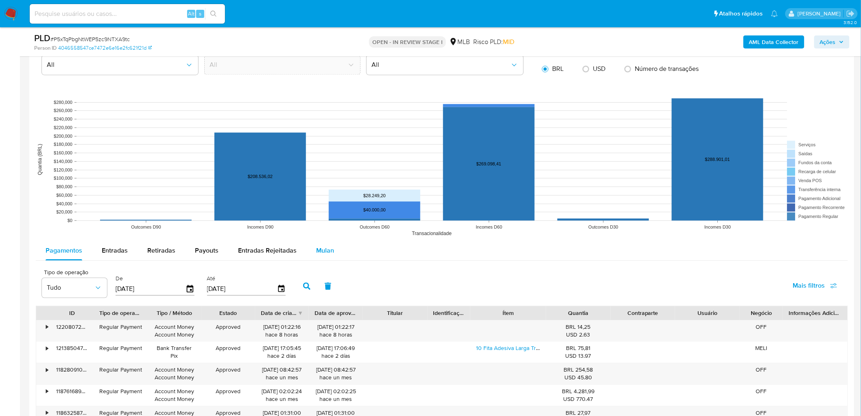
click at [324, 245] on span "Mulan" at bounding box center [325, 249] width 18 height 9
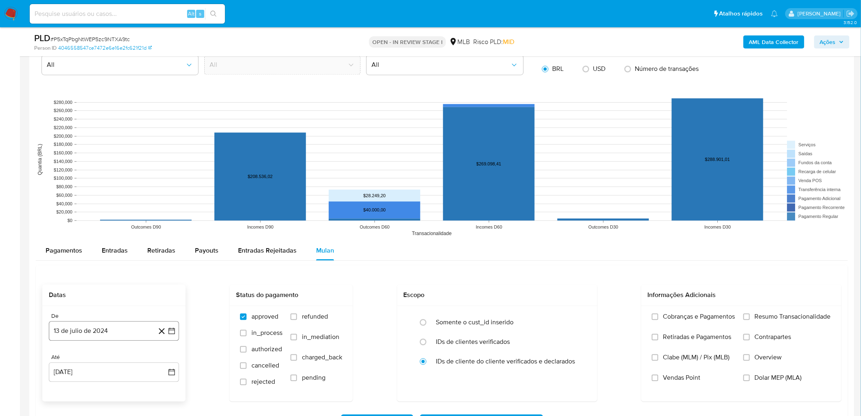
click at [99, 331] on button "13 de julio de 2024" at bounding box center [114, 331] width 130 height 20
click at [106, 207] on span "julio 2024" at bounding box center [110, 206] width 31 height 8
click at [165, 197] on icon "Año siguiente" at bounding box center [163, 197] width 10 height 10
click at [147, 251] on span "jun" at bounding box center [148, 249] width 9 height 7
click at [160, 221] on button "1" at bounding box center [162, 220] width 13 height 13
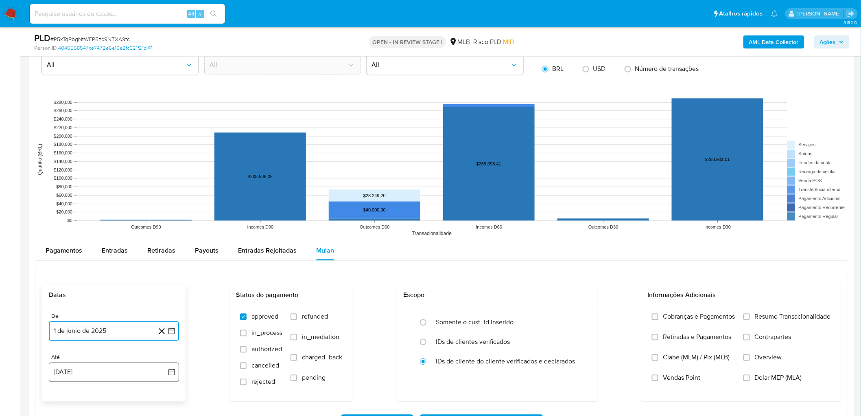
click at [83, 372] on button "13 de agosto de 2025" at bounding box center [114, 372] width 130 height 20
click at [62, 312] on button "11" at bounding box center [65, 310] width 13 height 13
click at [755, 318] on label "Resumo Transacionalidade" at bounding box center [788, 322] width 88 height 20
click at [750, 318] on input "Resumo Transacionalidade" at bounding box center [747, 316] width 7 height 7
click at [663, 374] on span "Vendas Point" at bounding box center [681, 377] width 37 height 8
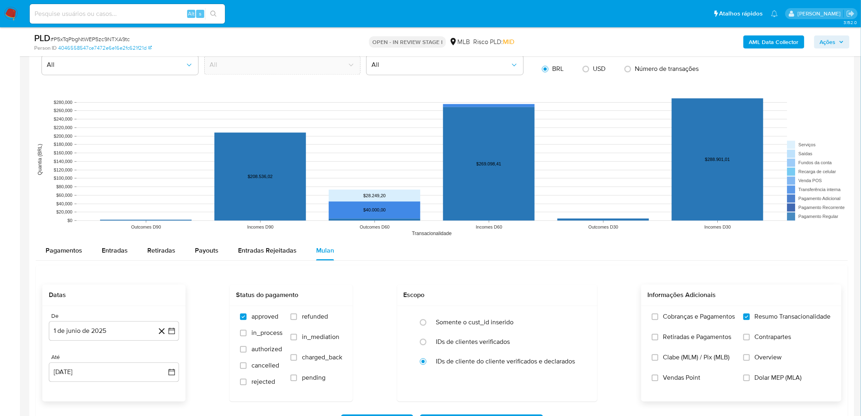
click at [659, 374] on input "Vendas Point" at bounding box center [655, 377] width 7 height 7
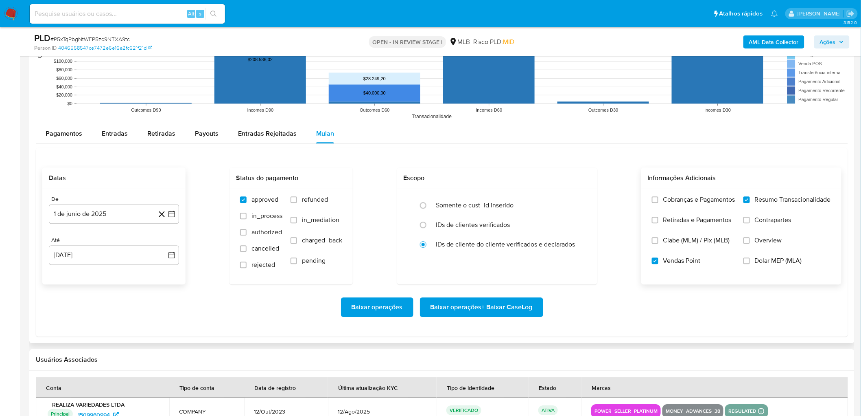
scroll to position [858, 0]
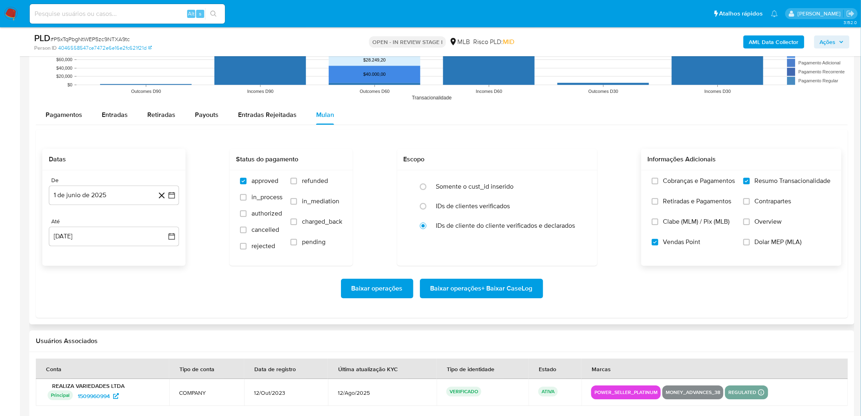
click at [491, 287] on span "Baixar operações + Baixar CaseLog" at bounding box center [482, 288] width 102 height 18
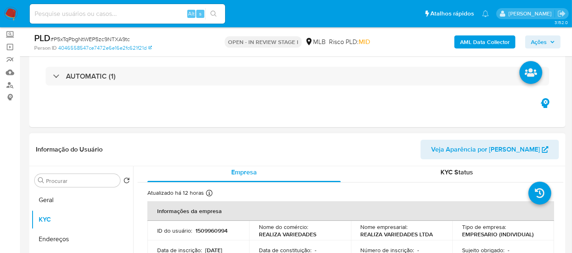
scroll to position [0, 0]
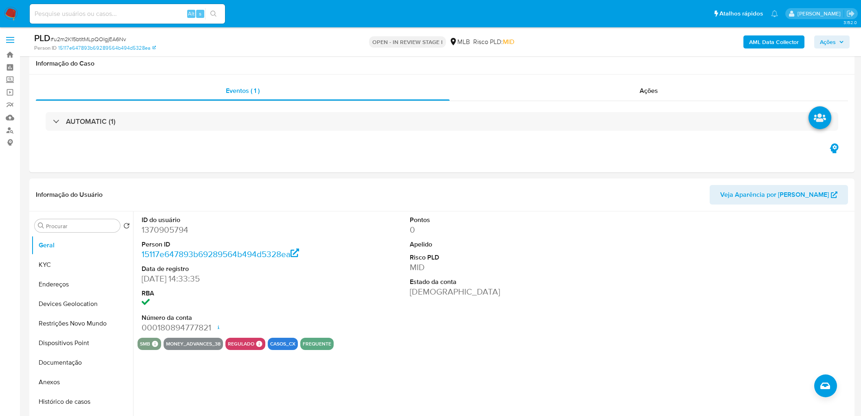
select select "10"
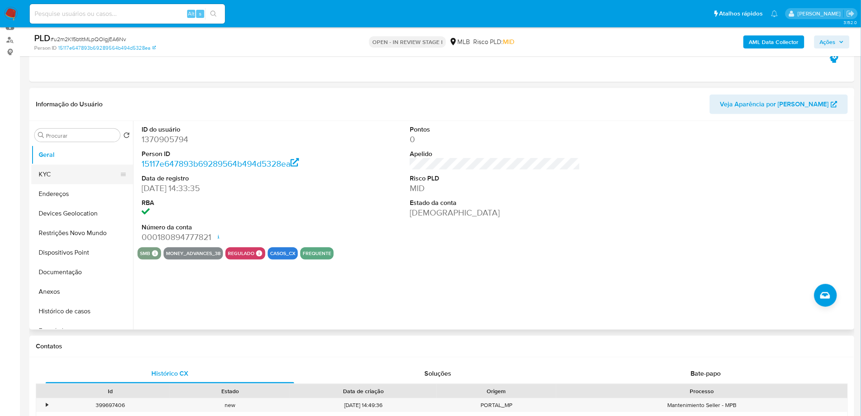
click at [51, 174] on button "KYC" at bounding box center [78, 174] width 95 height 20
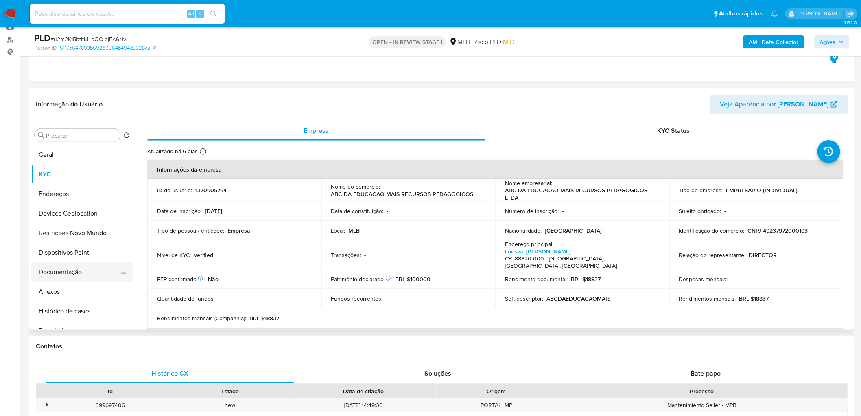
click at [87, 274] on button "Documentação" at bounding box center [78, 272] width 95 height 20
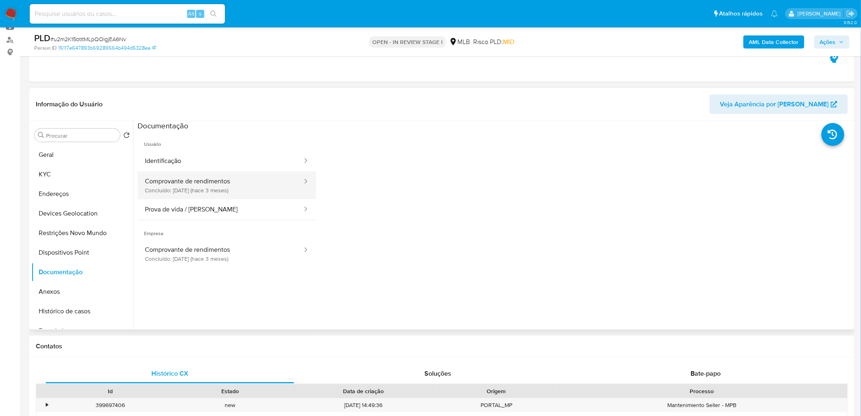
click at [237, 180] on button "Comprovante de rendimentos Concluído: [DATE] (hace 3 meses)" at bounding box center [221, 185] width 166 height 28
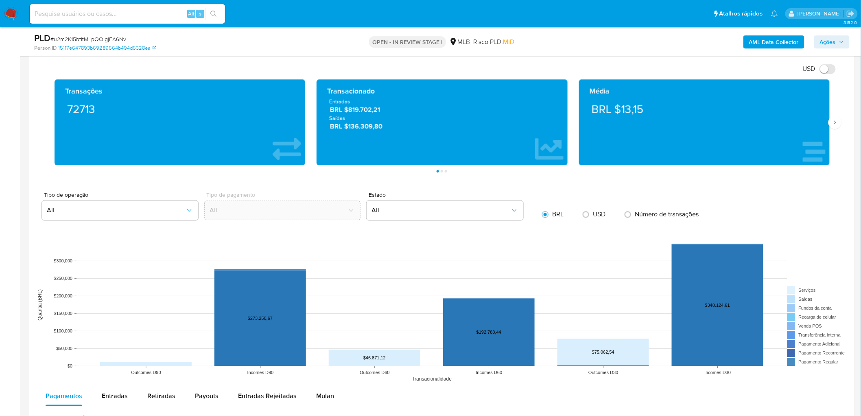
scroll to position [573, 0]
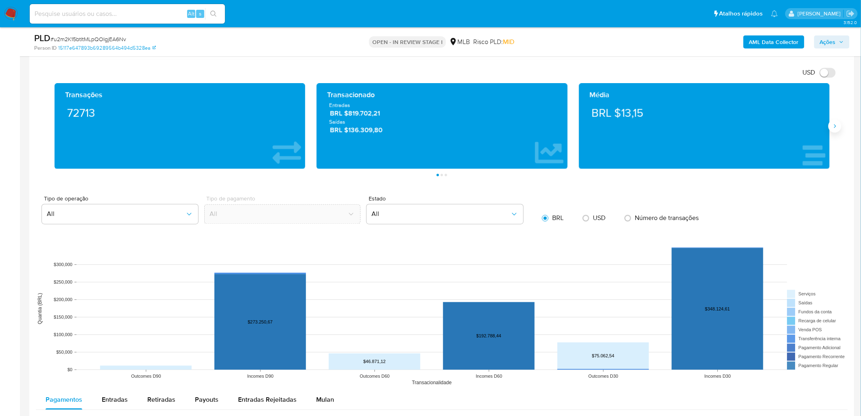
click at [833, 129] on icon "Siguiente" at bounding box center [835, 126] width 7 height 7
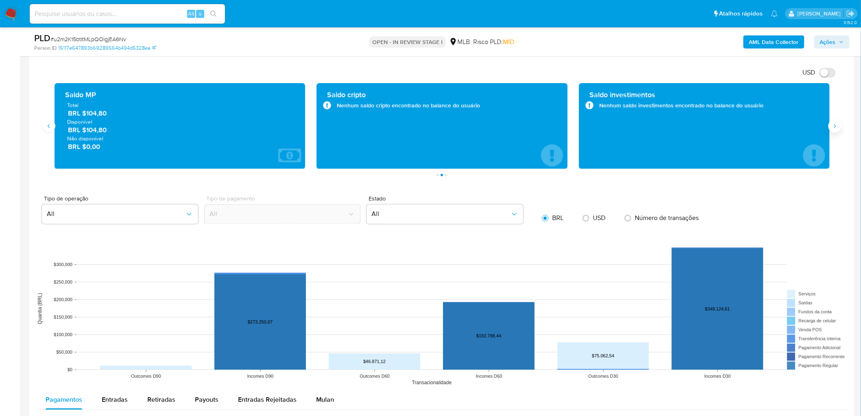
click at [834, 128] on icon "Siguiente" at bounding box center [835, 126] width 7 height 7
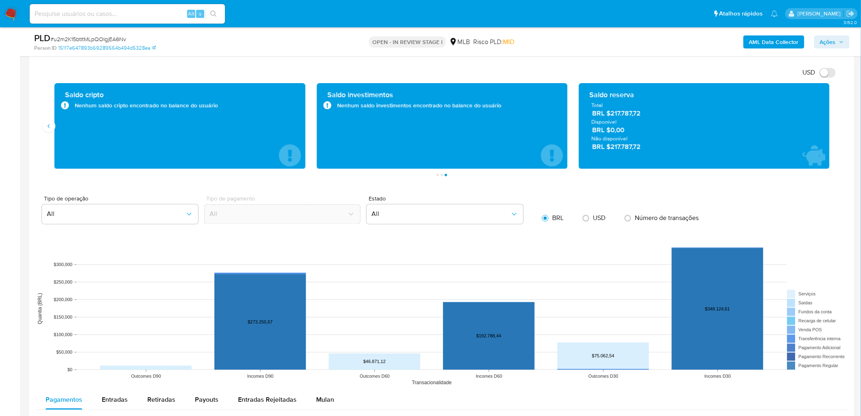
drag, startPoint x: 654, startPoint y: 114, endPoint x: 611, endPoint y: 115, distance: 43.2
click at [611, 115] on span "BRL $217.787,72" at bounding box center [704, 113] width 225 height 9
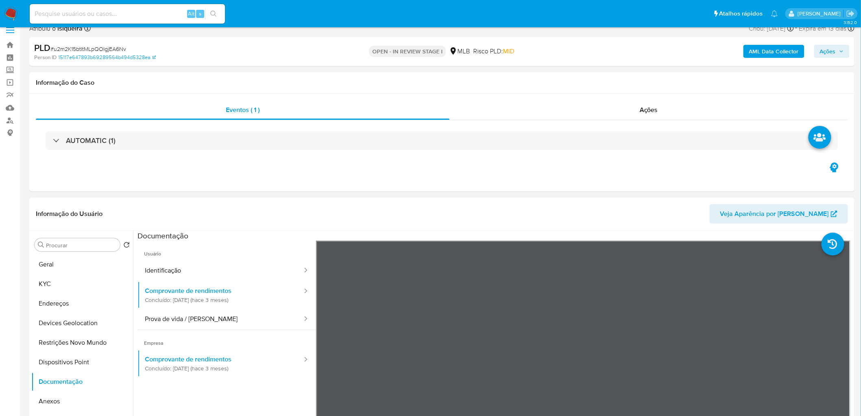
scroll to position [6, 0]
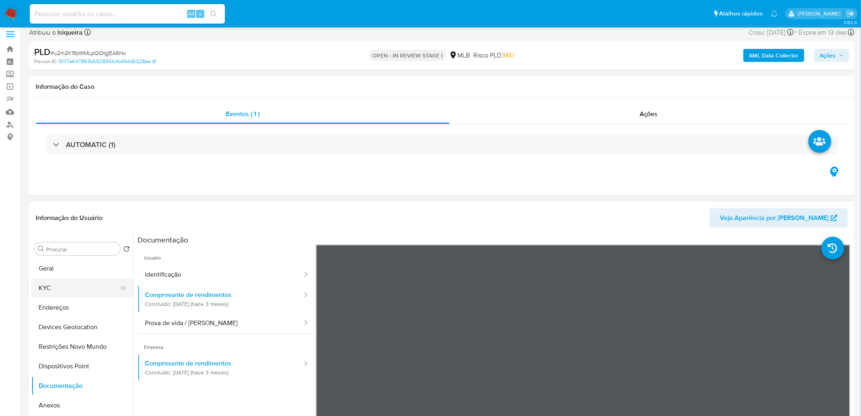
drag, startPoint x: 58, startPoint y: 287, endPoint x: 128, endPoint y: 286, distance: 70.4
click at [58, 287] on button "KYC" at bounding box center [78, 288] width 95 height 20
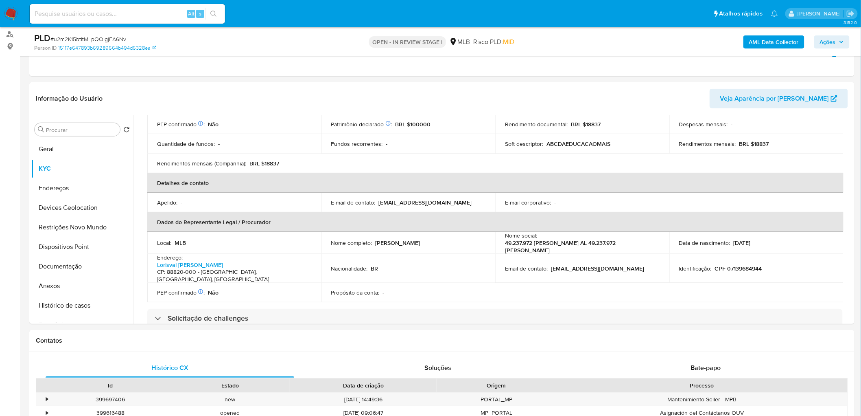
scroll to position [88, 0]
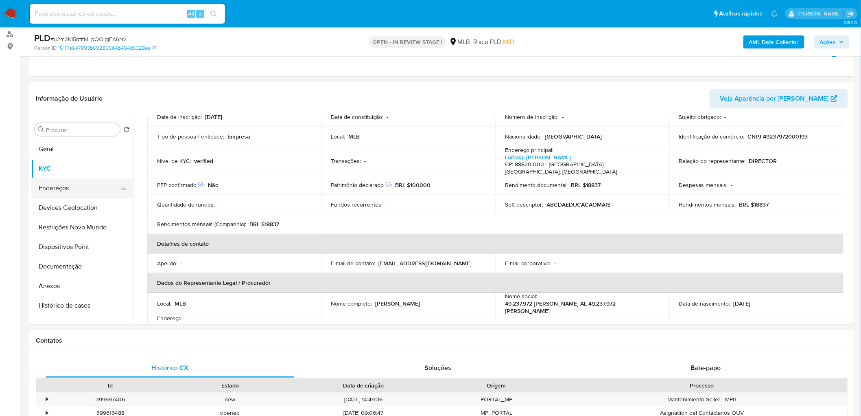
click at [78, 186] on button "Endereços" at bounding box center [78, 188] width 95 height 20
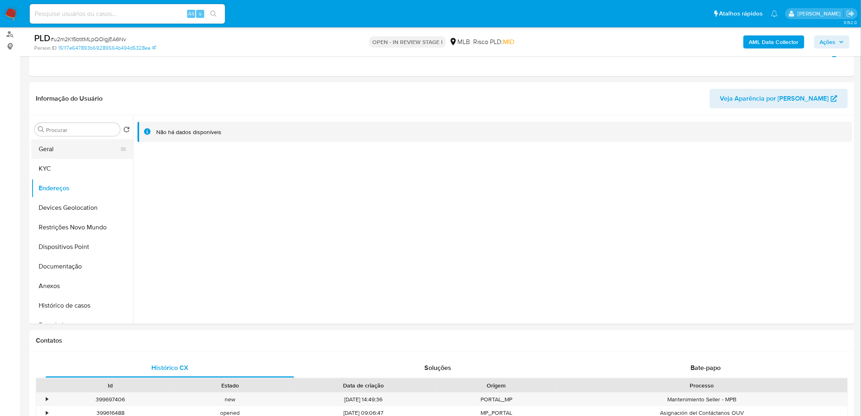
drag, startPoint x: 60, startPoint y: 160, endPoint x: 64, endPoint y: 156, distance: 5.2
click at [61, 160] on button "KYC" at bounding box center [82, 169] width 102 height 20
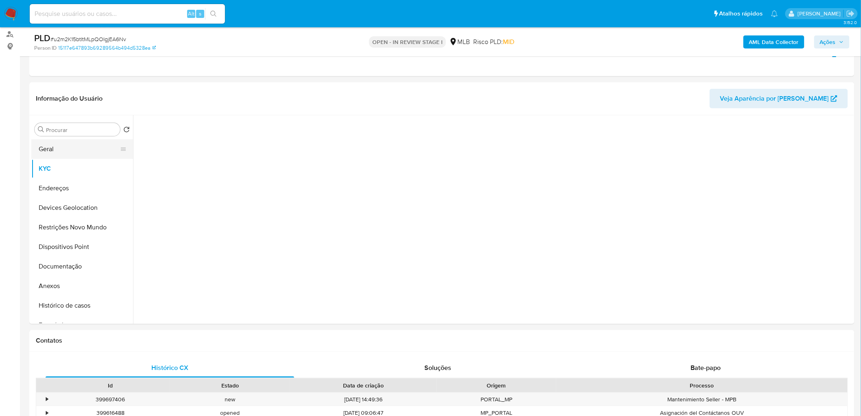
click at [75, 146] on button "Geral" at bounding box center [78, 149] width 95 height 20
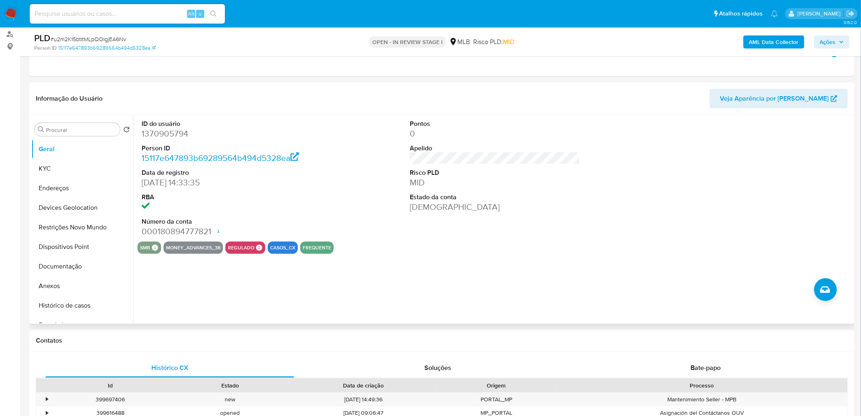
click at [514, 161] on div "Pontos 0 Apelido Risco PLD MID Estado da conta Ativa" at bounding box center [495, 178] width 179 height 126
click at [63, 307] on button "Histórico de casos" at bounding box center [78, 305] width 95 height 20
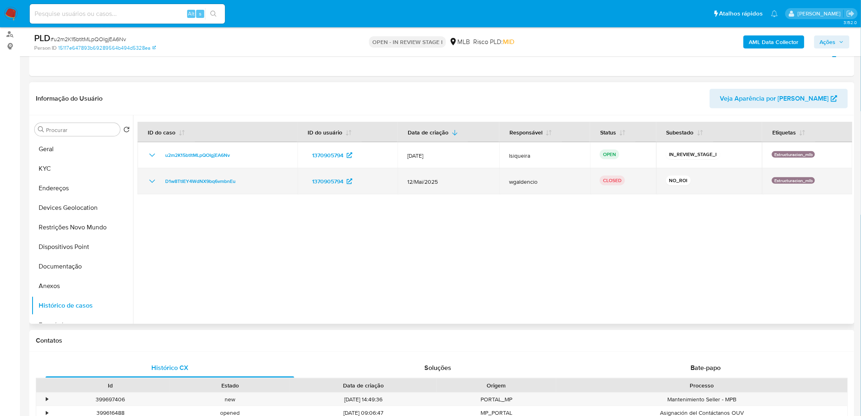
click at [152, 182] on icon "Mostrar/Ocultar" at bounding box center [152, 180] width 6 height 3
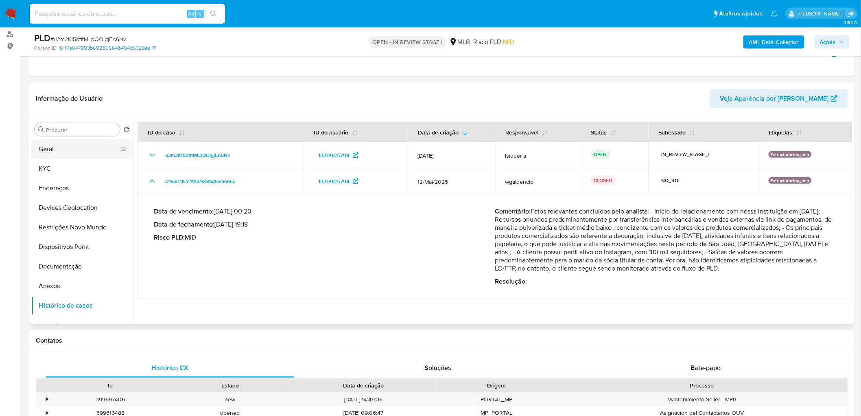
click at [63, 148] on button "Geral" at bounding box center [78, 149] width 95 height 20
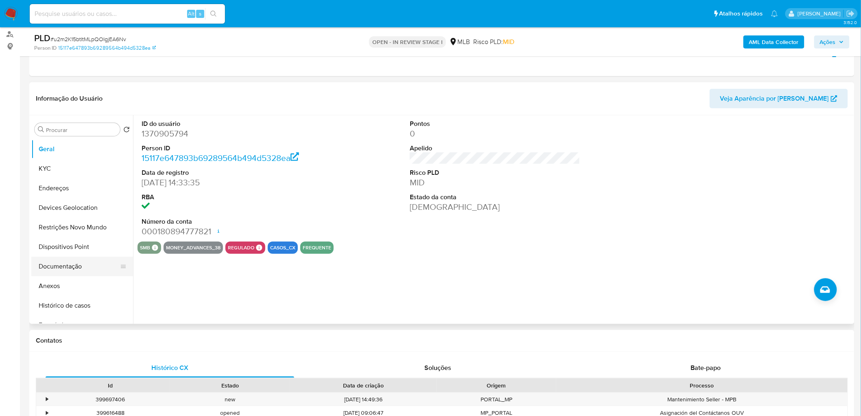
click at [67, 267] on button "Documentação" at bounding box center [78, 266] width 95 height 20
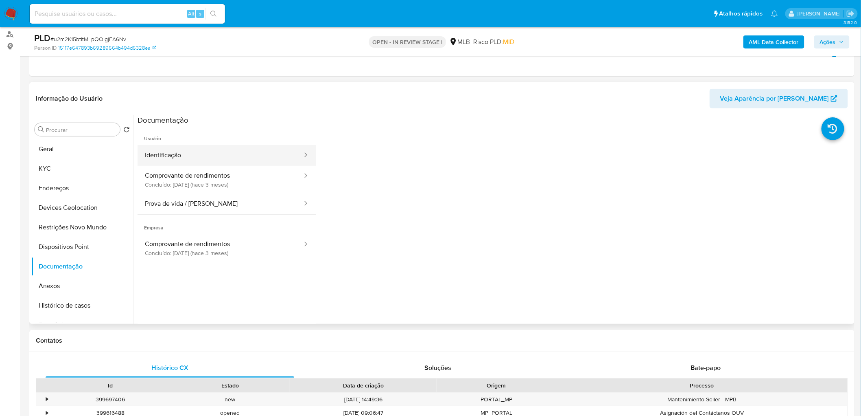
click at [192, 157] on button "Identificação" at bounding box center [221, 155] width 166 height 21
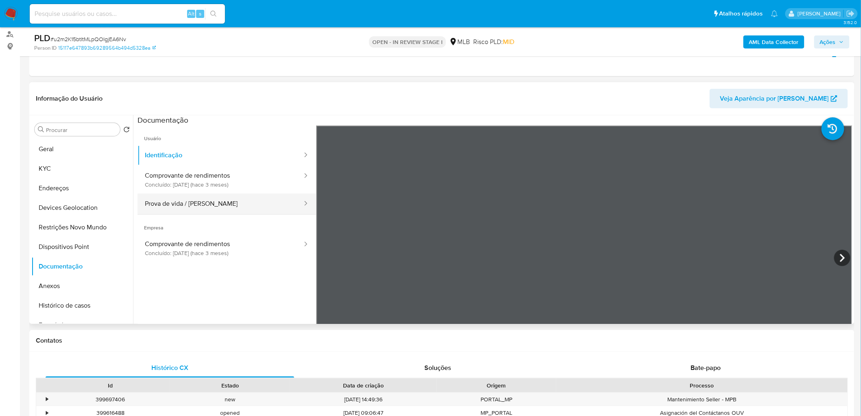
click at [197, 203] on button "Prova de vida / [PERSON_NAME]" at bounding box center [221, 203] width 166 height 21
click at [81, 306] on button "Histórico de casos" at bounding box center [78, 305] width 95 height 20
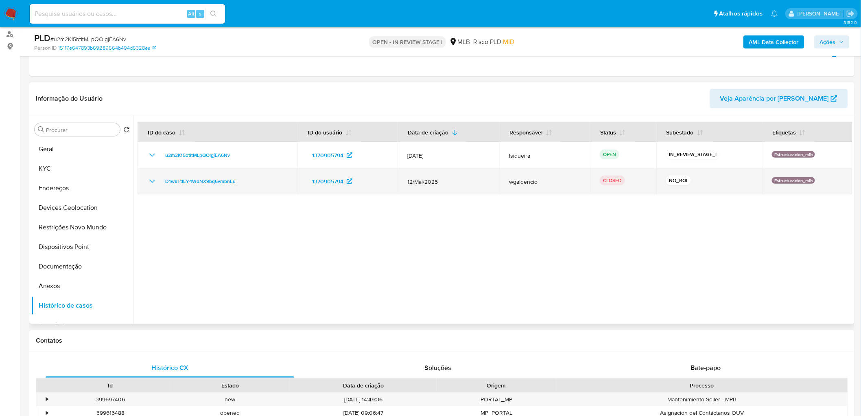
click at [157, 177] on icon "Mostrar/Ocultar" at bounding box center [152, 181] width 10 height 10
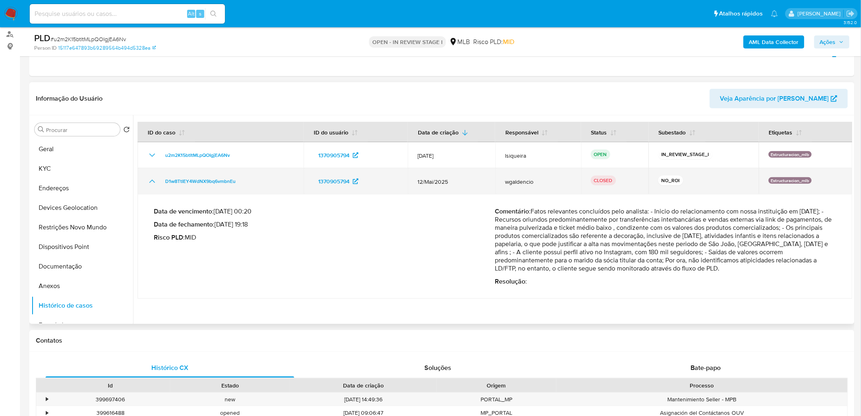
drag, startPoint x: 414, startPoint y: 181, endPoint x: 451, endPoint y: 182, distance: 36.7
click at [451, 182] on td "12/Mai/2025" at bounding box center [452, 181] width 88 height 26
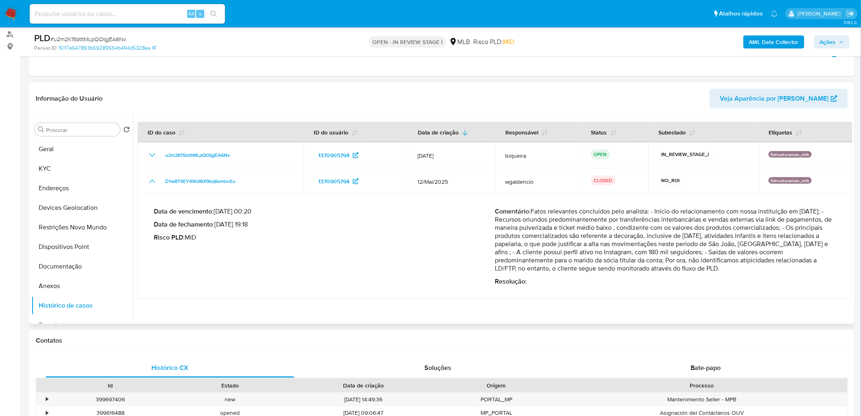
drag, startPoint x: 217, startPoint y: 225, endPoint x: 409, endPoint y: 222, distance: 191.7
click at [255, 230] on div "Data de vencimento : 26/06/2025 00:20 Data de fechamento : 17/06/2025 19:18 Ris…" at bounding box center [324, 246] width 341 height 78
drag, startPoint x: 558, startPoint y: 216, endPoint x: 784, endPoint y: 254, distance: 228.3
click at [788, 263] on p "Comentário : Fatos relevantes concluídos pelo analista: - Inicio do relacioname…" at bounding box center [665, 239] width 341 height 65
click at [566, 254] on p "Comentário : Fatos relevantes concluídos pelo analista: - Inicio do relacioname…" at bounding box center [665, 239] width 341 height 65
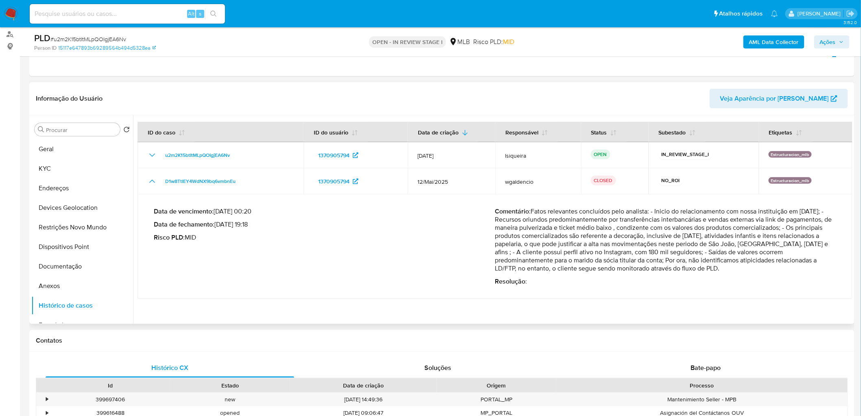
drag, startPoint x: 540, startPoint y: 221, endPoint x: 659, endPoint y: 229, distance: 119.5
click at [659, 229] on p "Comentário : Fatos relevantes concluídos pelo analista: - Inicio do relacioname…" at bounding box center [665, 239] width 341 height 65
click at [723, 222] on p "Comentário : Fatos relevantes concluídos pelo analista: - Inicio do relacioname…" at bounding box center [665, 239] width 341 height 65
drag, startPoint x: 540, startPoint y: 218, endPoint x: 546, endPoint y: 219, distance: 6.6
click at [543, 220] on p "Comentário : Fatos relevantes concluídos pelo analista: - Inicio do relacioname…" at bounding box center [665, 239] width 341 height 65
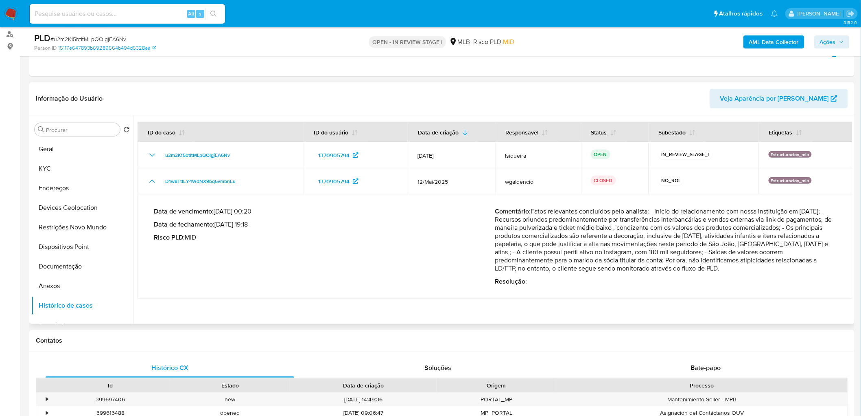
drag, startPoint x: 595, startPoint y: 219, endPoint x: 829, endPoint y: 225, distance: 234.1
click at [829, 225] on p "Comentário : Fatos relevantes concluídos pelo analista: - Inicio do relacioname…" at bounding box center [665, 239] width 341 height 65
click at [67, 148] on button "Geral" at bounding box center [78, 149] width 95 height 20
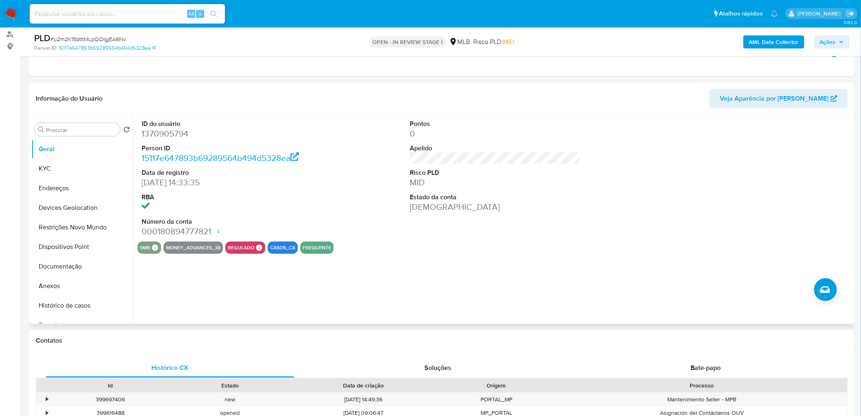
click at [417, 234] on div "Pontos 0 Apelido Risco PLD MID Estado da conta Ativa" at bounding box center [495, 178] width 179 height 126
click at [57, 169] on button "KYC" at bounding box center [78, 169] width 95 height 20
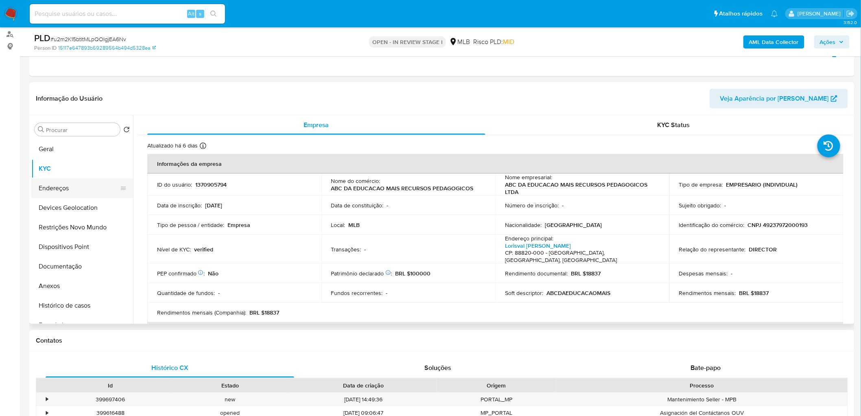
click at [59, 182] on button "Endereços" at bounding box center [78, 188] width 95 height 20
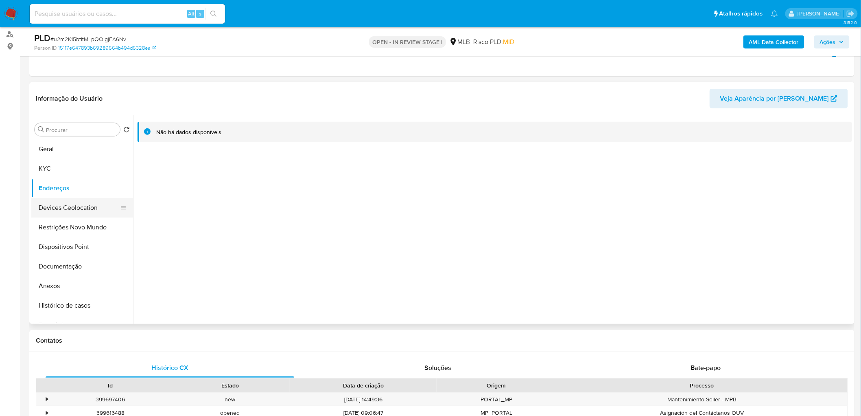
click at [74, 204] on button "Devices Geolocation" at bounding box center [78, 208] width 95 height 20
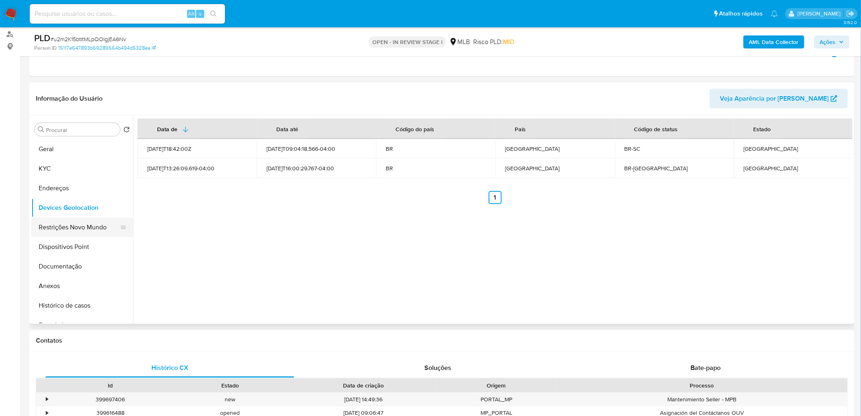
click at [85, 220] on button "Restrições Novo Mundo" at bounding box center [78, 227] width 95 height 20
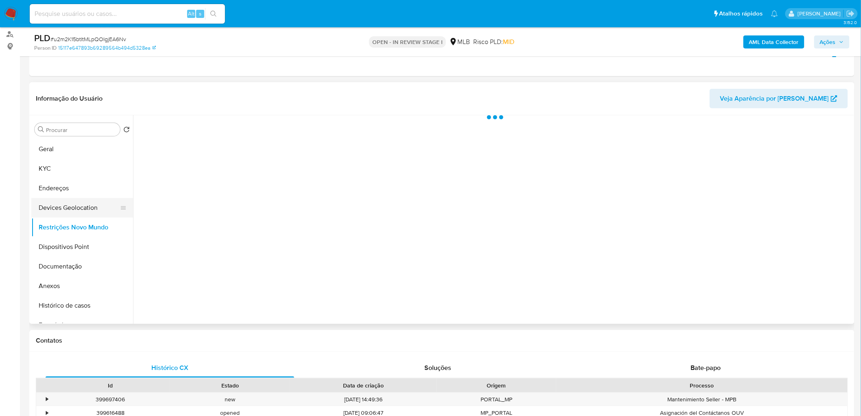
click at [88, 210] on button "Devices Geolocation" at bounding box center [78, 208] width 95 height 20
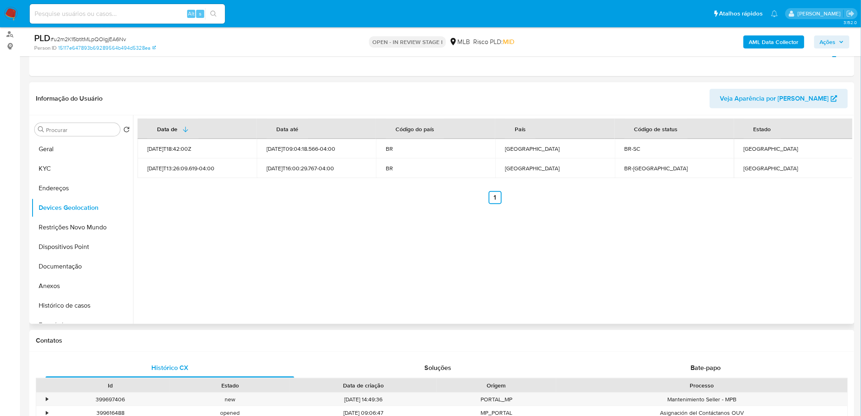
click at [371, 262] on div "Data de Data até Código do país País Código de status Estado 2023-05-09T18:42:0…" at bounding box center [493, 219] width 720 height 208
click at [91, 227] on button "Restrições Novo Mundo" at bounding box center [78, 227] width 95 height 20
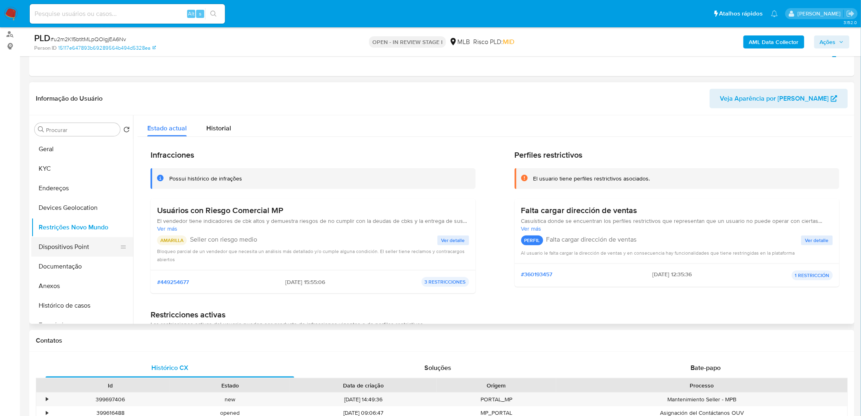
click at [63, 245] on button "Dispositivos Point" at bounding box center [78, 247] width 95 height 20
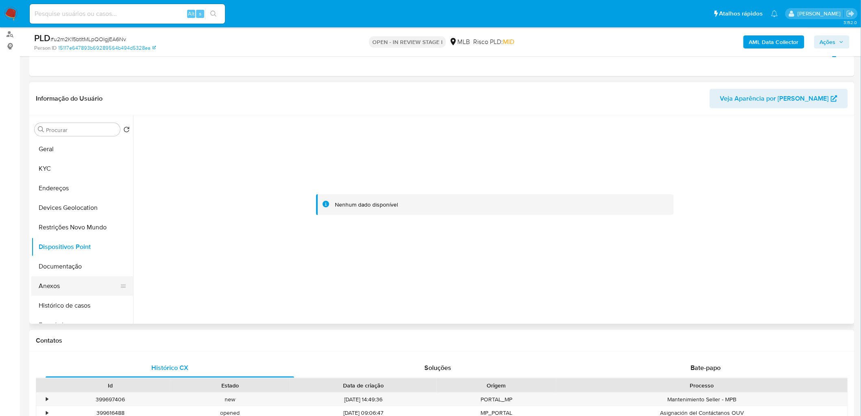
click at [59, 288] on button "Anexos" at bounding box center [78, 286] width 95 height 20
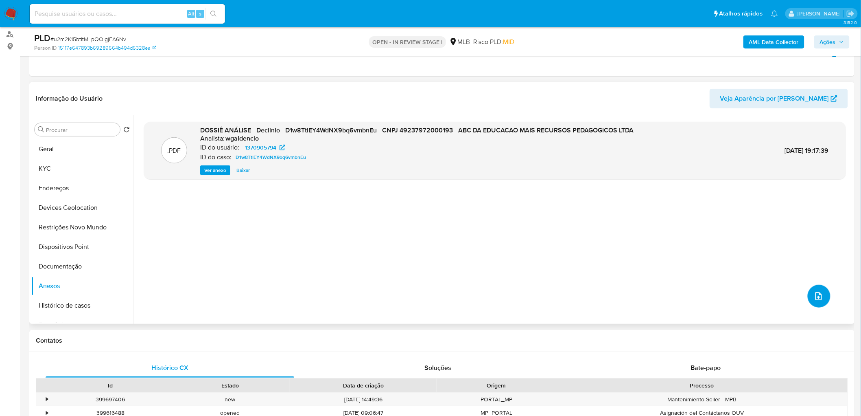
click at [816, 295] on icon "upload-file" at bounding box center [819, 296] width 10 height 10
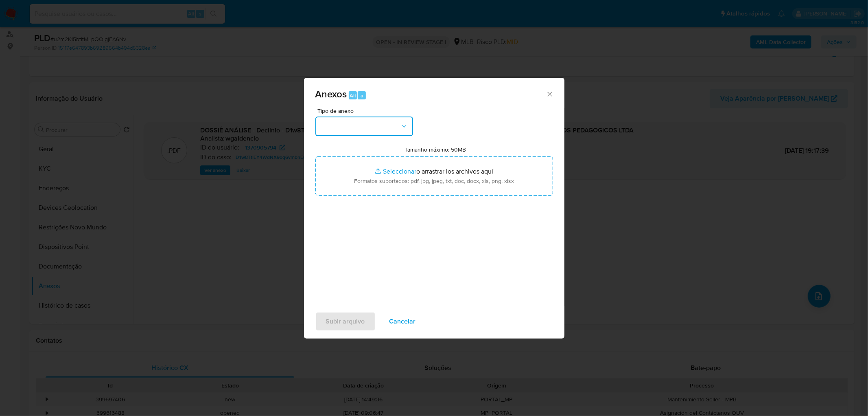
click at [405, 129] on icon "button" at bounding box center [404, 126] width 8 height 8
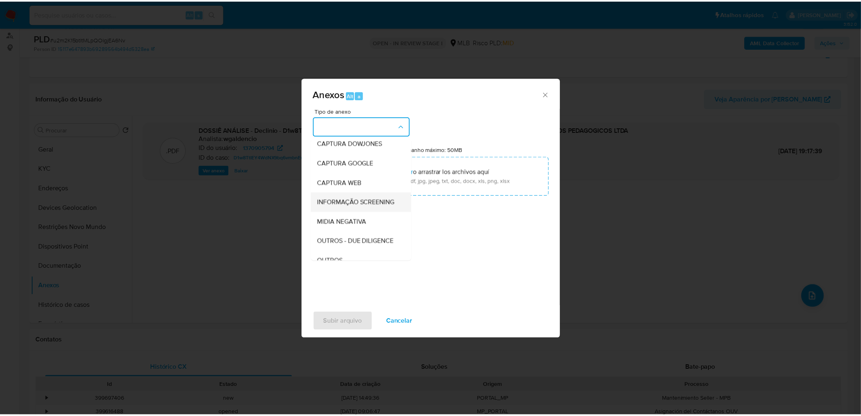
scroll to position [90, 0]
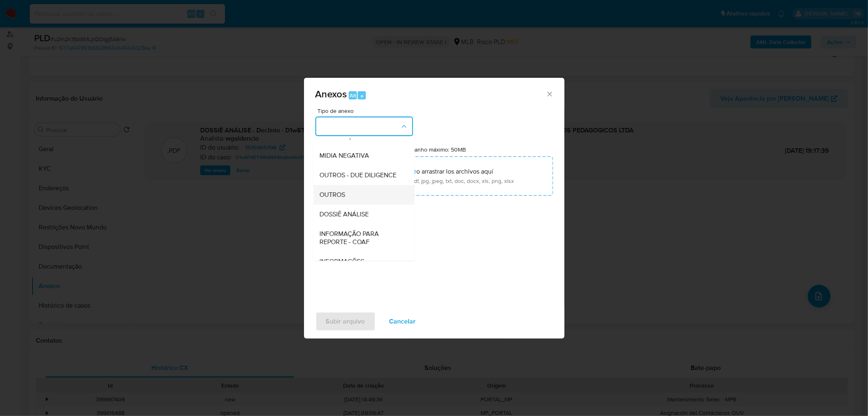
click at [348, 204] on div "OUTROS" at bounding box center [361, 195] width 83 height 20
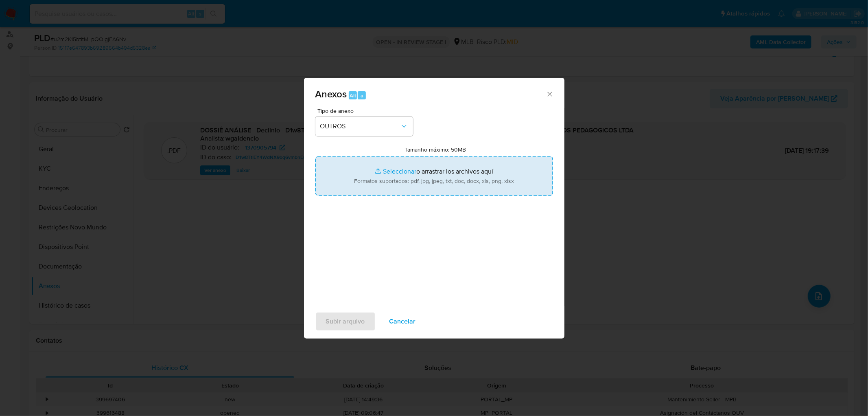
click at [373, 176] on input "Tamanho máximo: 50MB Seleccionar archivos" at bounding box center [434, 175] width 238 height 39
type input "C:\fakepath\ID- 1370905794- CNPJ 49237972000193 - ABC DA EDUCACAO MAIS RECURSOS…"
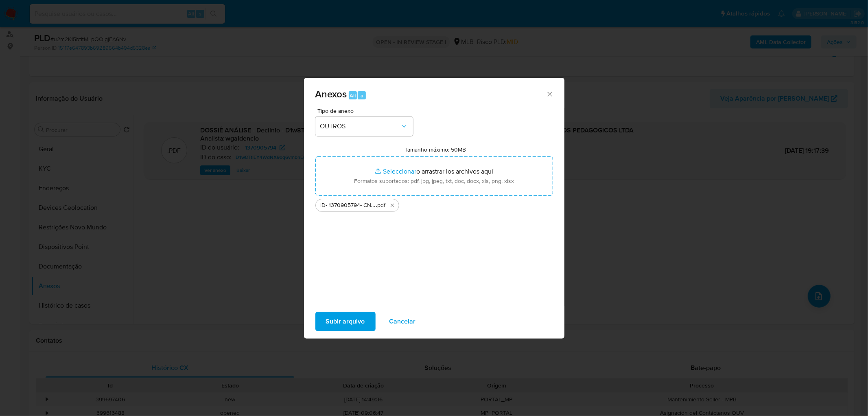
click at [337, 326] on span "Subir arquivo" at bounding box center [345, 321] width 39 height 18
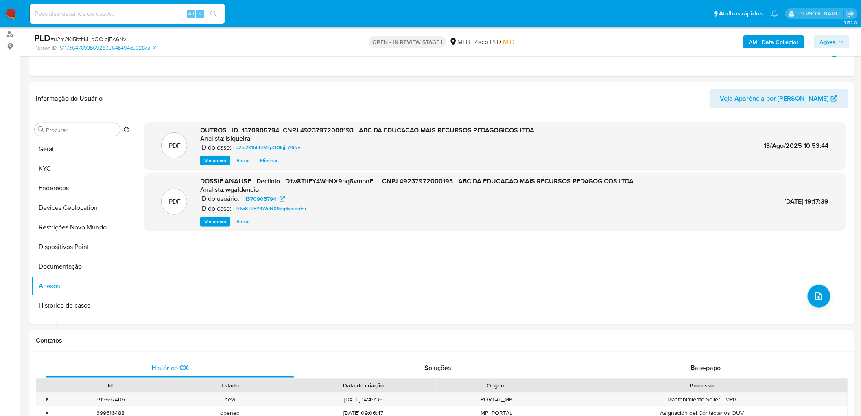
click at [832, 46] on span "Ações" at bounding box center [828, 41] width 16 height 13
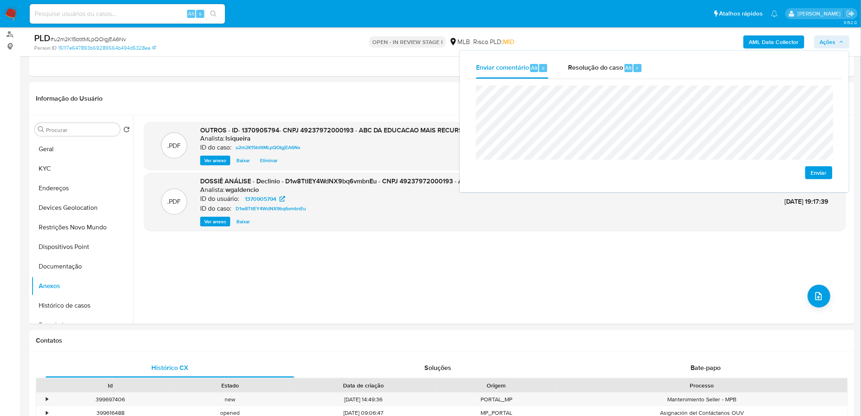
click at [816, 174] on span "Enviar" at bounding box center [819, 172] width 16 height 11
click at [602, 71] on span "Resolução do caso" at bounding box center [595, 67] width 55 height 9
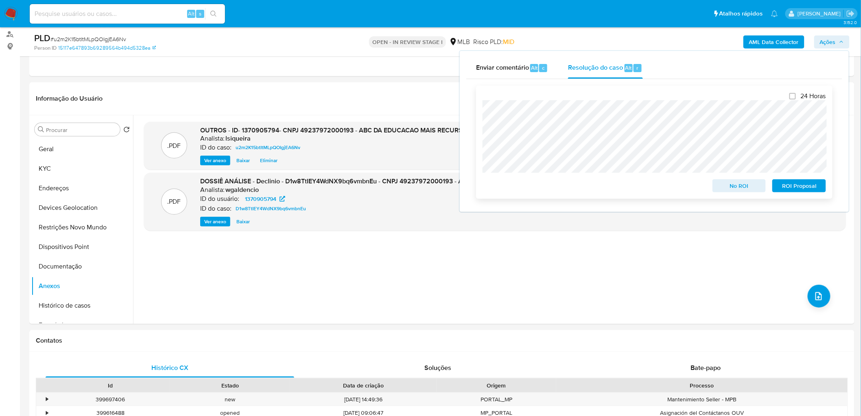
click at [750, 188] on span "No ROI" at bounding box center [739, 185] width 42 height 11
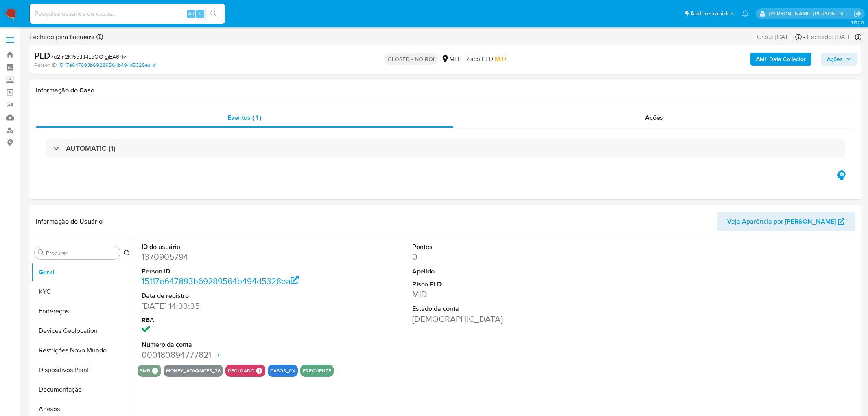
select select "10"
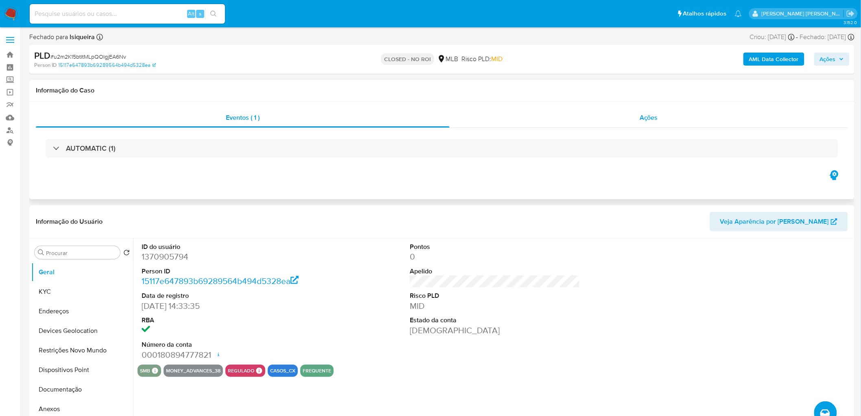
click at [616, 119] on div "Ações" at bounding box center [649, 118] width 398 height 20
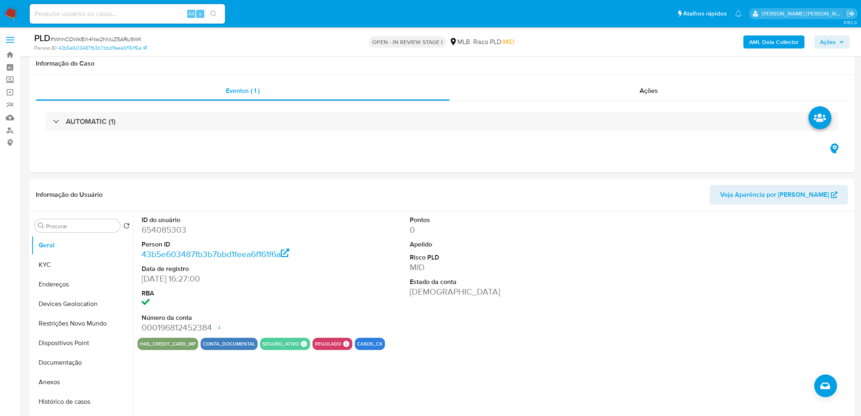
select select "10"
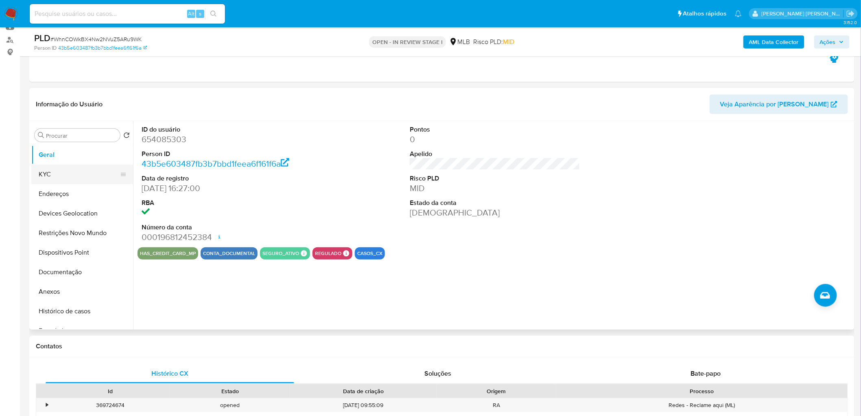
click at [84, 177] on button "KYC" at bounding box center [78, 174] width 95 height 20
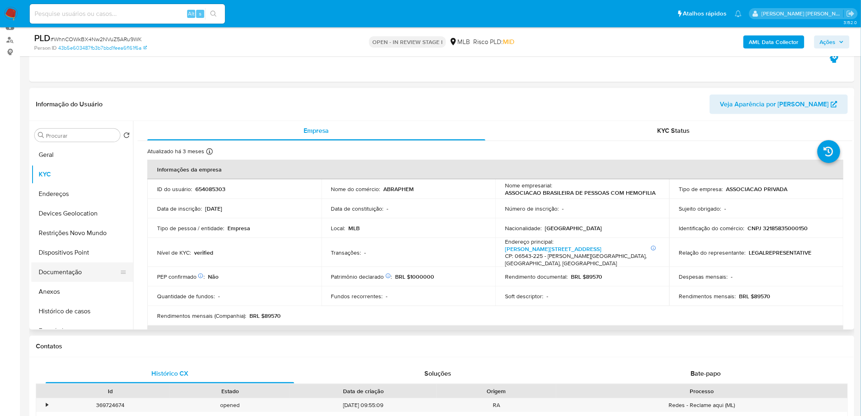
click at [62, 275] on button "Documentação" at bounding box center [78, 272] width 95 height 20
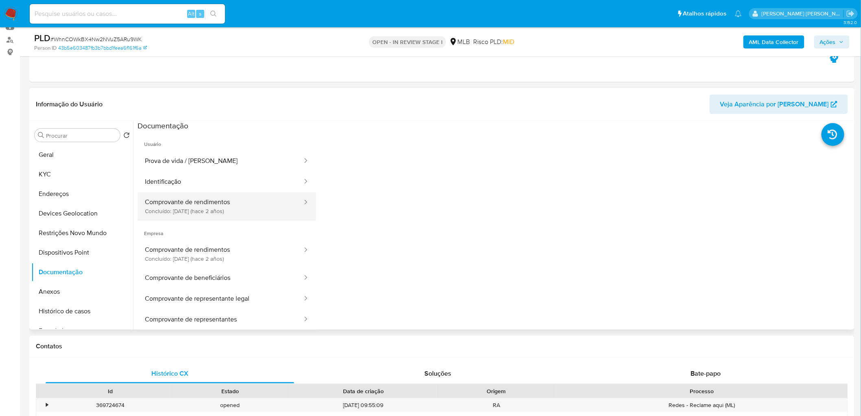
click at [190, 201] on button "Comprovante de rendimentos Concluído: 12/06/2023 (hace 2 años)" at bounding box center [221, 206] width 166 height 28
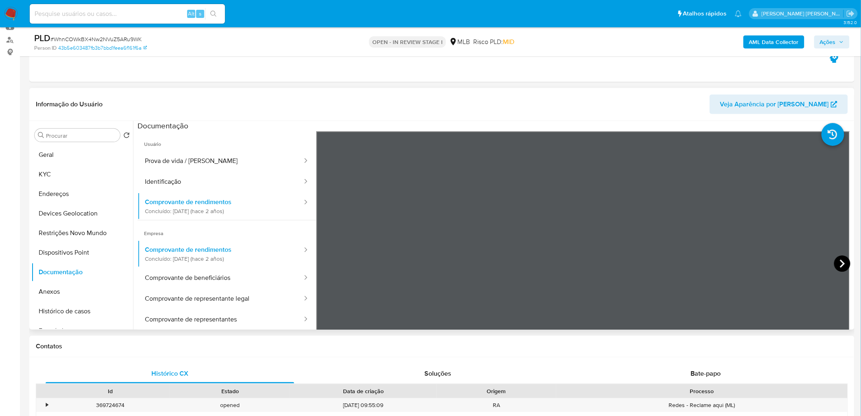
click at [836, 263] on icon at bounding box center [842, 263] width 16 height 16
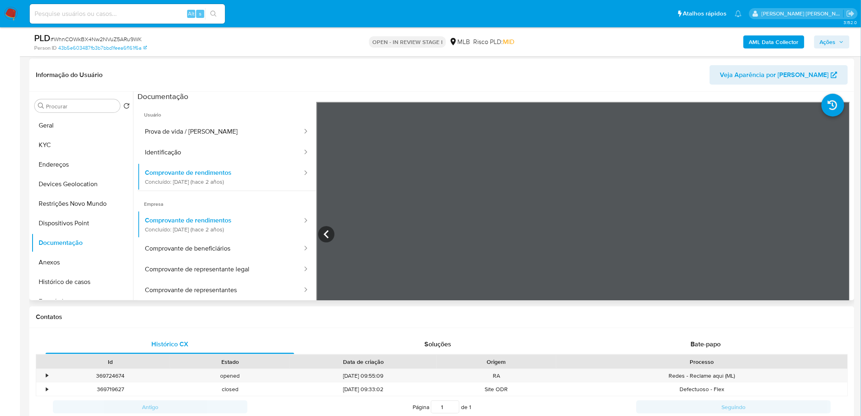
scroll to position [136, 0]
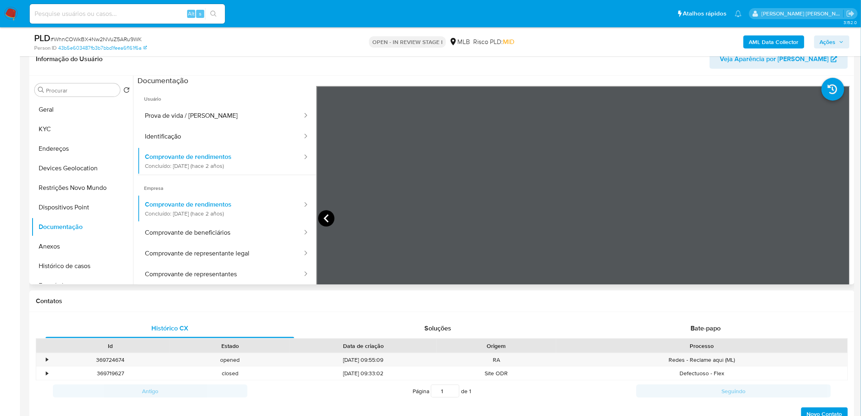
click at [330, 220] on icon at bounding box center [326, 218] width 16 height 16
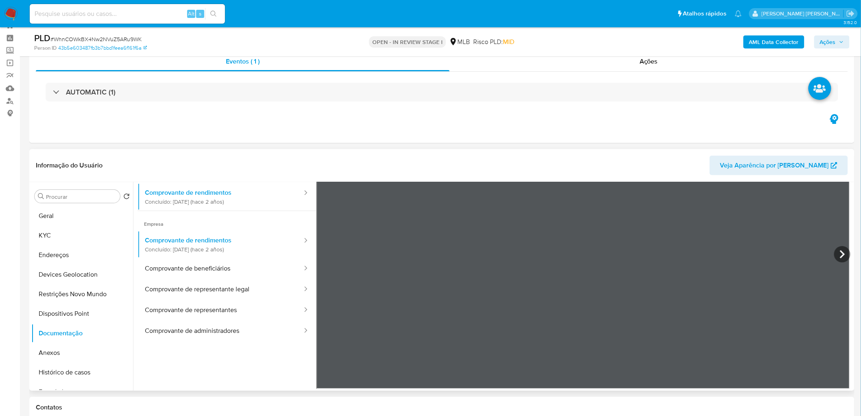
scroll to position [45, 0]
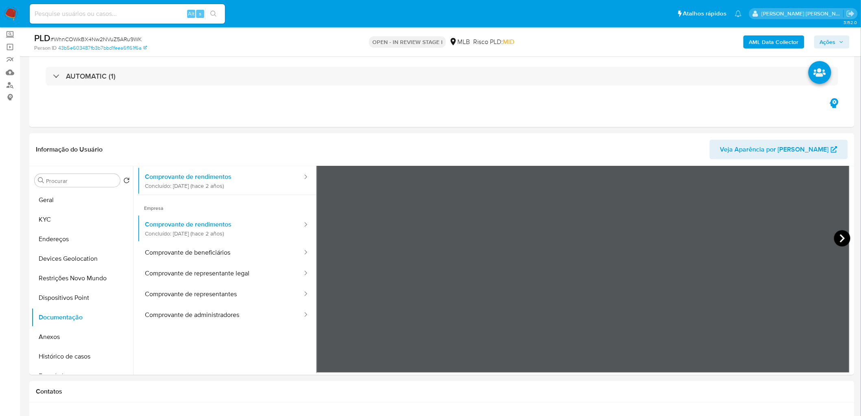
click at [841, 234] on icon at bounding box center [842, 238] width 16 height 16
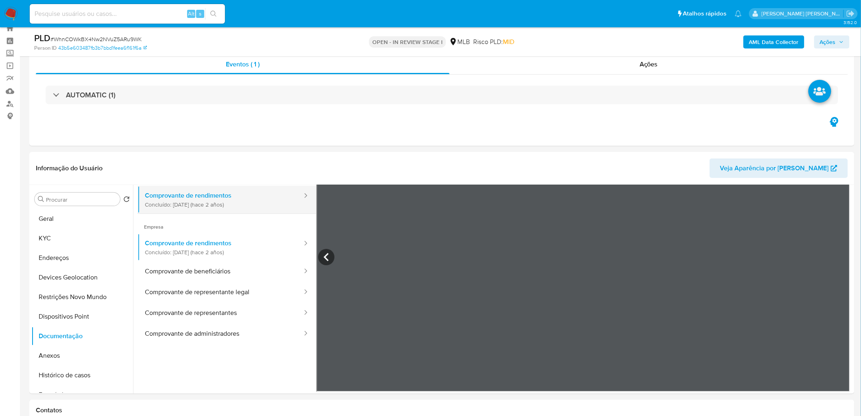
scroll to position [0, 0]
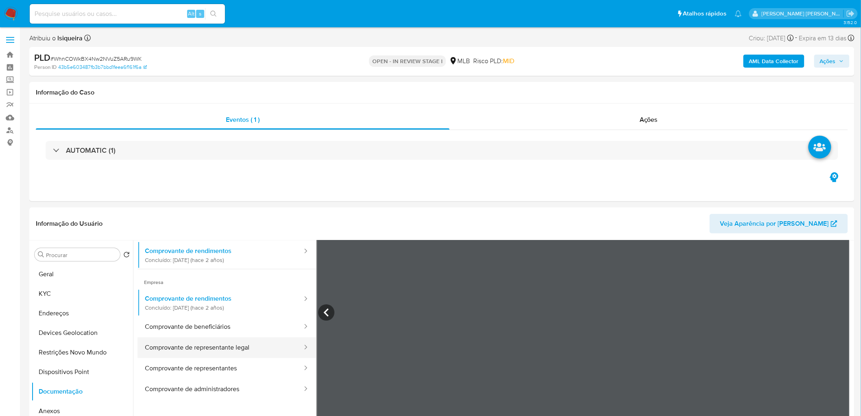
click at [245, 348] on button "Comprovante de representante legal" at bounding box center [221, 347] width 166 height 21
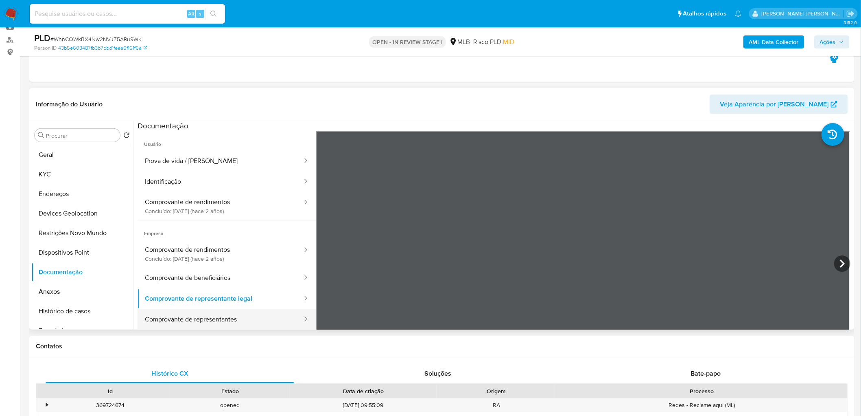
click at [237, 322] on button "Comprovante de representantes" at bounding box center [221, 319] width 166 height 21
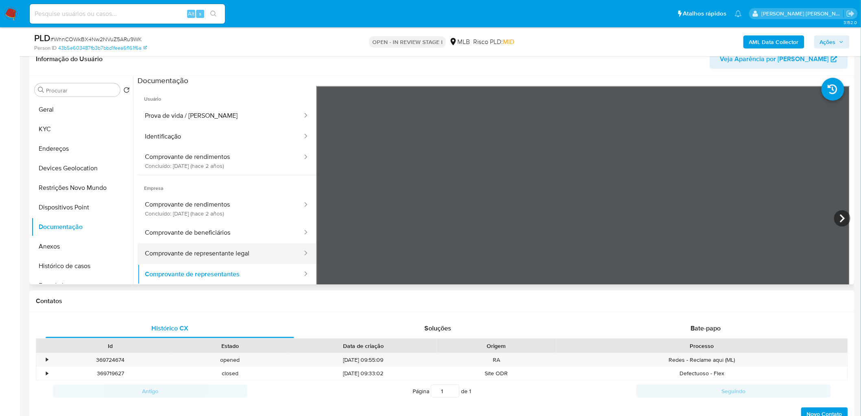
scroll to position [45, 0]
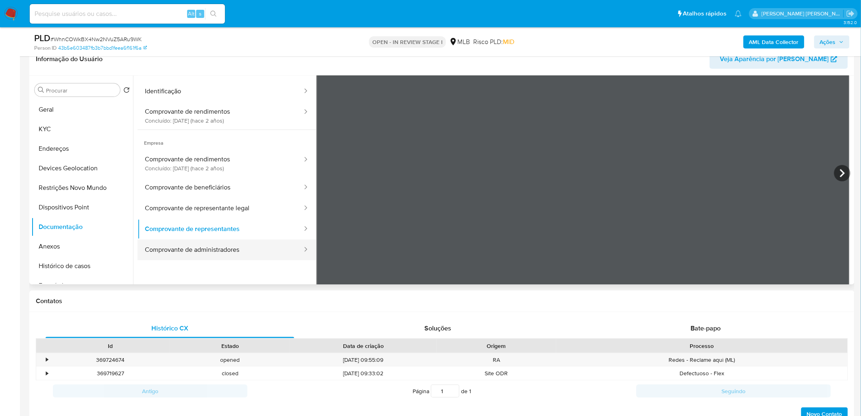
click at [230, 250] on button "Comprovante de administradores" at bounding box center [221, 249] width 166 height 21
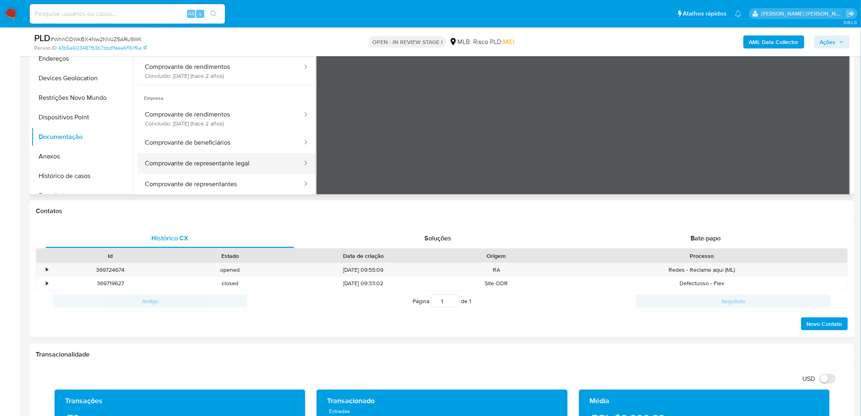
scroll to position [271, 0]
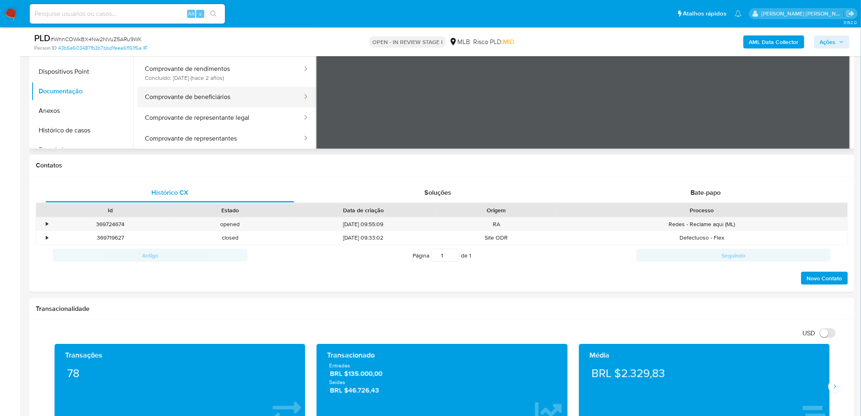
click at [229, 94] on button "Comprovante de beneficiários" at bounding box center [221, 97] width 166 height 21
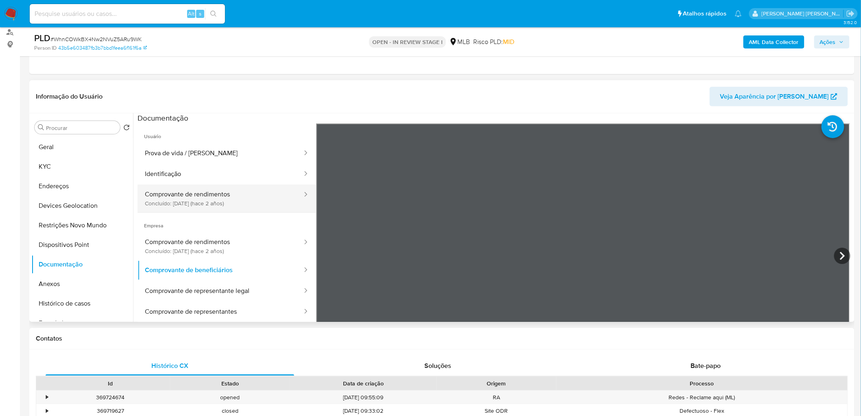
scroll to position [90, 0]
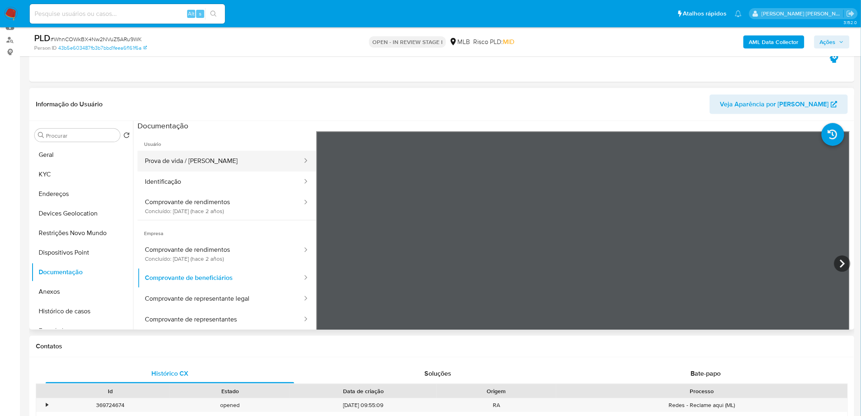
click at [214, 164] on button "Prova de vida / Selfie" at bounding box center [221, 161] width 166 height 21
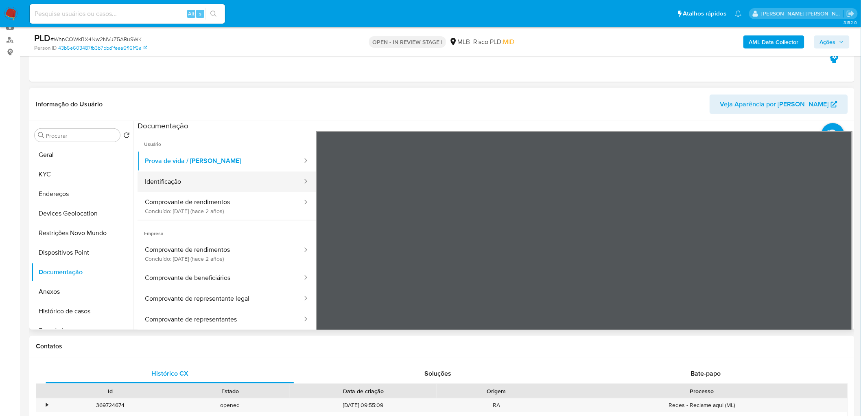
click at [162, 184] on button "Identificação" at bounding box center [221, 181] width 166 height 21
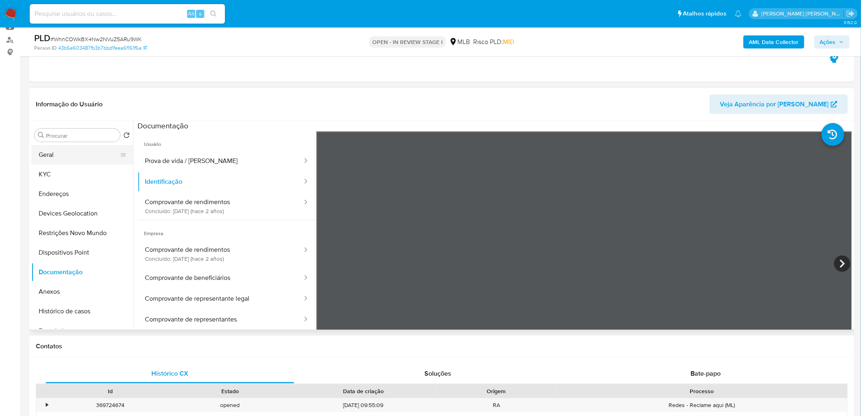
click at [52, 155] on button "Geral" at bounding box center [78, 155] width 95 height 20
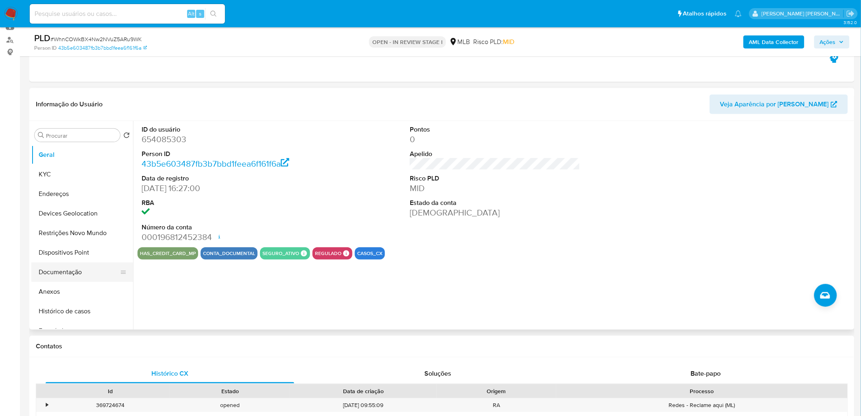
click at [60, 269] on button "Documentação" at bounding box center [78, 272] width 95 height 20
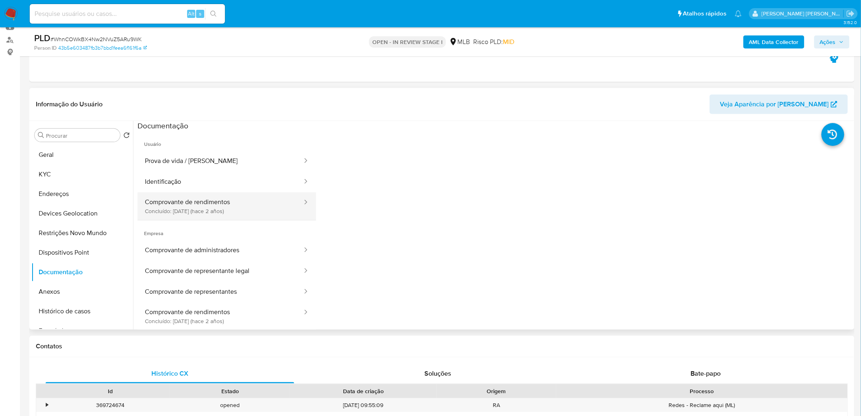
click at [230, 204] on button "Comprovante de rendimentos Concluído: 12/06/2023 (hace 2 años)" at bounding box center [221, 206] width 166 height 28
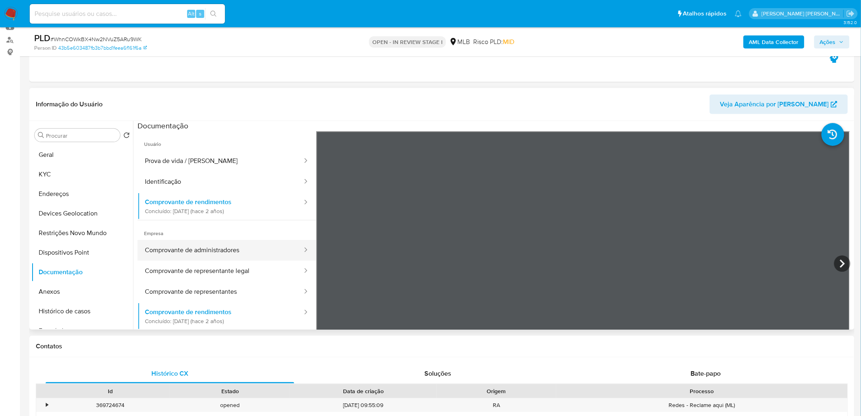
click at [239, 255] on button "Comprovante de administradores" at bounding box center [221, 250] width 166 height 21
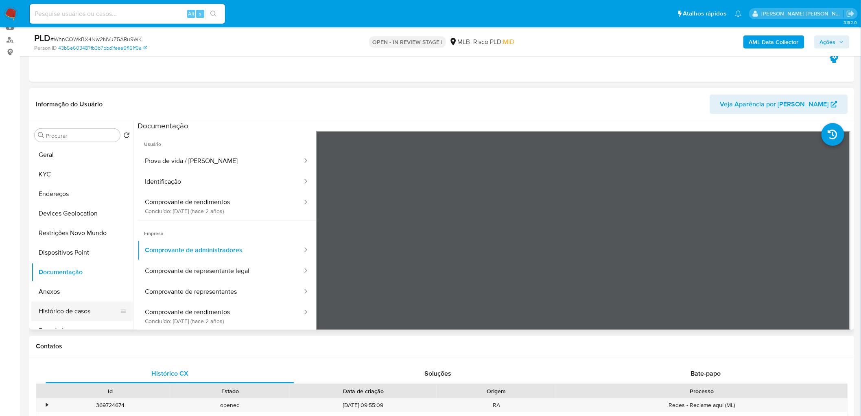
click at [76, 306] on button "Histórico de casos" at bounding box center [78, 311] width 95 height 20
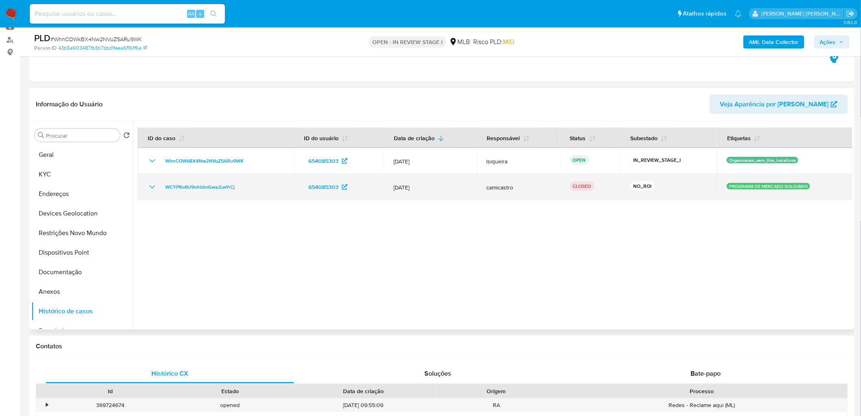
click at [150, 184] on icon "Mostrar/Ocultar" at bounding box center [152, 187] width 10 height 10
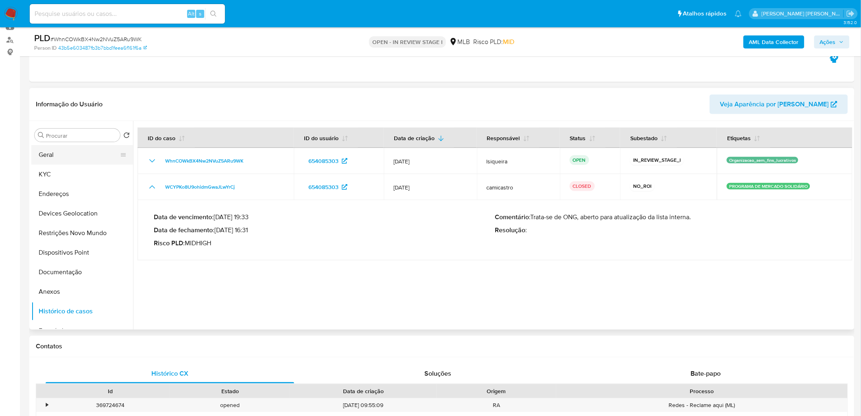
click at [77, 159] on button "Geral" at bounding box center [78, 155] width 95 height 20
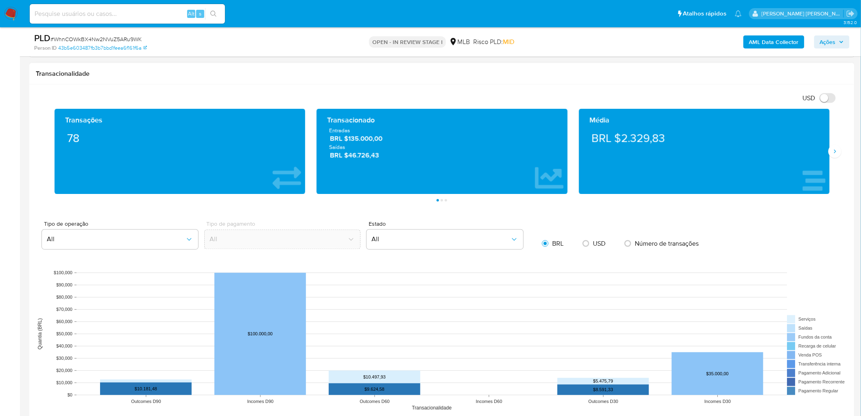
scroll to position [543, 0]
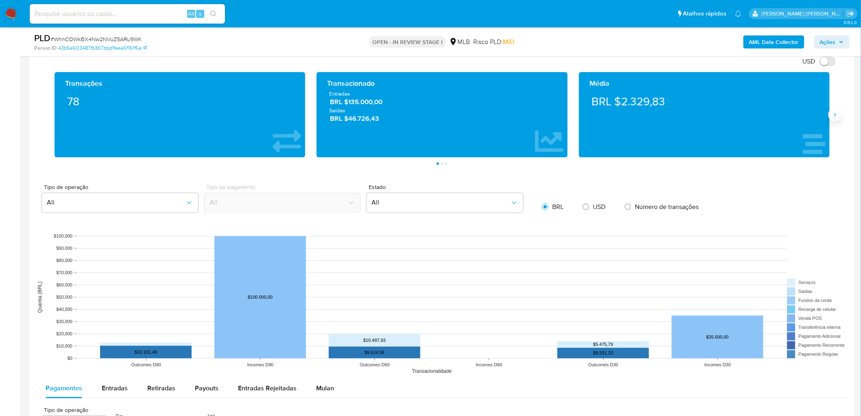
drag, startPoint x: 827, startPoint y: 121, endPoint x: 831, endPoint y: 118, distance: 4.9
click at [831, 118] on div "Transações 78 Transacionado Entradas BRL $135.000,00 Saídas BRL $46.726,43 Médi…" at bounding box center [442, 114] width 786 height 85
click at [832, 117] on icon "Siguiente" at bounding box center [835, 115] width 7 height 7
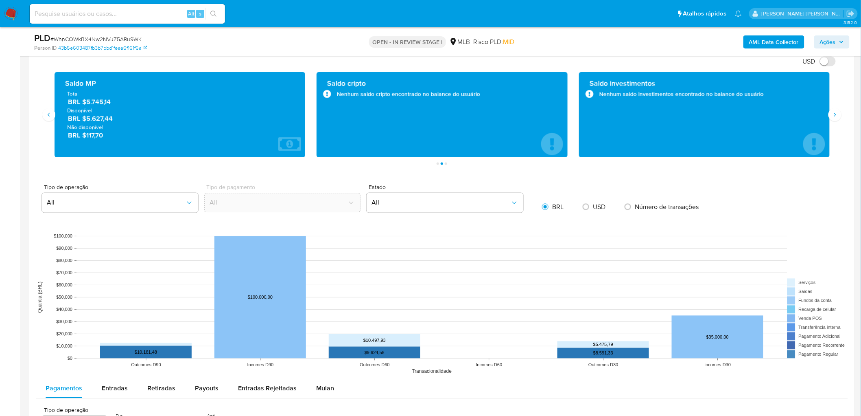
click at [150, 115] on span "BRL $5.627,44" at bounding box center [180, 118] width 225 height 9
click at [125, 123] on span "BRL $5.627,44" at bounding box center [180, 118] width 225 height 9
drag, startPoint x: 128, startPoint y: 121, endPoint x: 86, endPoint y: 118, distance: 41.6
click at [86, 118] on span "BRL $5.627,44" at bounding box center [180, 118] width 225 height 9
click at [834, 118] on button "Siguiente" at bounding box center [835, 114] width 13 height 13
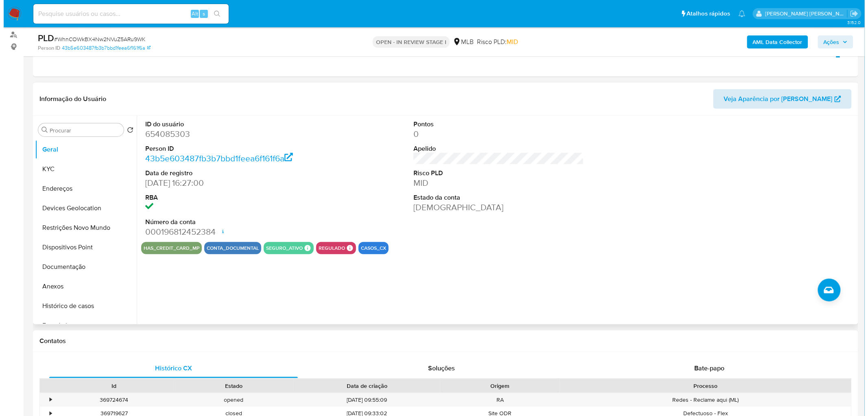
scroll to position [90, 0]
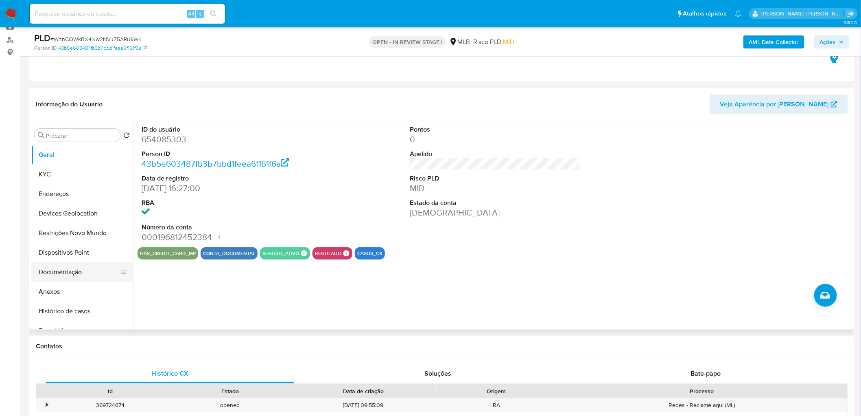
click at [71, 271] on button "Documentação" at bounding box center [78, 272] width 95 height 20
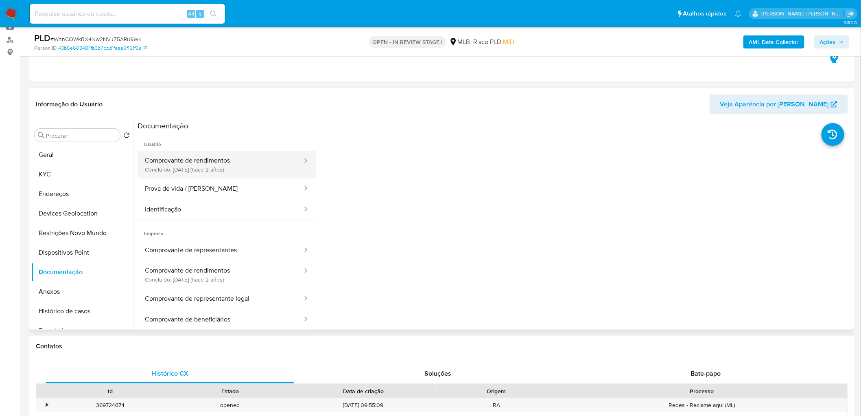
click at [223, 165] on button "Comprovante de rendimentos Concluído: 12/06/2023 (hace 2 años)" at bounding box center [221, 165] width 166 height 28
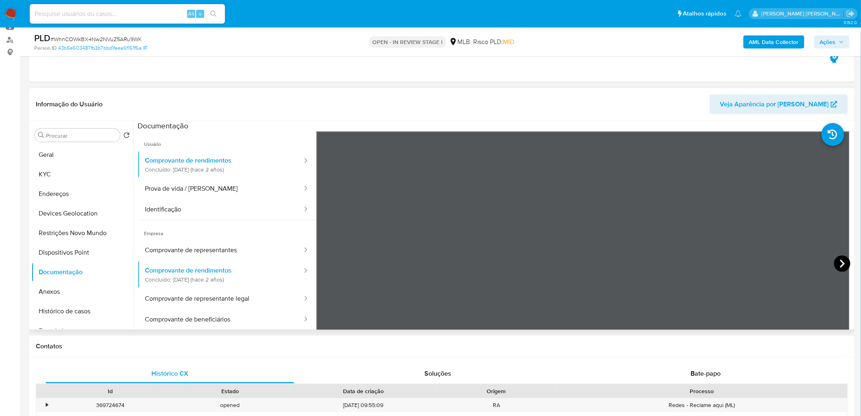
click at [837, 264] on icon at bounding box center [842, 263] width 16 height 16
click at [61, 149] on button "Geral" at bounding box center [78, 155] width 95 height 20
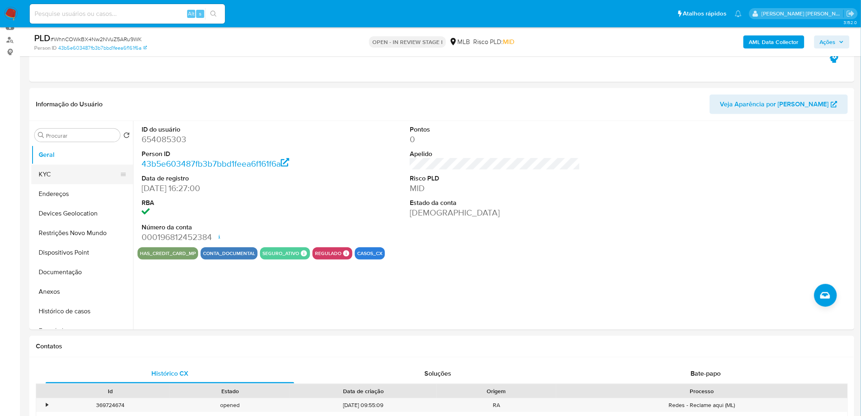
click at [64, 176] on button "KYC" at bounding box center [78, 174] width 95 height 20
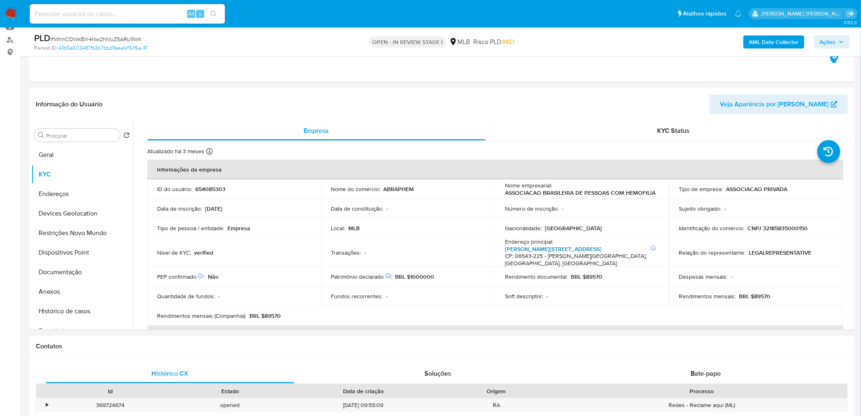
click at [538, 249] on link "Santiago 284, Alphaville" at bounding box center [553, 249] width 96 height 8
click at [63, 192] on button "Endereços" at bounding box center [78, 194] width 95 height 20
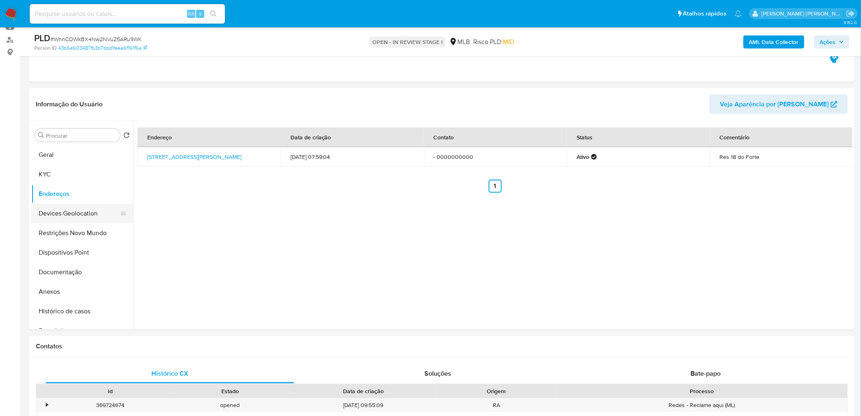
click at [60, 211] on button "Devices Geolocation" at bounding box center [78, 214] width 95 height 20
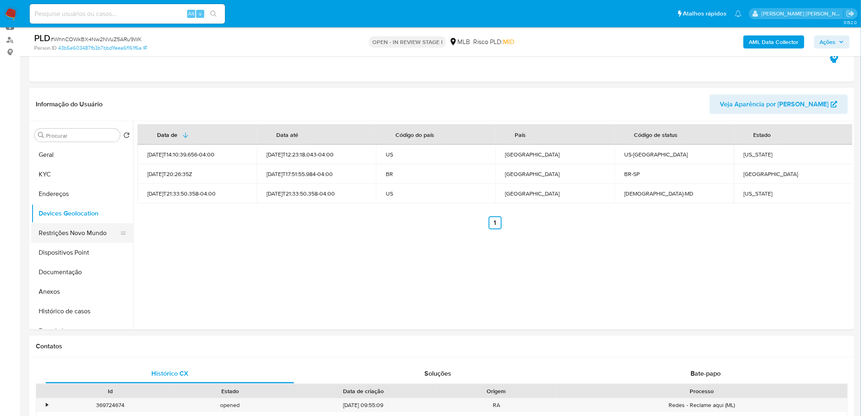
click at [87, 231] on button "Restrições Novo Mundo" at bounding box center [78, 233] width 95 height 20
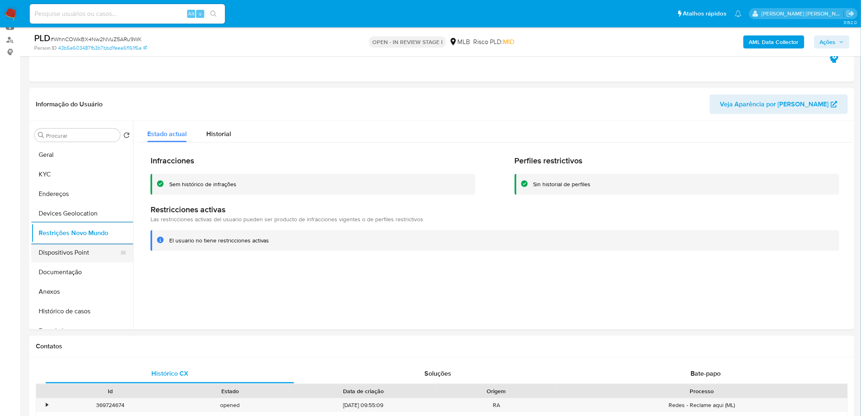
click at [94, 258] on button "Dispositivos Point" at bounding box center [78, 253] width 95 height 20
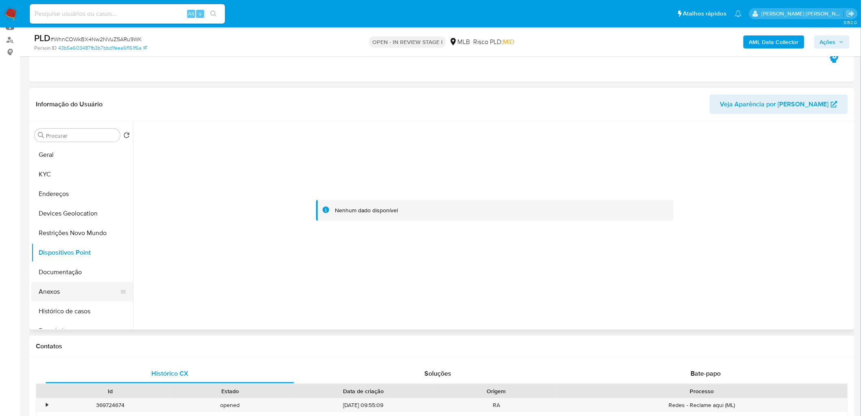
click at [71, 293] on button "Anexos" at bounding box center [78, 292] width 95 height 20
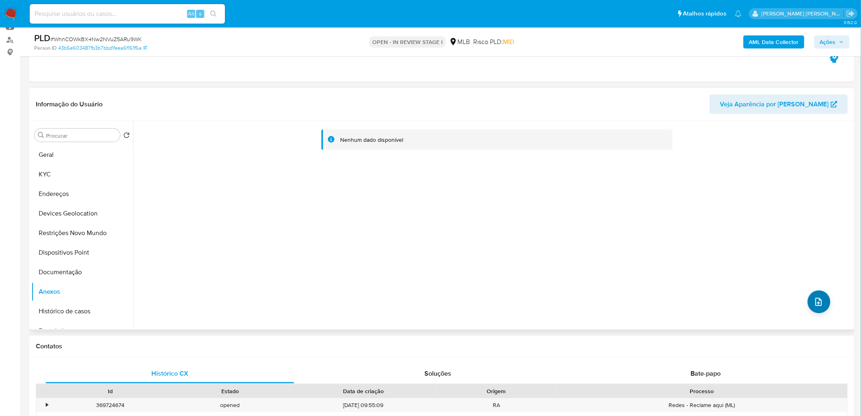
click at [817, 303] on icon "upload-file" at bounding box center [819, 302] width 10 height 10
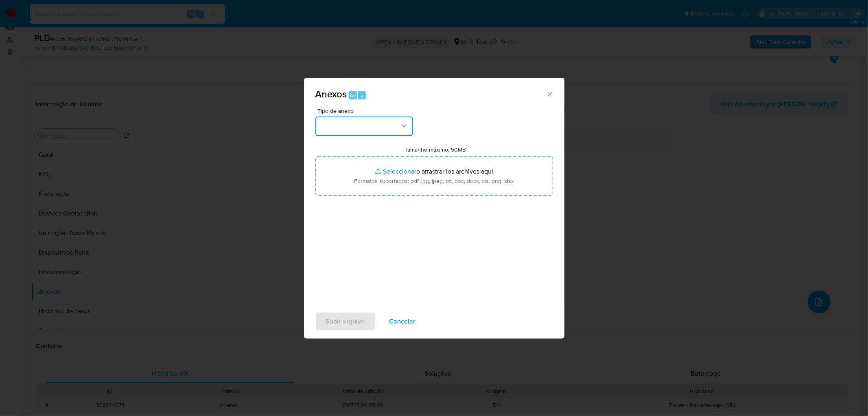
click at [376, 125] on button "button" at bounding box center [364, 126] width 98 height 20
click at [346, 199] on span "OUTROS" at bounding box center [333, 194] width 26 height 8
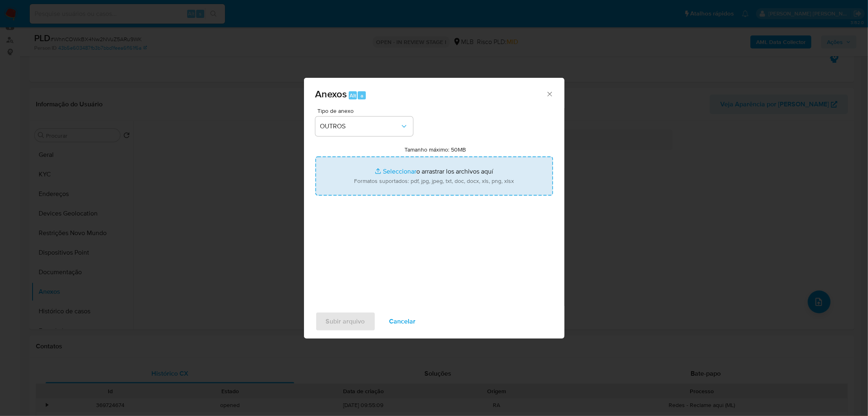
click at [404, 174] on input "Tamanho máximo: 50MB Seleccionar archivos" at bounding box center [434, 175] width 238 height 39
type input "C:\fakepath\Mulan 654085303_2025_08_12_18_08_52.xlsx"
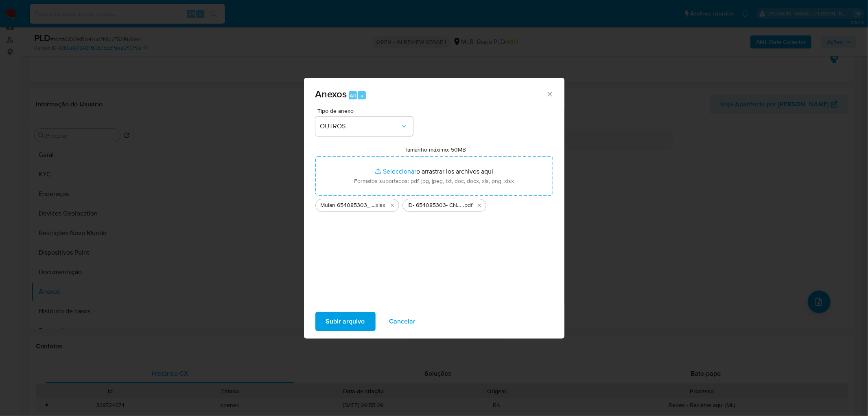
click at [350, 316] on span "Subir arquivo" at bounding box center [345, 321] width 39 height 18
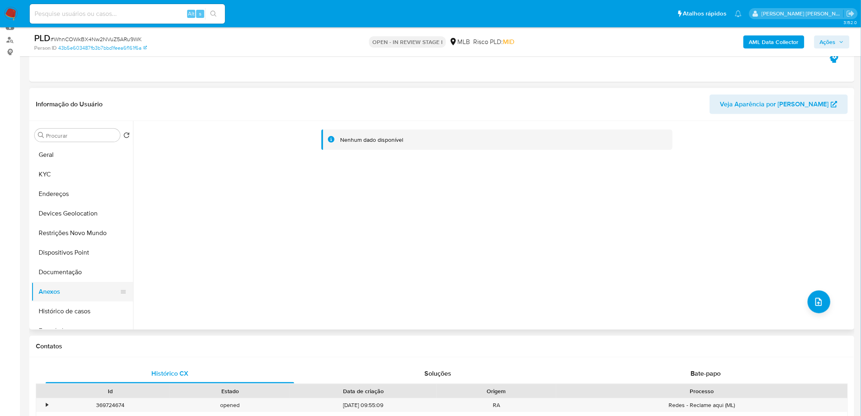
drag, startPoint x: 74, startPoint y: 269, endPoint x: 64, endPoint y: 288, distance: 21.1
click at [74, 270] on button "Documentação" at bounding box center [82, 272] width 102 height 20
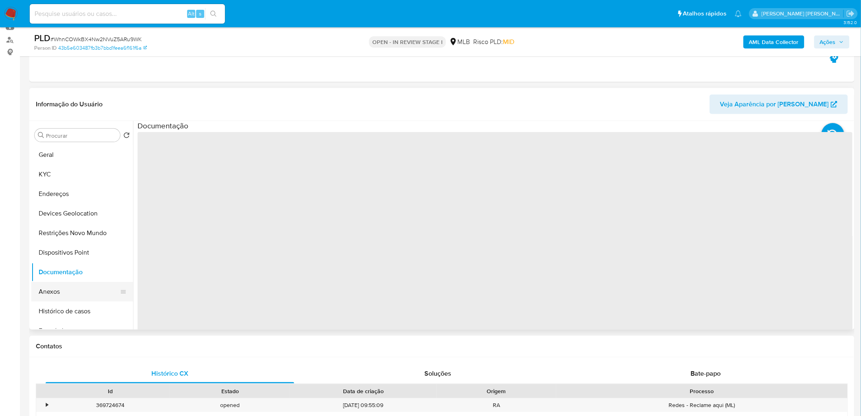
click at [56, 298] on button "Anexos" at bounding box center [78, 292] width 95 height 20
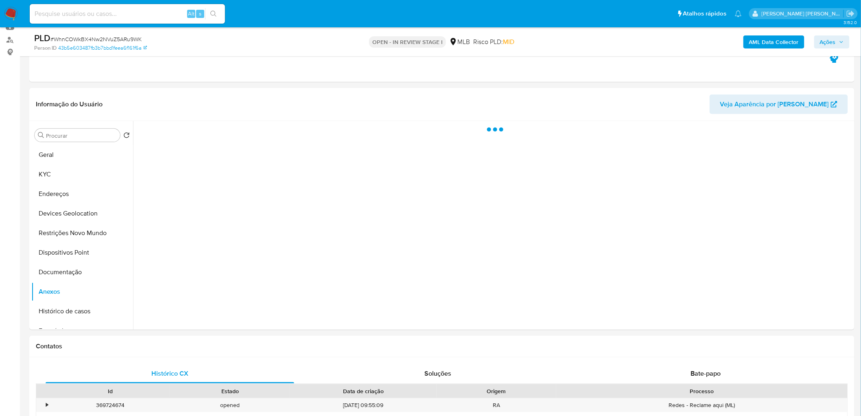
click at [837, 38] on span "Ações" at bounding box center [832, 41] width 24 height 11
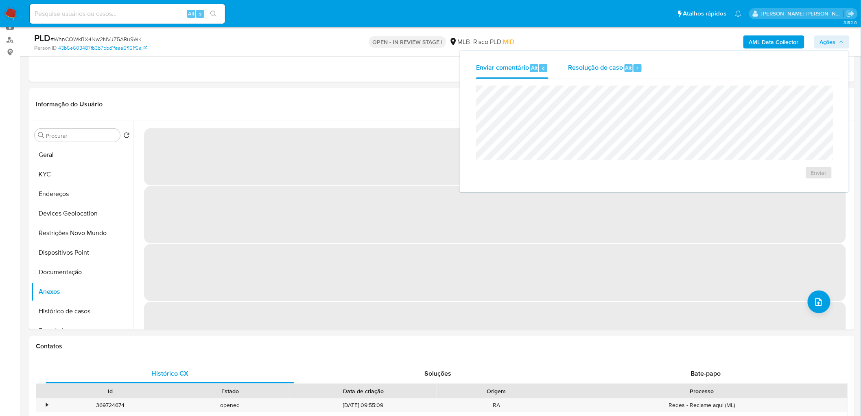
click at [603, 68] on span "Resolução do caso" at bounding box center [595, 67] width 55 height 9
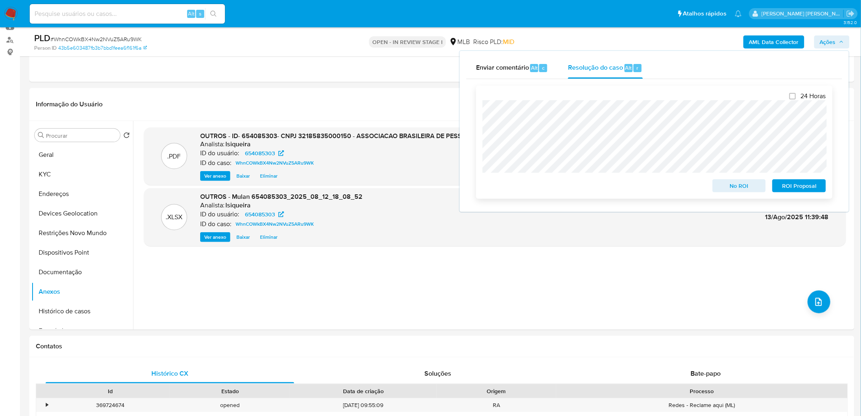
click at [738, 185] on span "No ROI" at bounding box center [739, 185] width 42 height 11
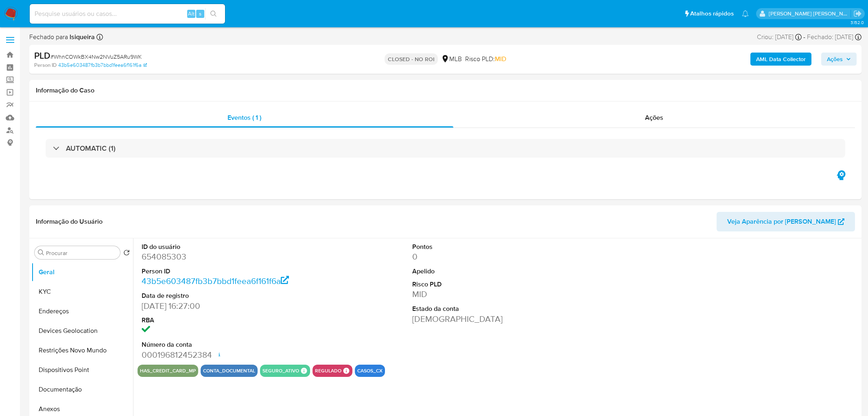
select select "10"
